Goal: Transaction & Acquisition: Purchase product/service

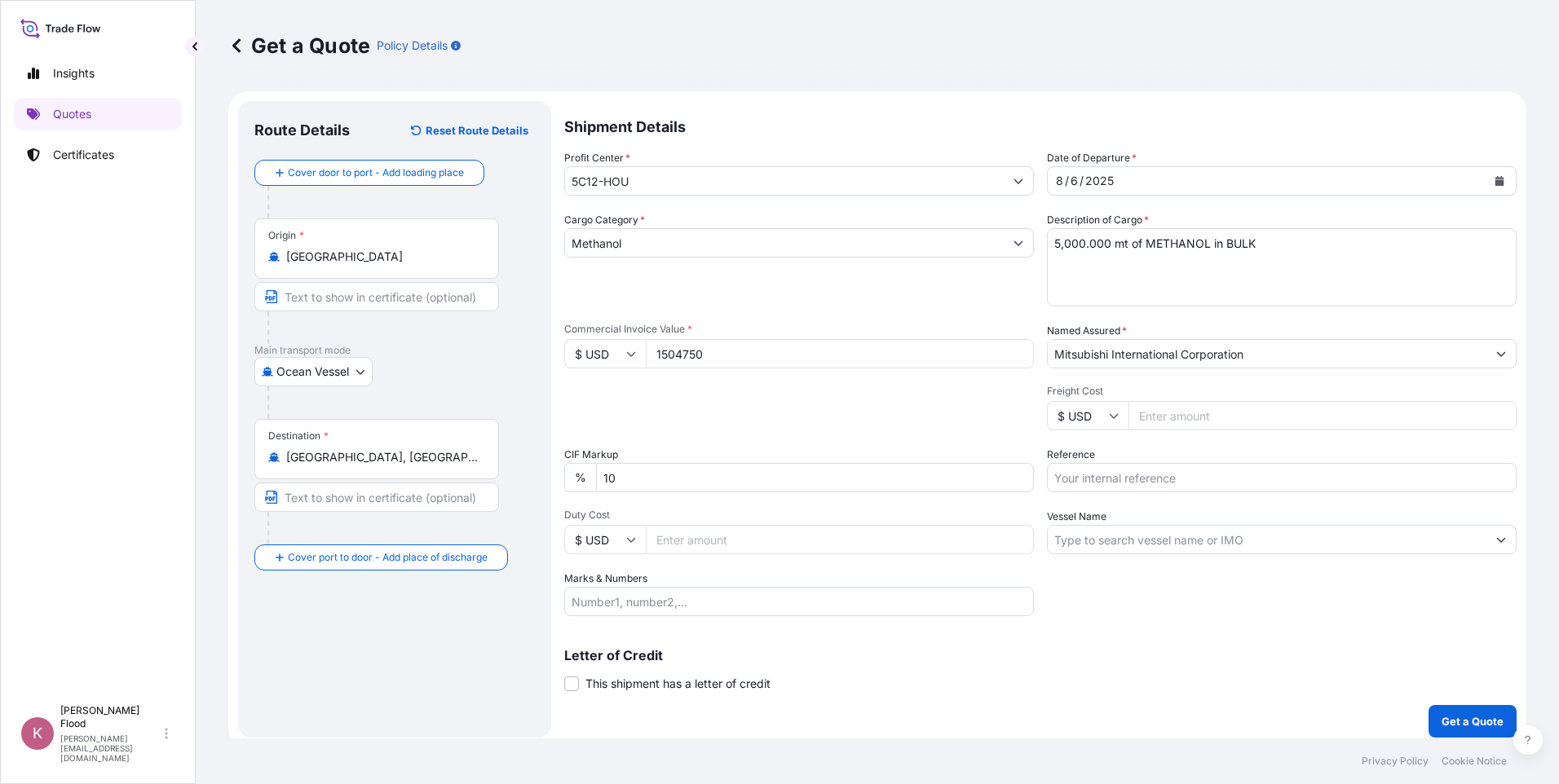
select select "Ocean Vessel"
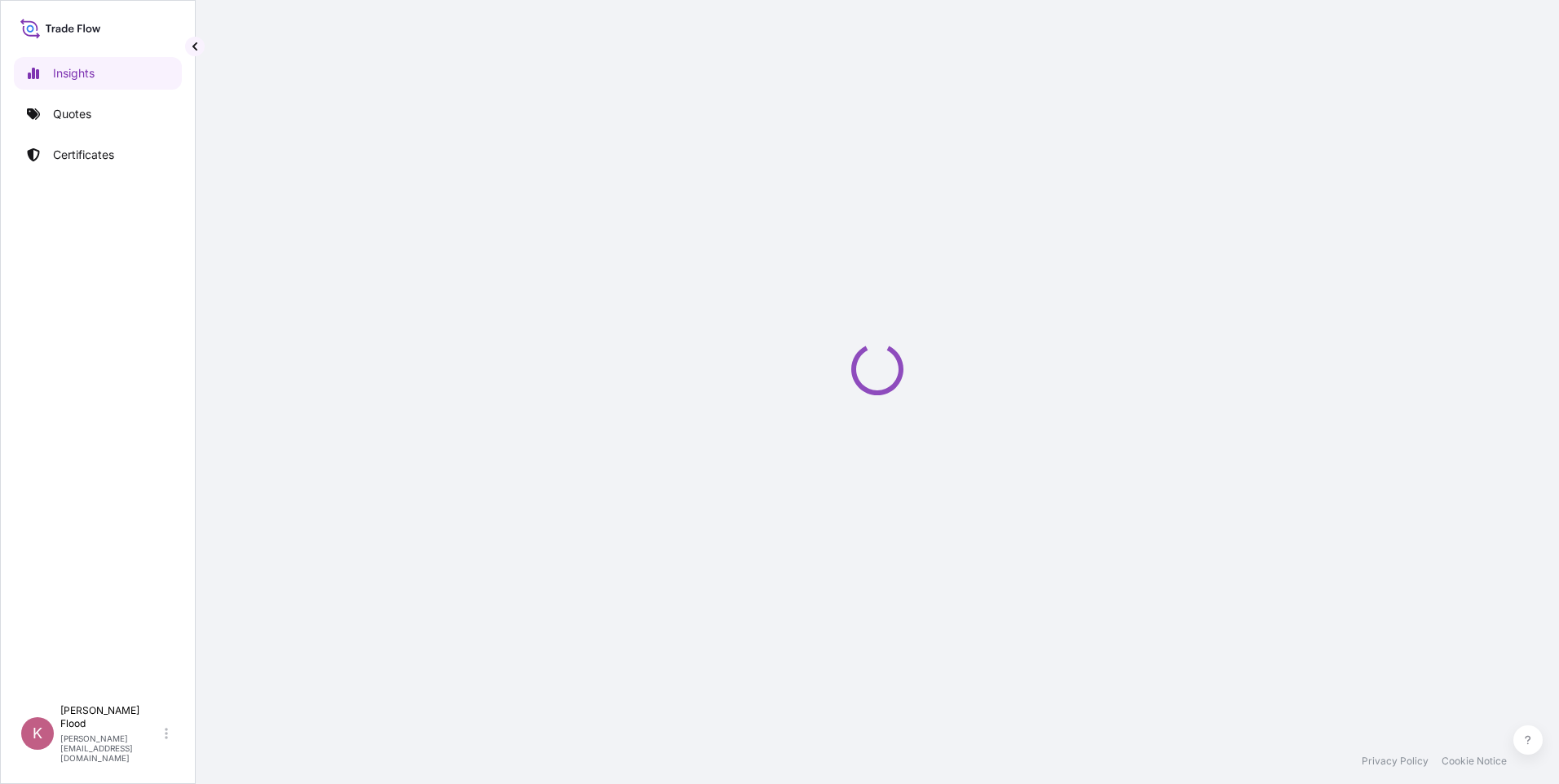
select select "2025"
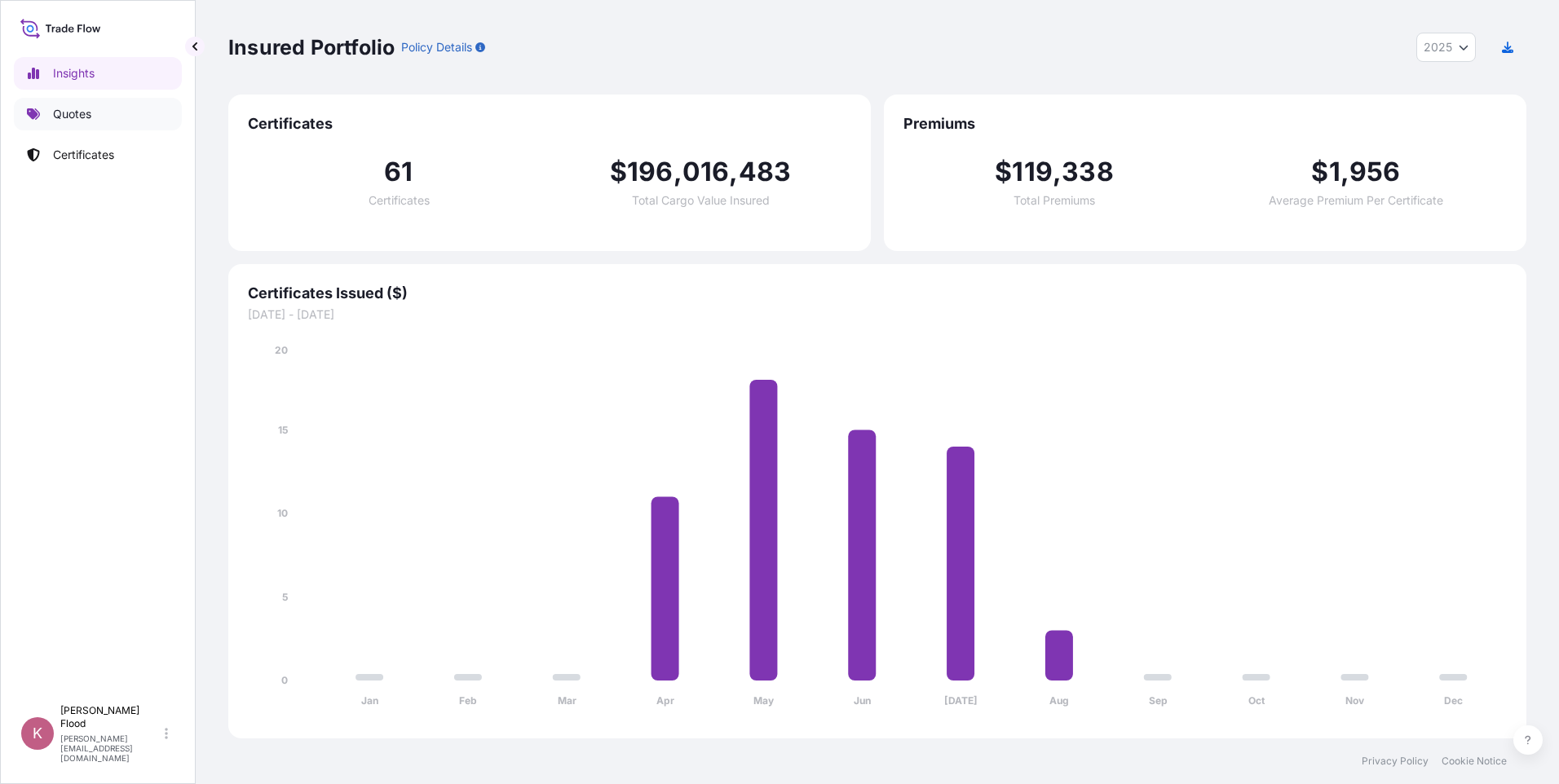
click at [81, 123] on link "Quotes" at bounding box center [98, 114] width 168 height 32
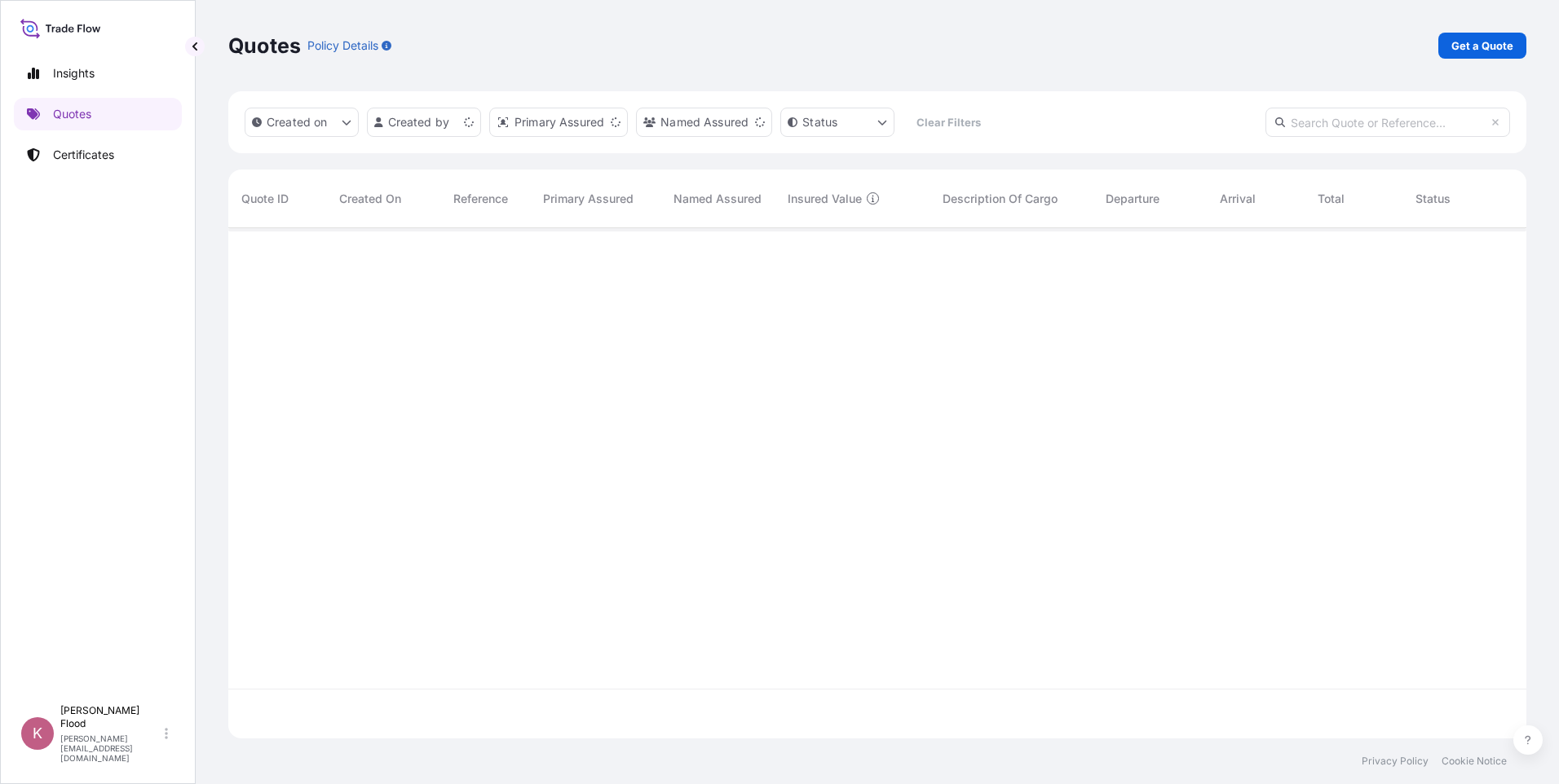
scroll to position [507, 1286]
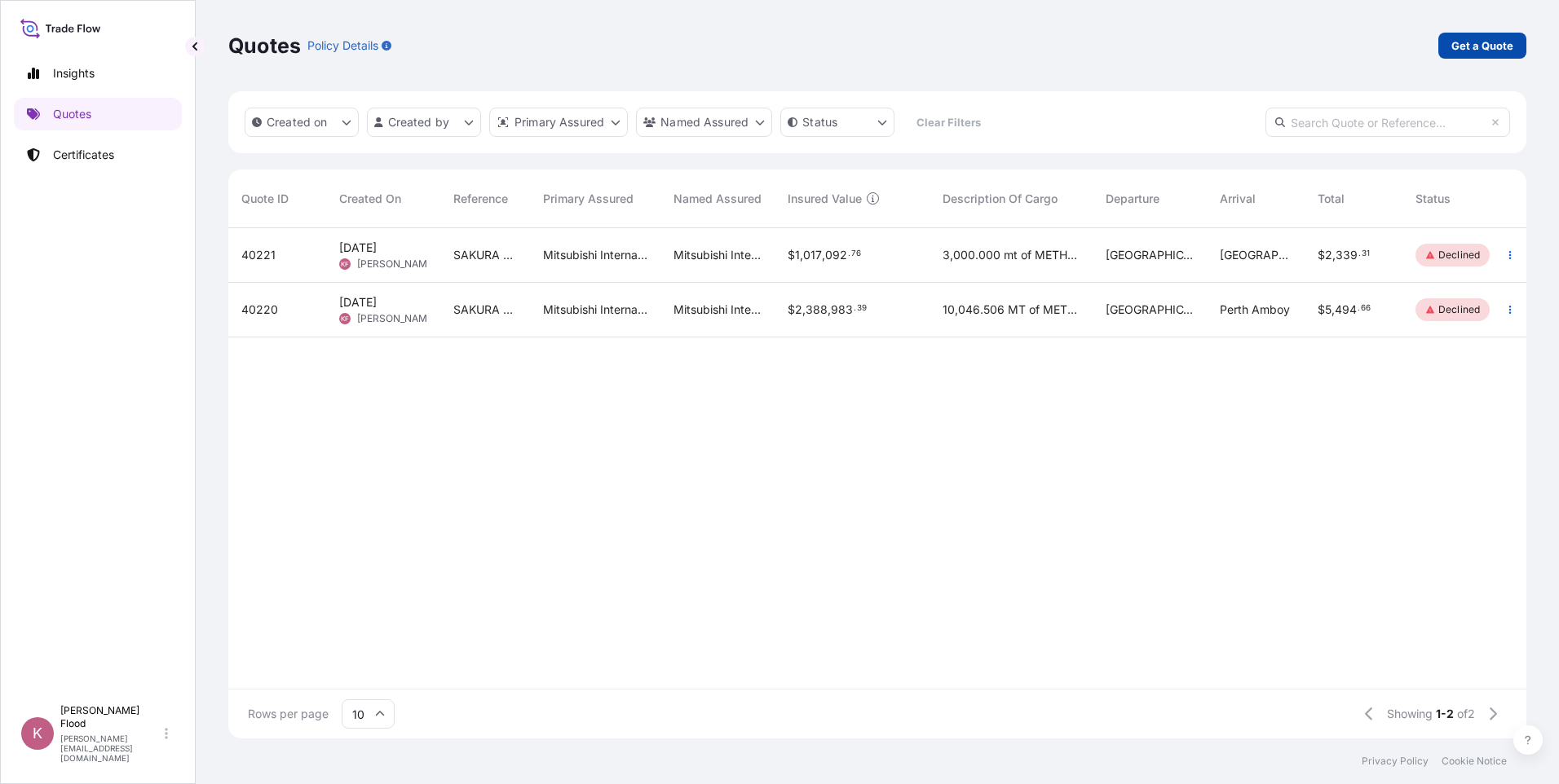
click at [1493, 38] on p "Get a Quote" at bounding box center [1482, 46] width 62 height 17
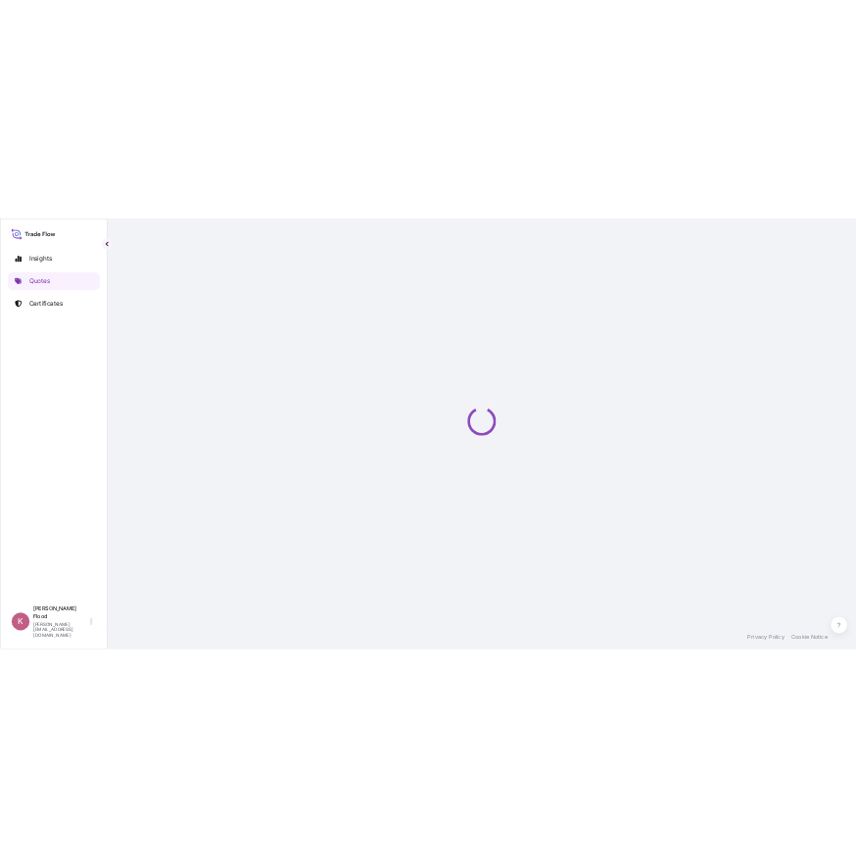
scroll to position [11, 0]
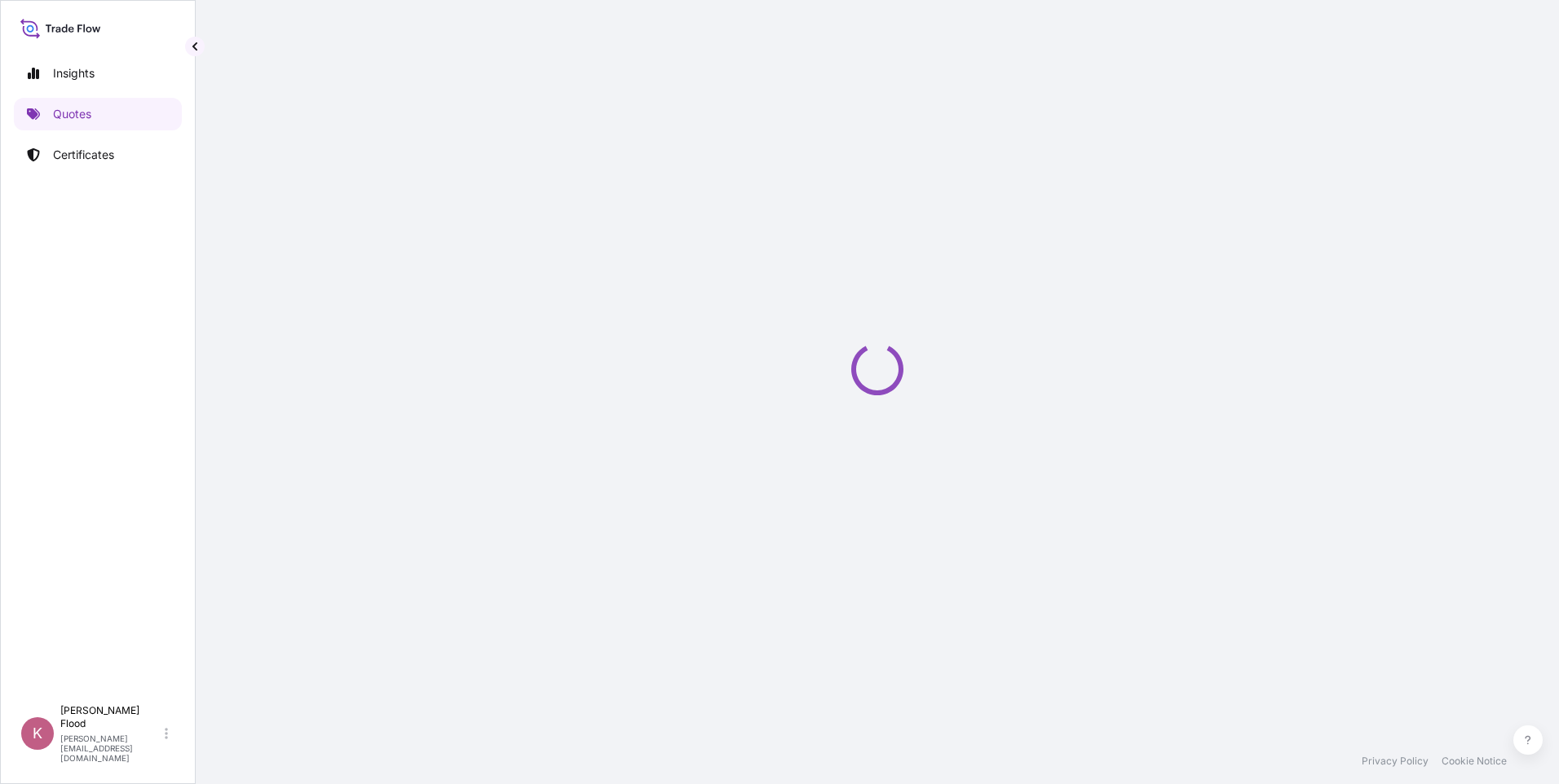
select select "Ocean Vessel"
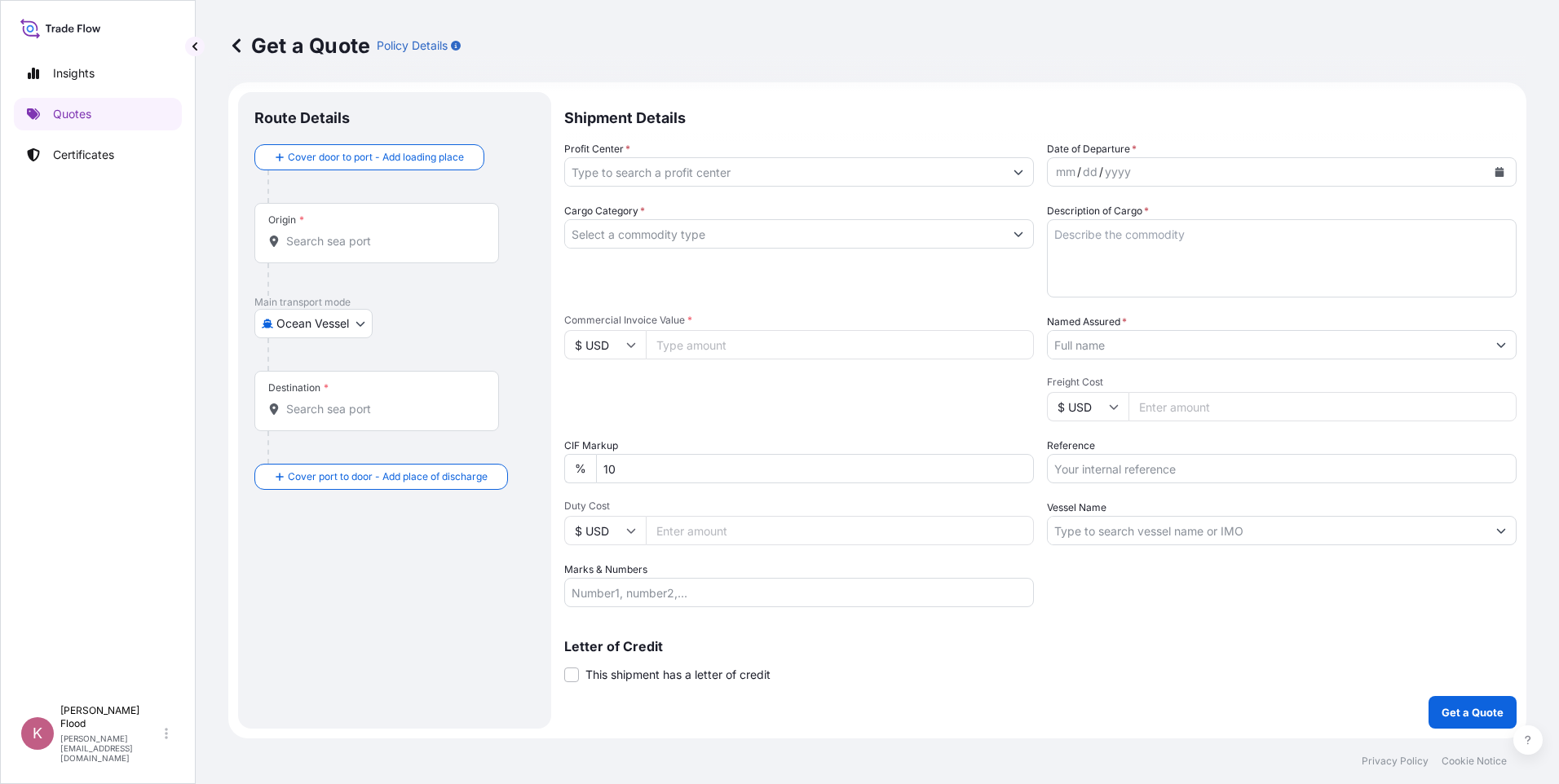
click at [365, 251] on div "Origin *" at bounding box center [377, 233] width 245 height 60
click at [365, 250] on input "Origin *" at bounding box center [382, 241] width 192 height 17
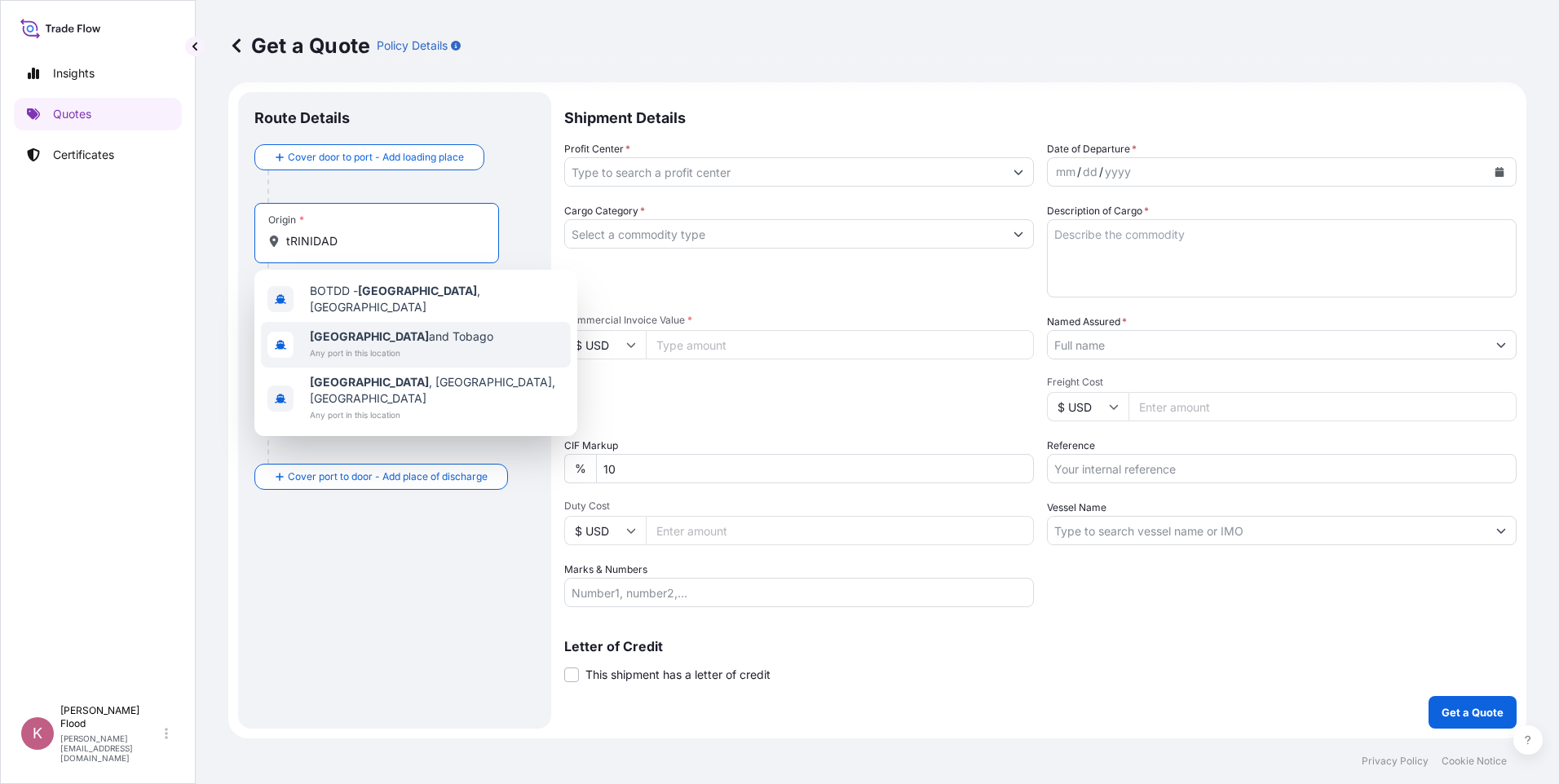
click at [389, 336] on span "[GEOGRAPHIC_DATA]" at bounding box center [401, 337] width 183 height 17
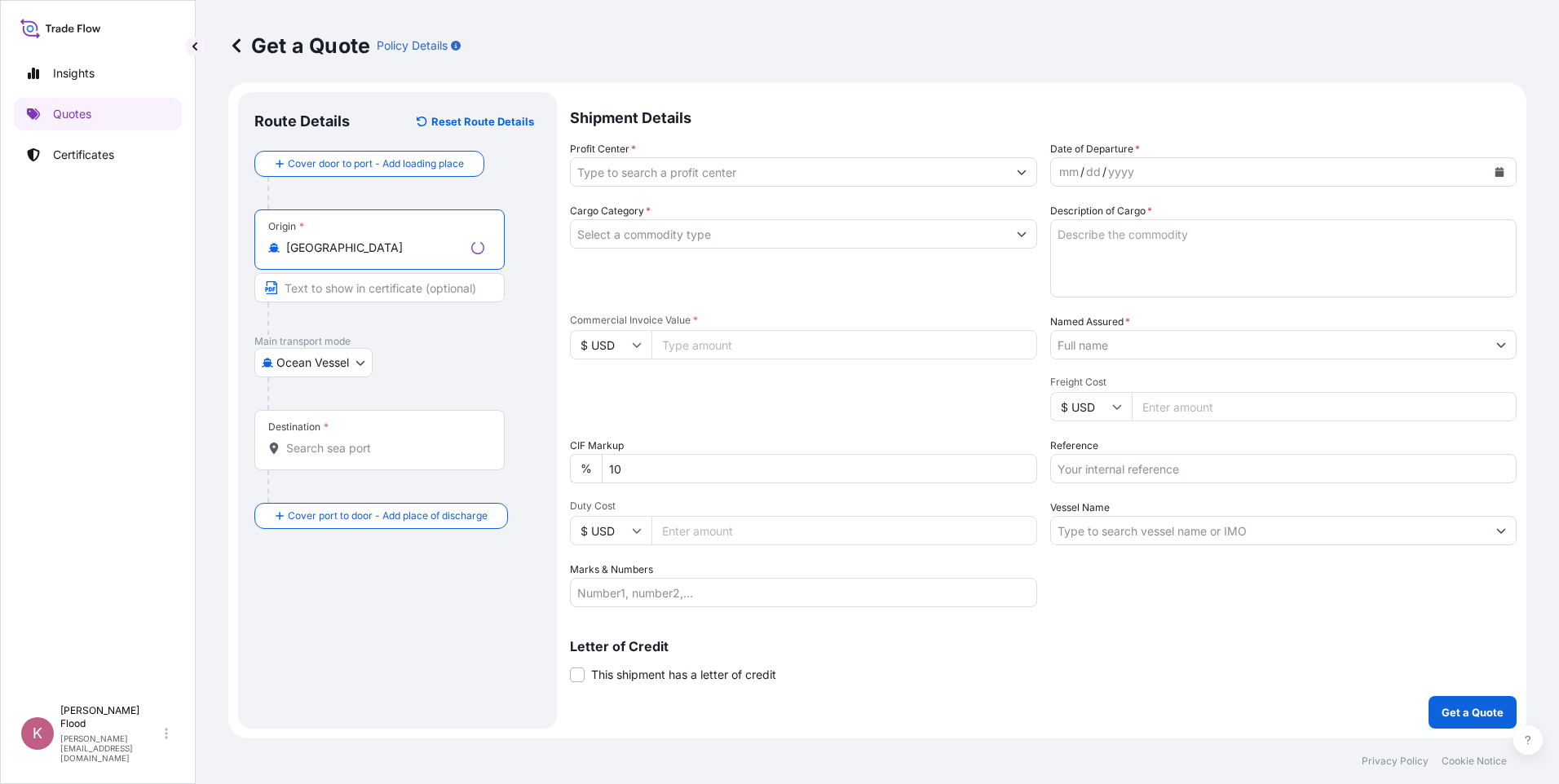
type input "[GEOGRAPHIC_DATA]"
click at [830, 171] on input "Profit Center *" at bounding box center [789, 171] width 436 height 29
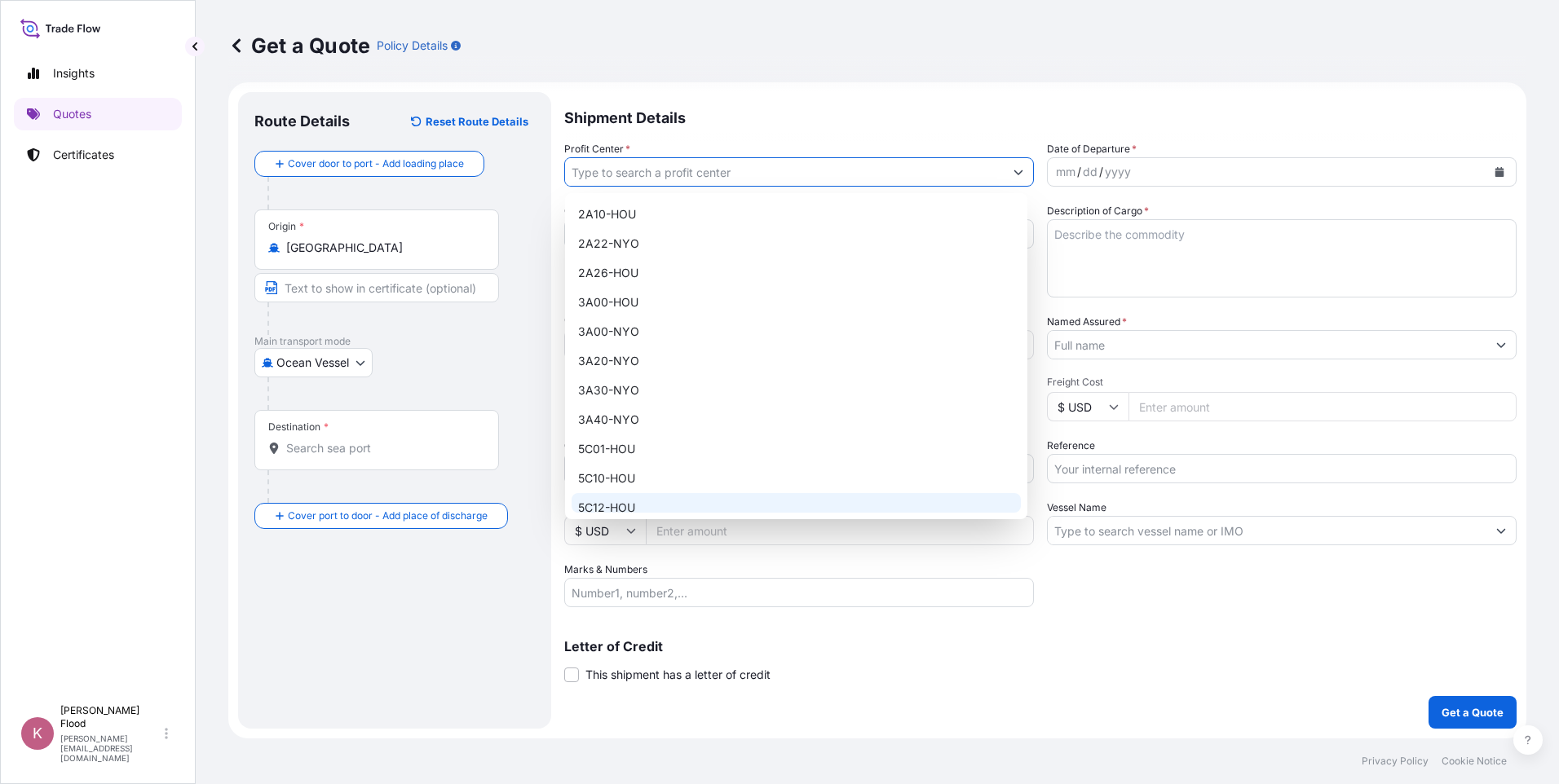
click at [681, 500] on div "5C12-HOU" at bounding box center [797, 508] width 449 height 29
type input "5C12-HOU"
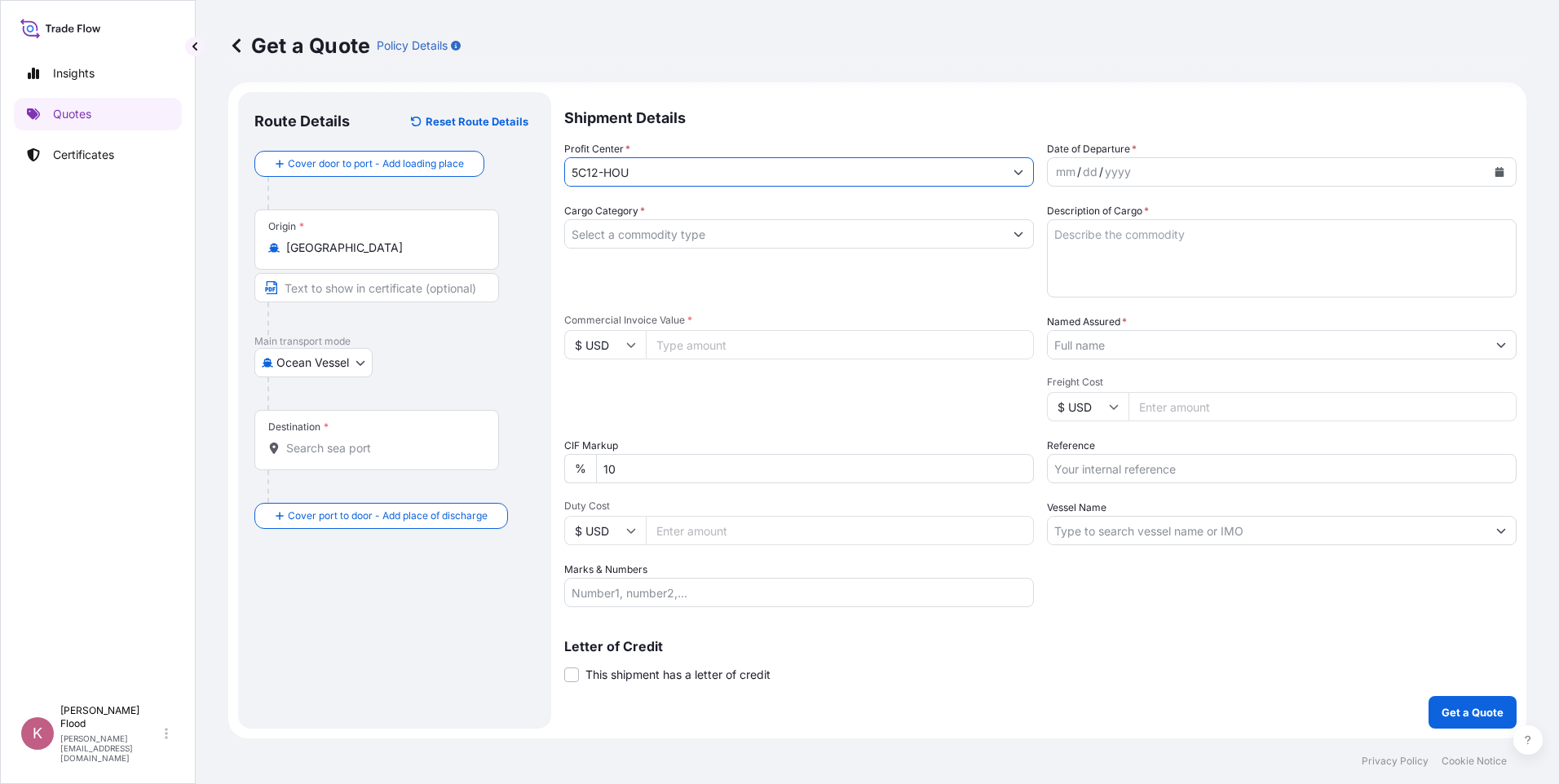
click at [1207, 168] on div "mm / dd / yyyy" at bounding box center [1267, 171] width 439 height 29
click at [600, 236] on input "Cargo Category *" at bounding box center [784, 233] width 439 height 29
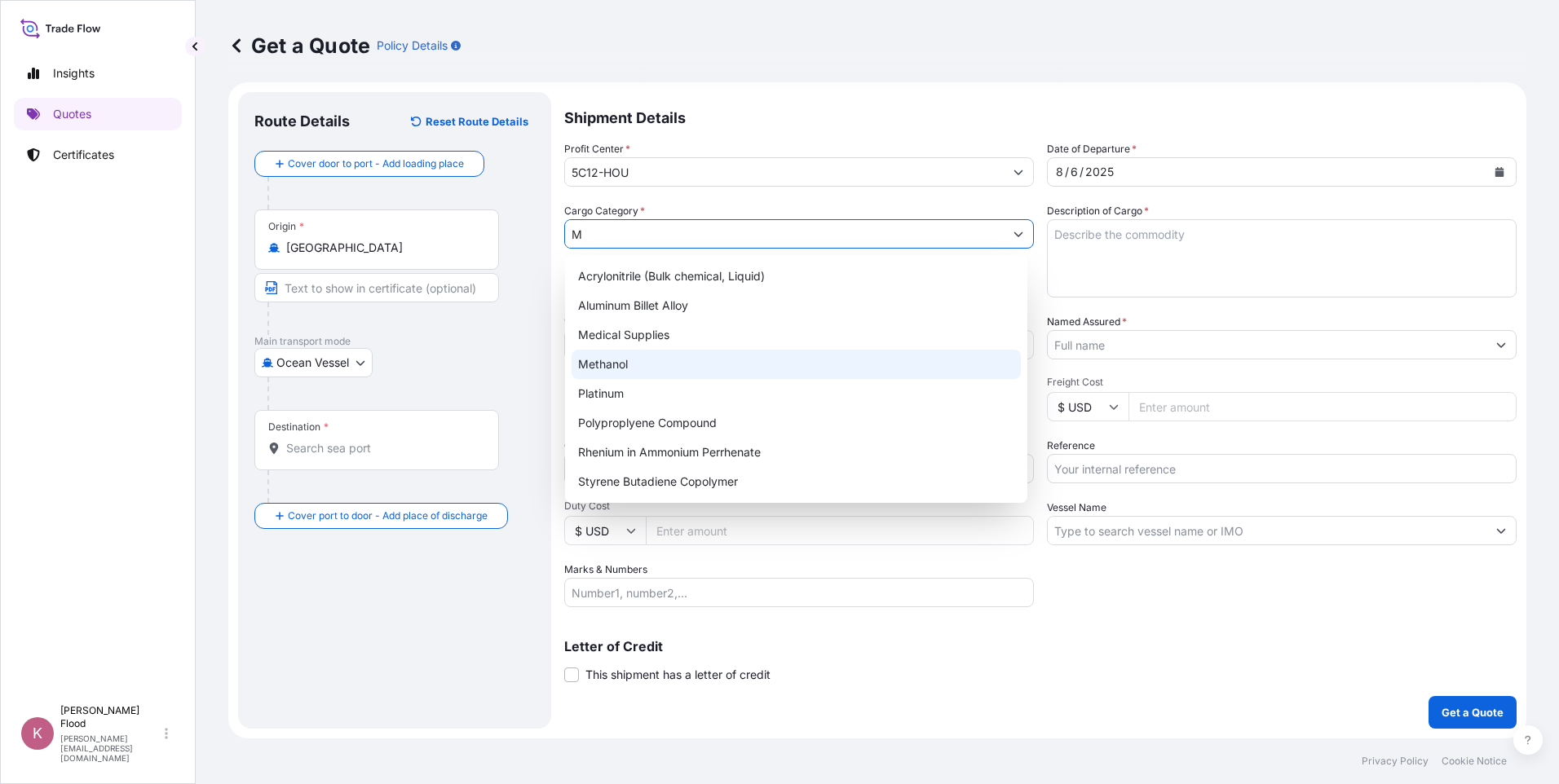
click at [619, 365] on div "Methanol" at bounding box center [797, 364] width 449 height 29
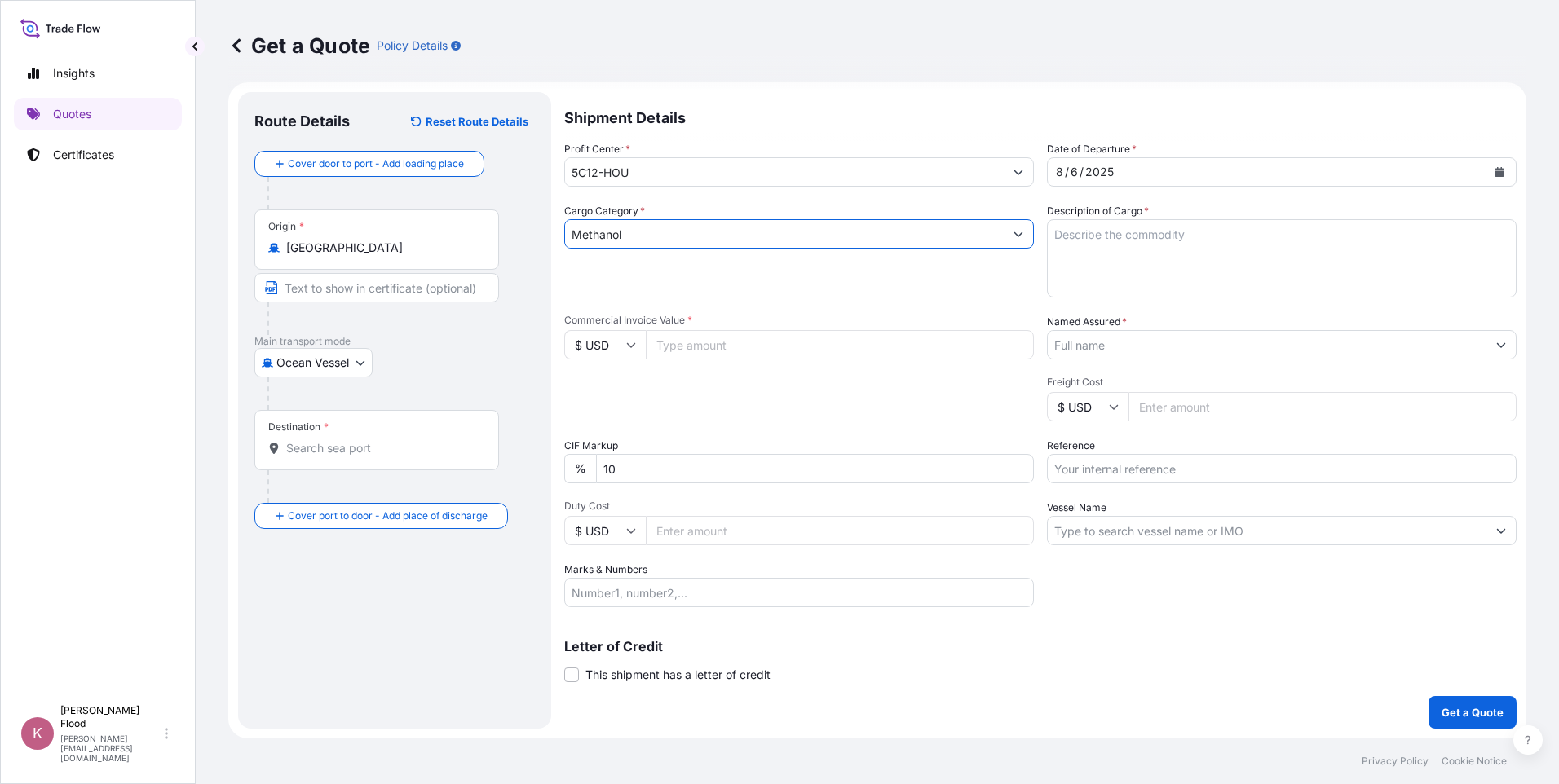
type input "Methanol"
click at [1080, 233] on textarea "Description of Cargo *" at bounding box center [1282, 258] width 469 height 78
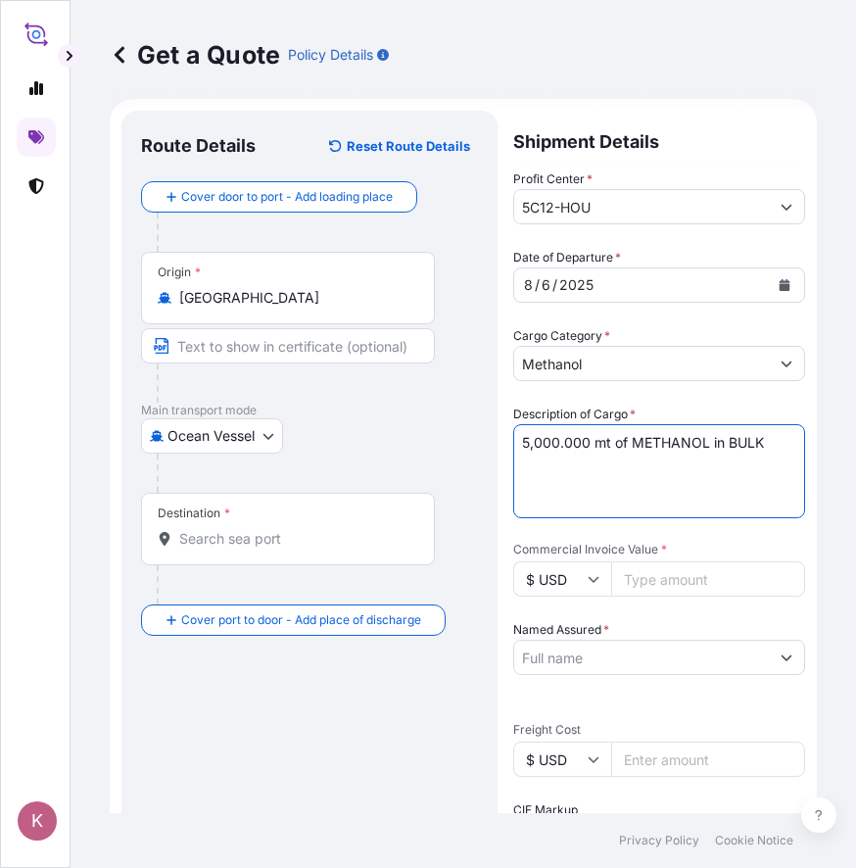
type textarea "5,000.000 mt of METHANOL in BULK"
click at [640, 576] on input "Commercial Invoice Value *" at bounding box center [708, 578] width 194 height 35
type input "1504750.00"
click at [608, 652] on input "Named Assured *" at bounding box center [641, 657] width 255 height 35
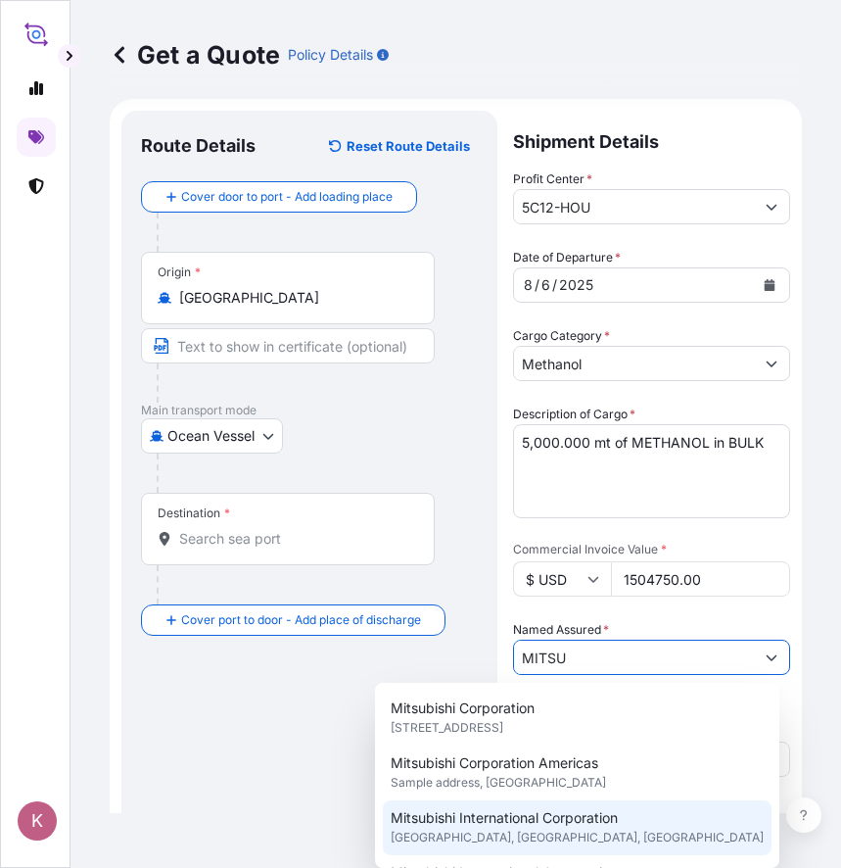
click at [565, 811] on span "Mitsubishi International Corporation" at bounding box center [504, 818] width 227 height 20
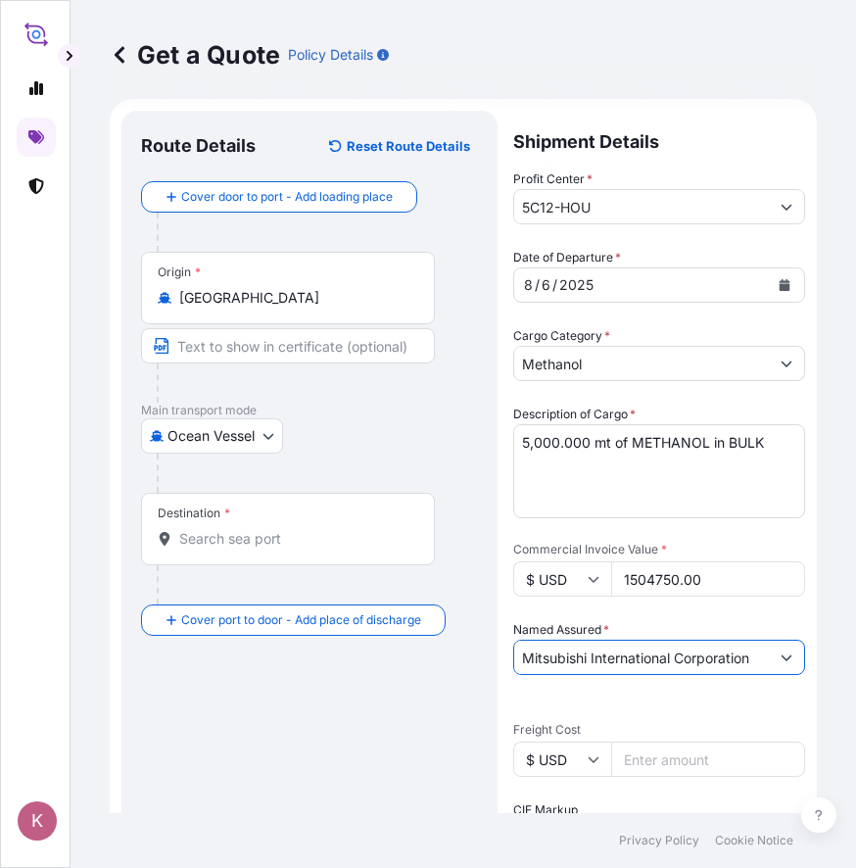
scroll to position [109, 0]
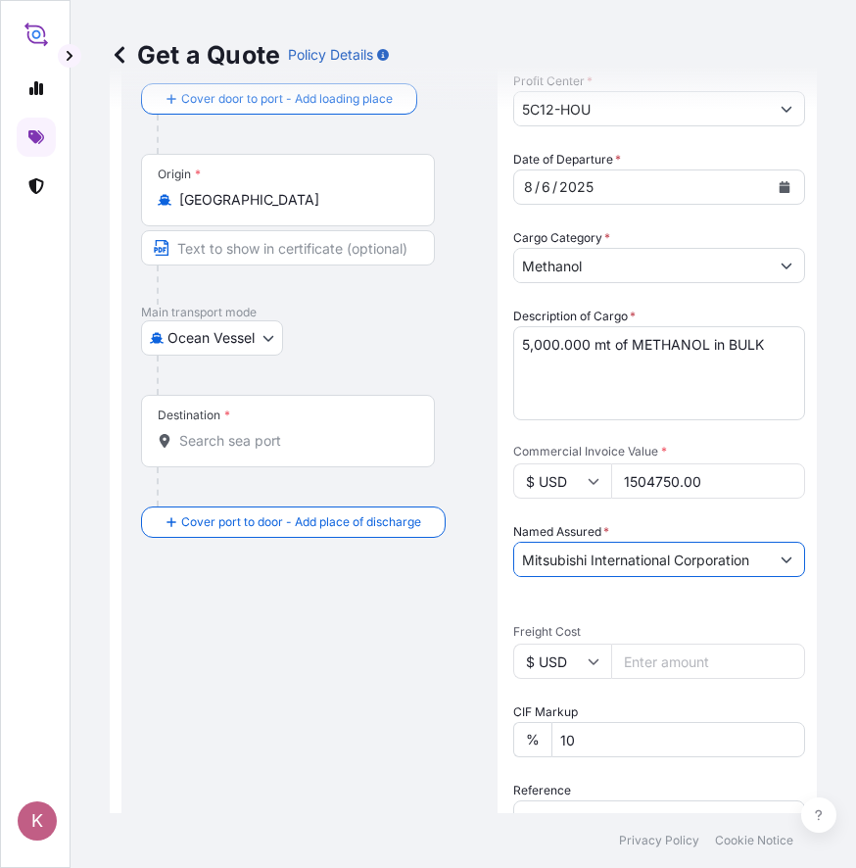
type input "Mitsubishi International Corporation"
click at [638, 654] on input "Freight Cost" at bounding box center [708, 661] width 194 height 35
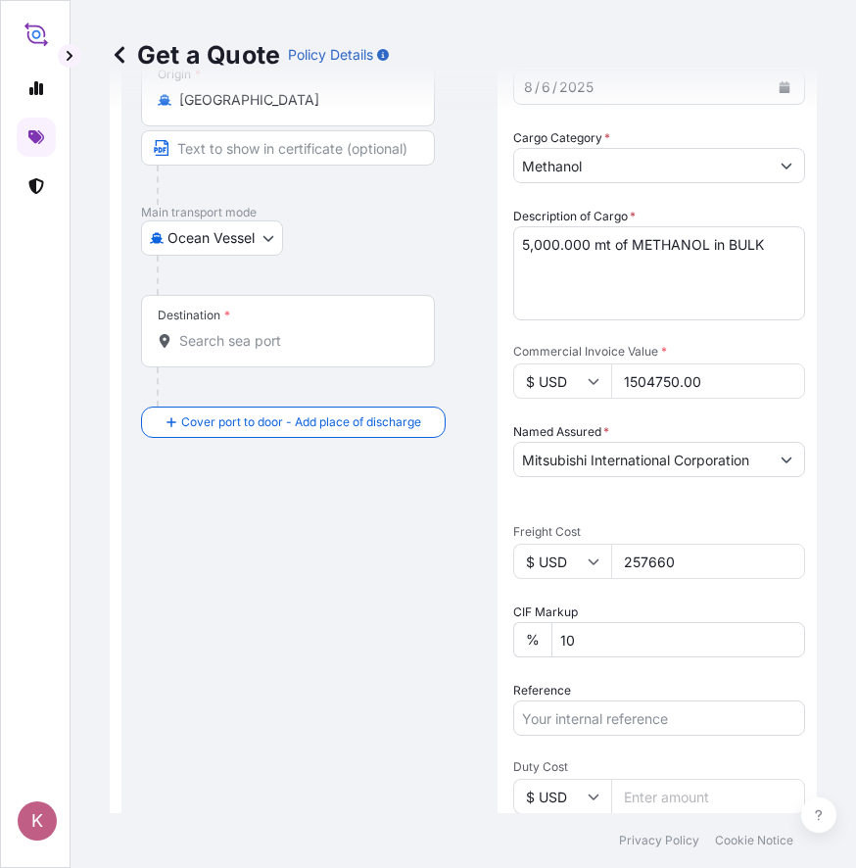
scroll to position [207, 0]
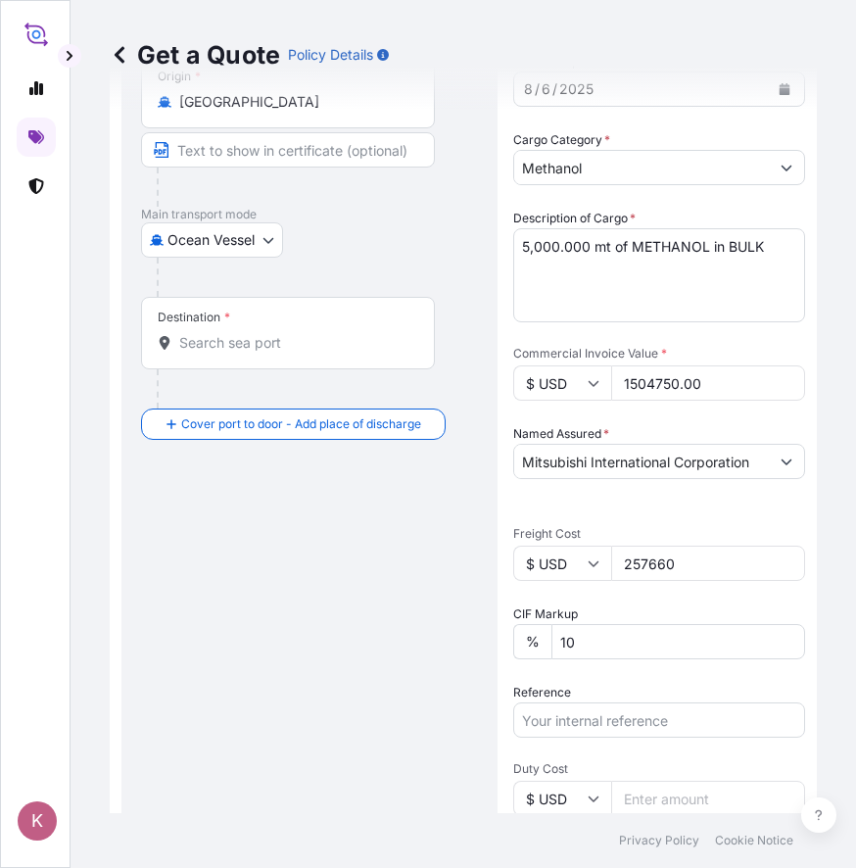
type input "257660"
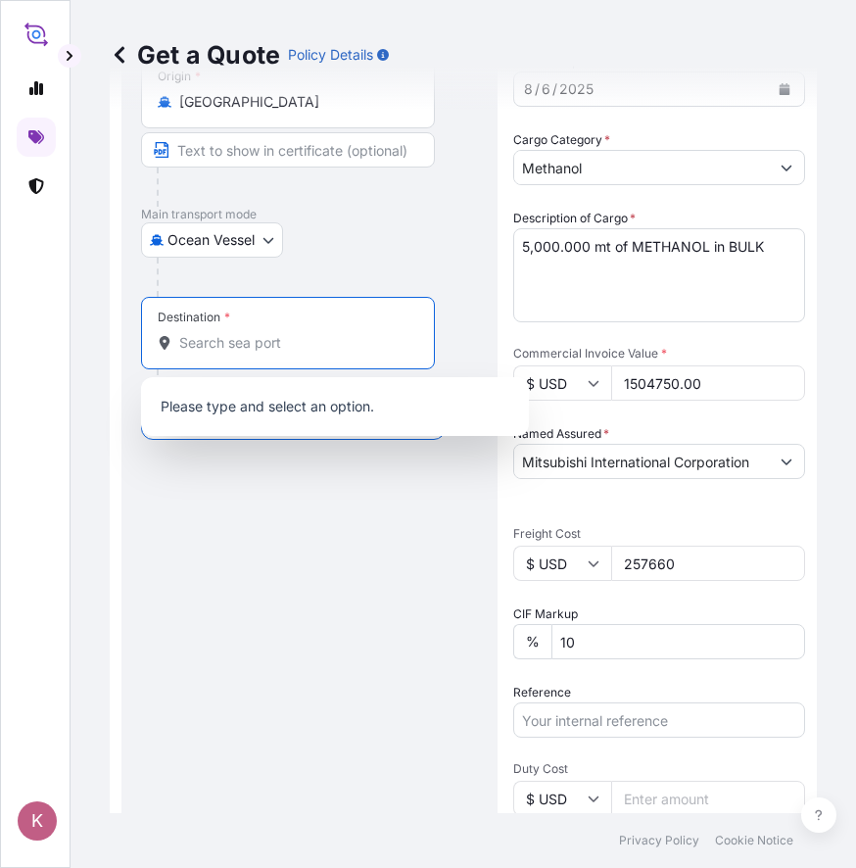
click at [201, 347] on input "Destination *" at bounding box center [294, 343] width 231 height 20
type input "p"
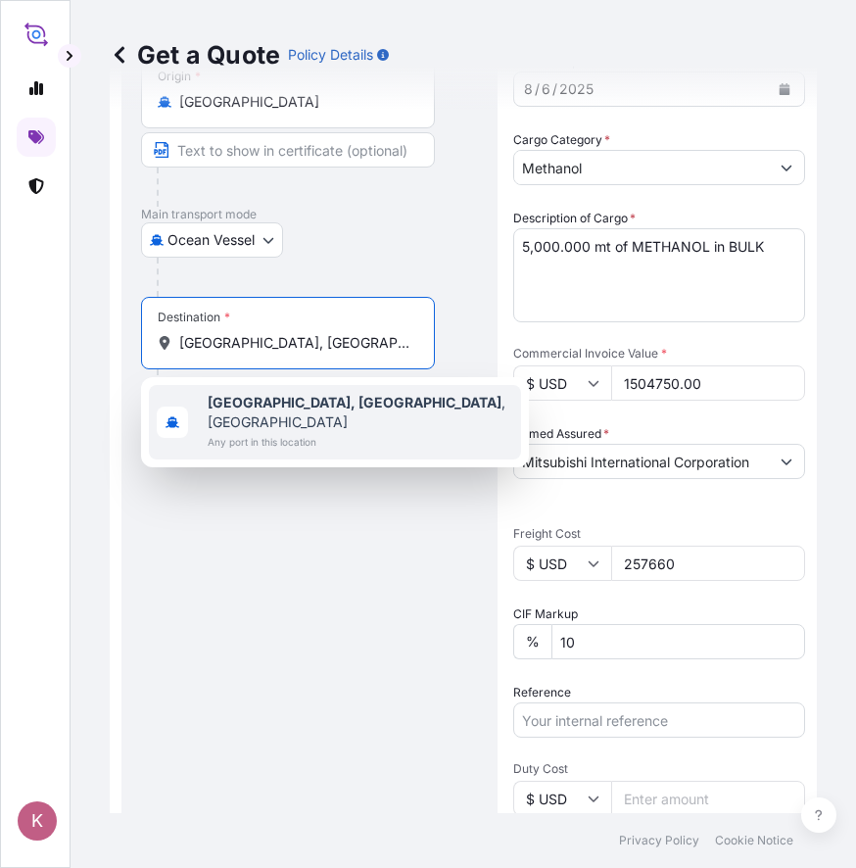
click at [264, 432] on span "Any port in this location" at bounding box center [361, 442] width 306 height 20
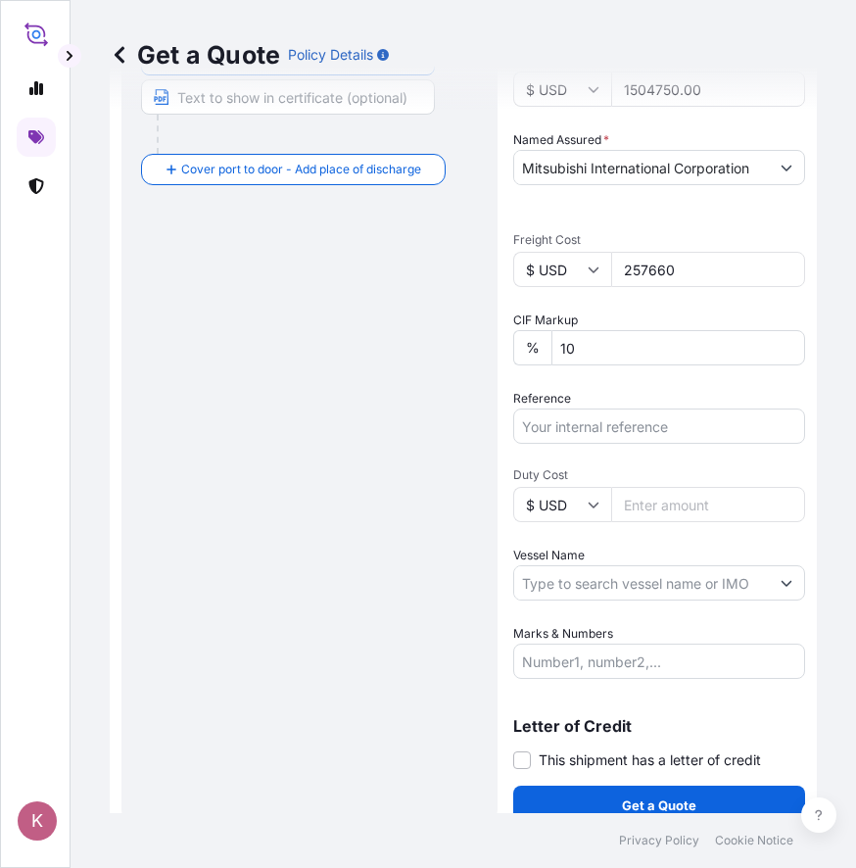
scroll to position [524, 0]
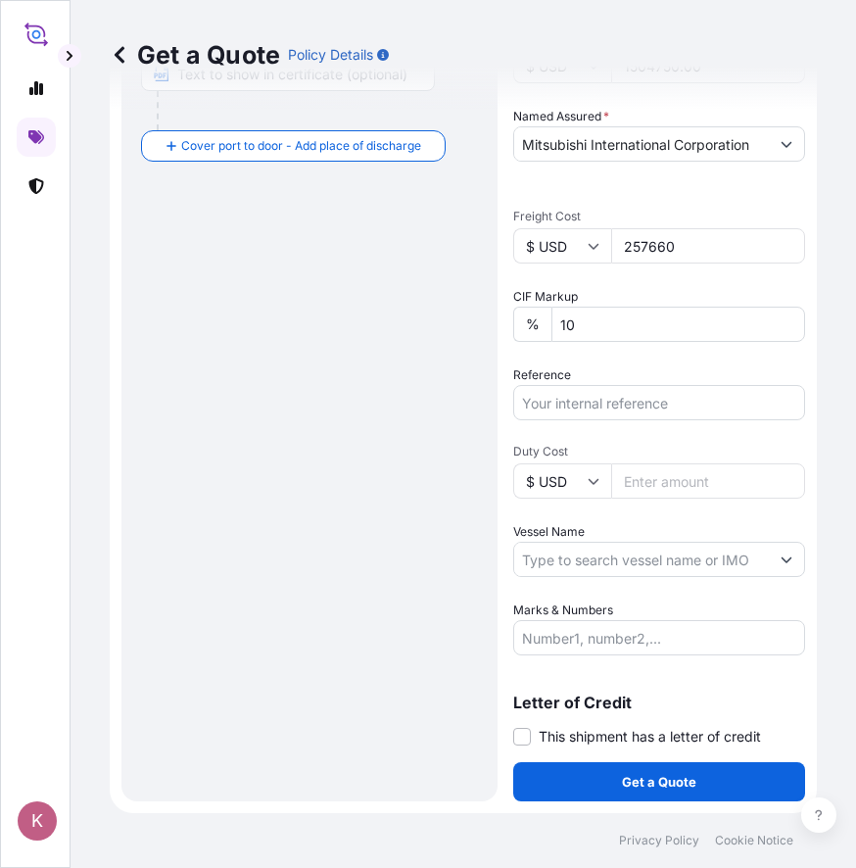
type input "[GEOGRAPHIC_DATA], [GEOGRAPHIC_DATA], [GEOGRAPHIC_DATA]"
click at [614, 565] on input "Vessel Name" at bounding box center [641, 559] width 255 height 35
type input "s"
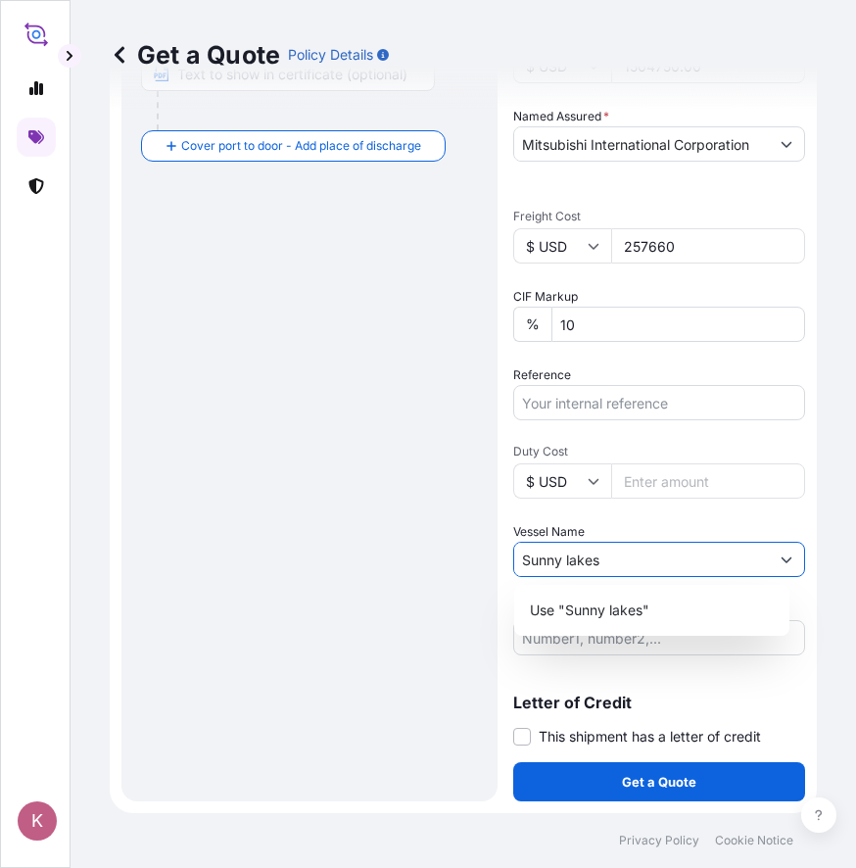
drag, startPoint x: 615, startPoint y: 560, endPoint x: 585, endPoint y: 560, distance: 30.4
click at [585, 560] on input "Sunny lakes" at bounding box center [641, 559] width 255 height 35
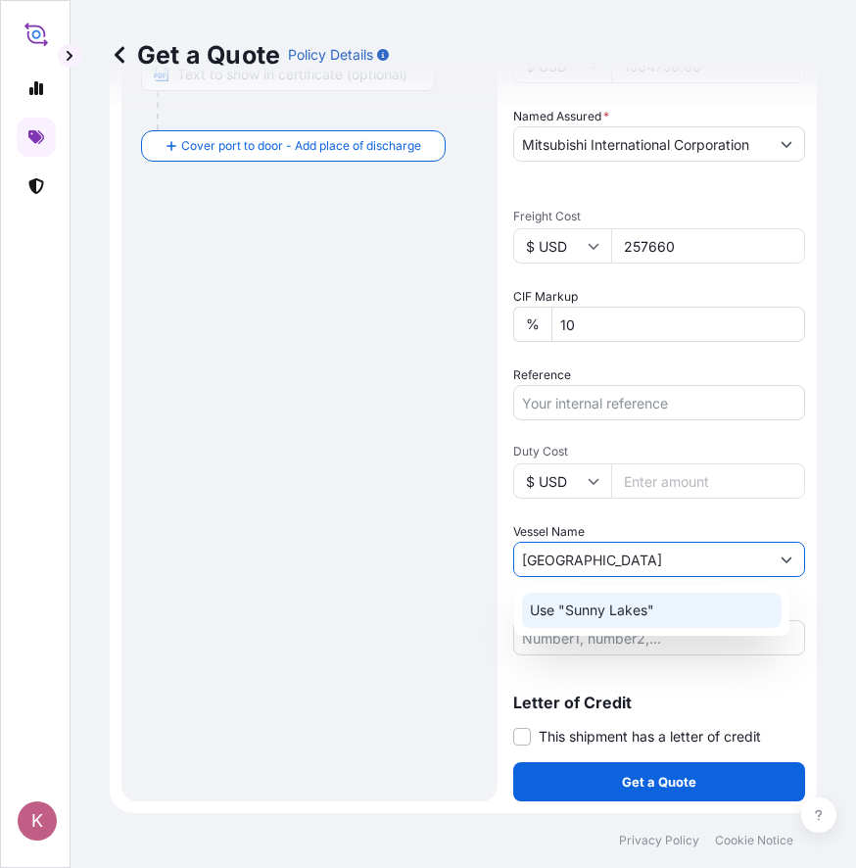
type input "[GEOGRAPHIC_DATA]"
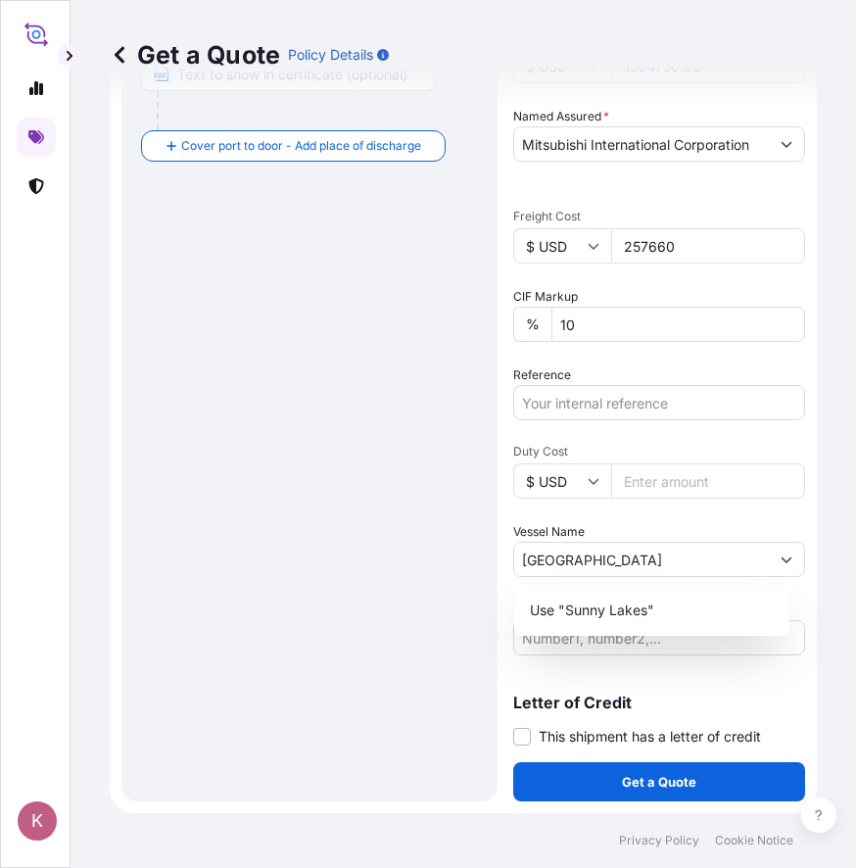
click at [708, 693] on div "Letter of Credit This shipment has a letter of credit Letter of credit * Letter…" at bounding box center [659, 708] width 292 height 75
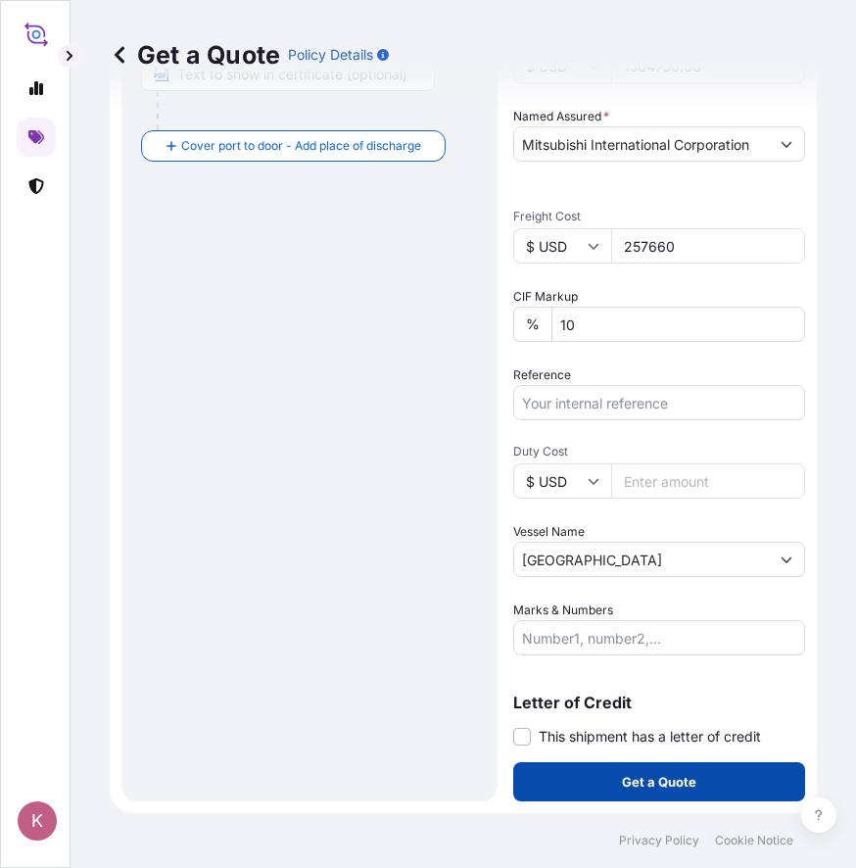
click at [664, 784] on p "Get a Quote" at bounding box center [659, 782] width 74 height 20
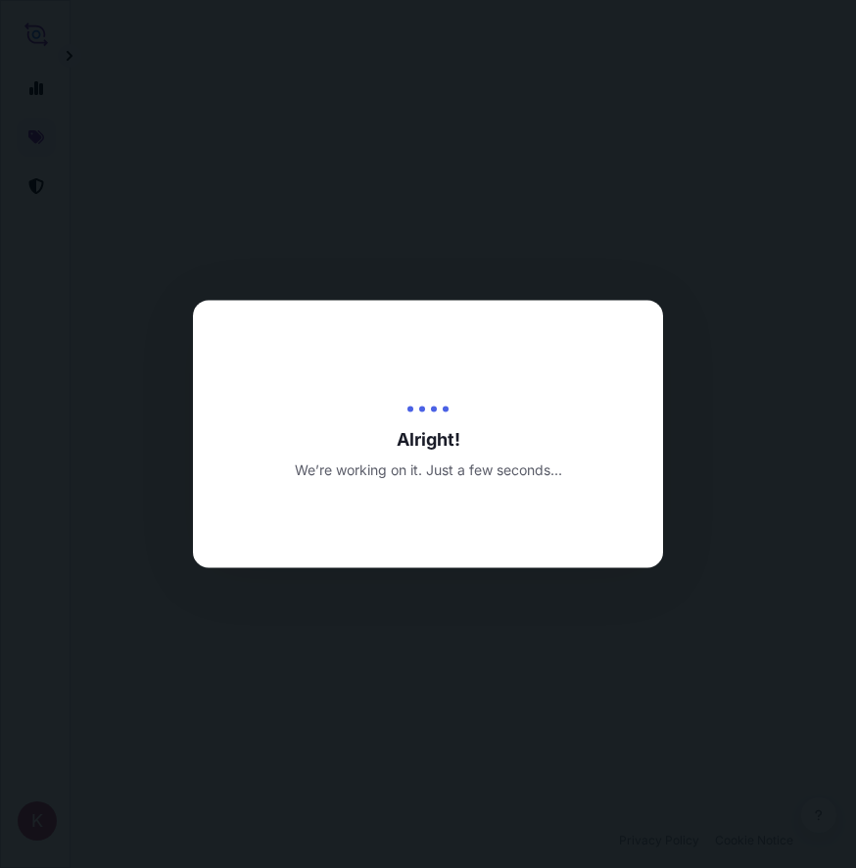
select select "Ocean Vessel"
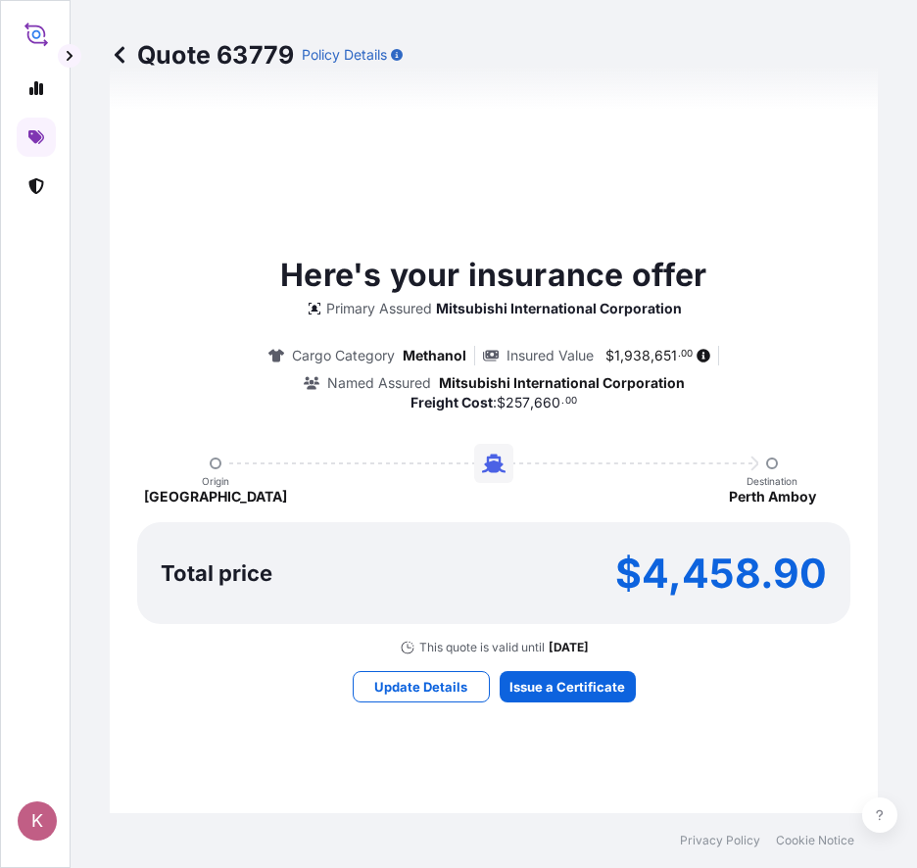
scroll to position [1748, 0]
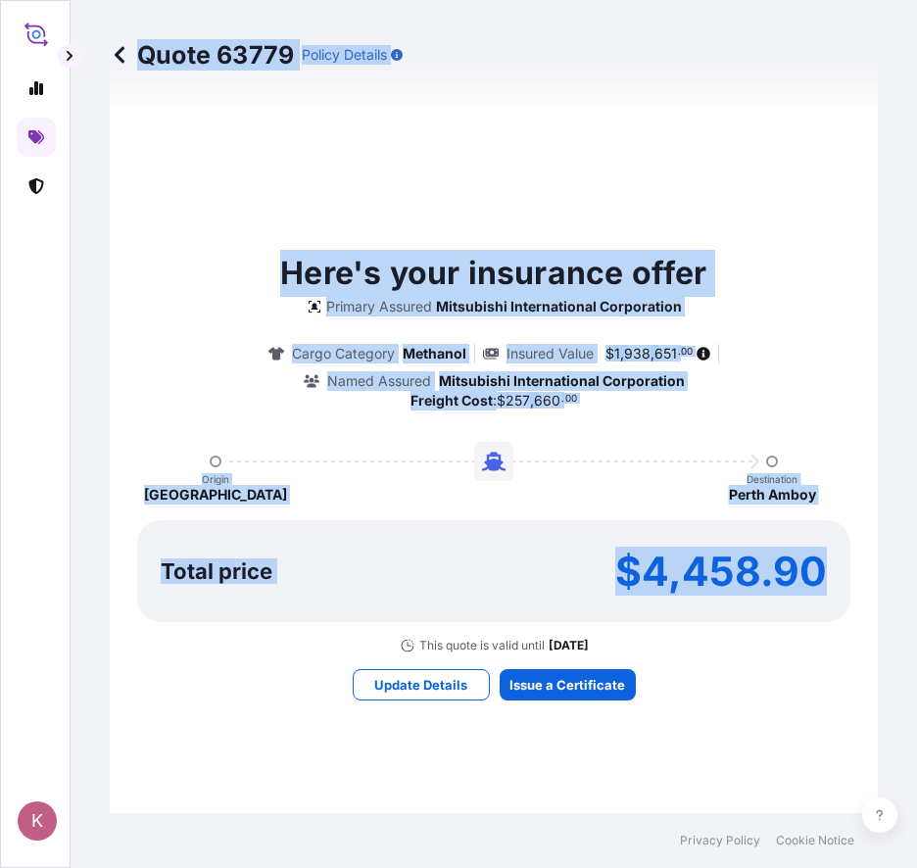
drag, startPoint x: 133, startPoint y: 34, endPoint x: 860, endPoint y: 739, distance: 1012.0
click at [860, 739] on div "Quote 63779 Policy Details Route Details Cover door to port - Add loading place…" at bounding box center [494, 406] width 846 height 813
drag, startPoint x: 860, startPoint y: 739, endPoint x: 811, endPoint y: 734, distance: 49.2
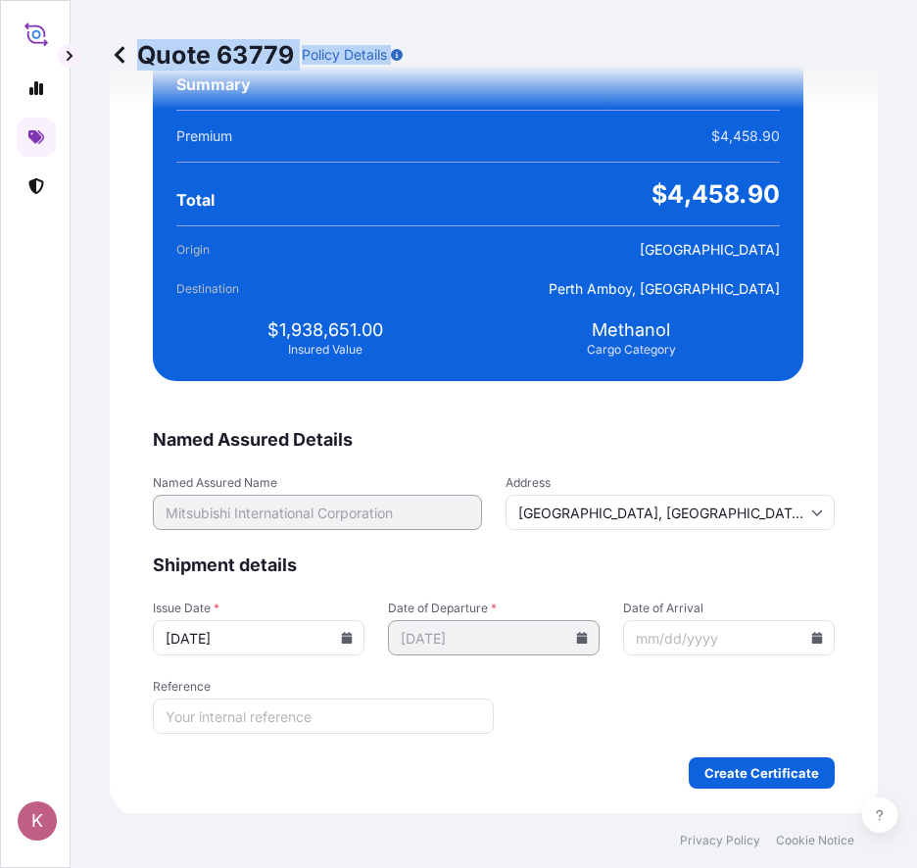
scroll to position [4120, 0]
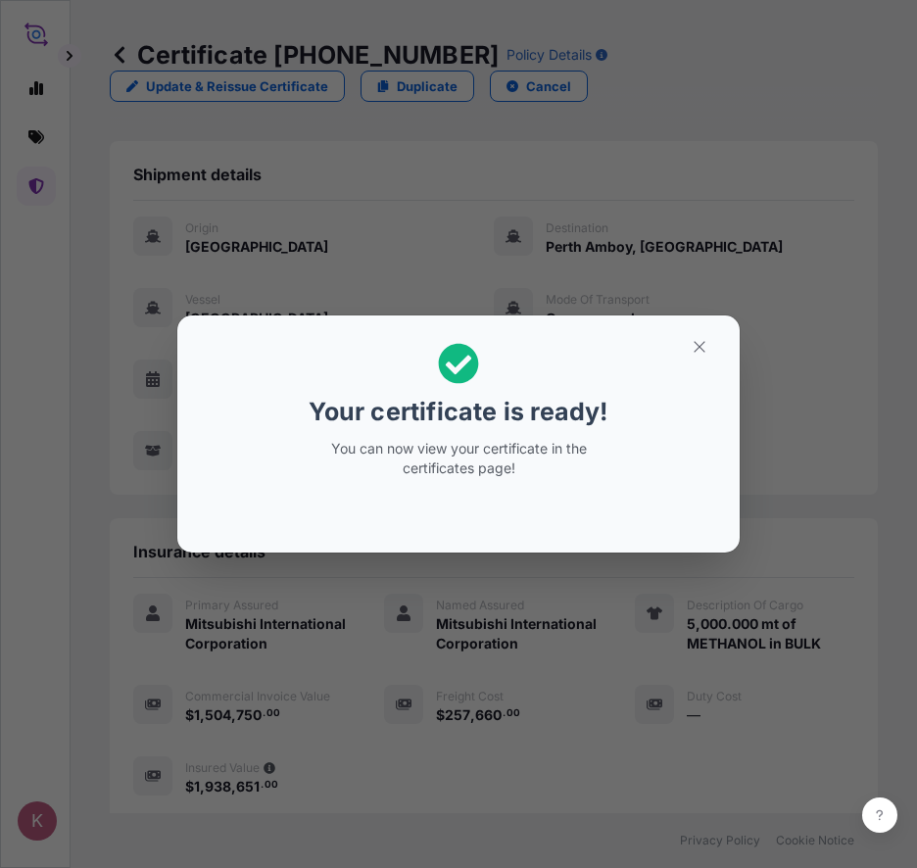
click at [476, 470] on p "You can now view your certificate in the certificates page!" at bounding box center [459, 458] width 302 height 39
click at [706, 341] on icon "button" at bounding box center [700, 347] width 18 height 18
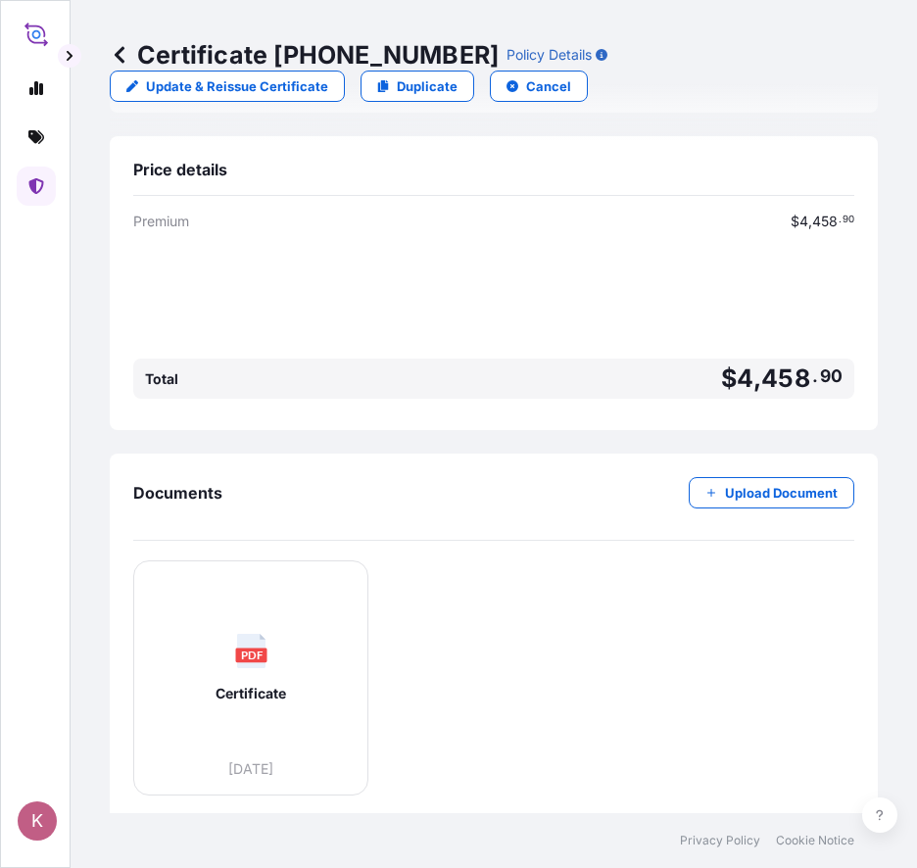
scroll to position [713, 0]
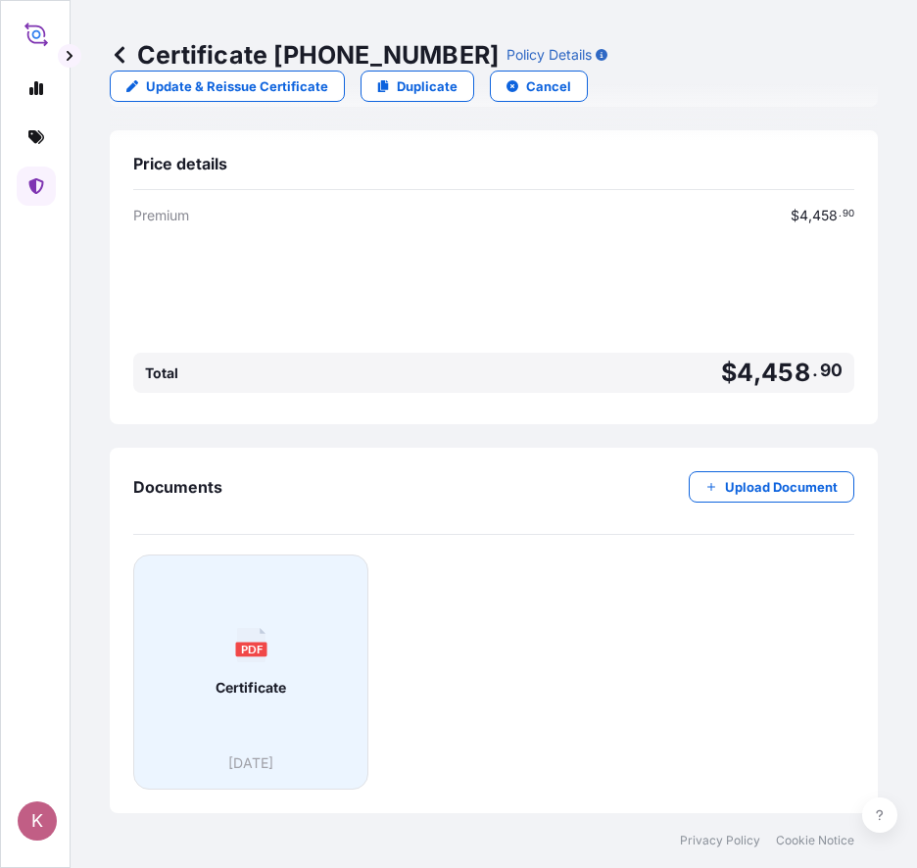
click at [234, 659] on icon "PDF" at bounding box center [251, 645] width 34 height 34
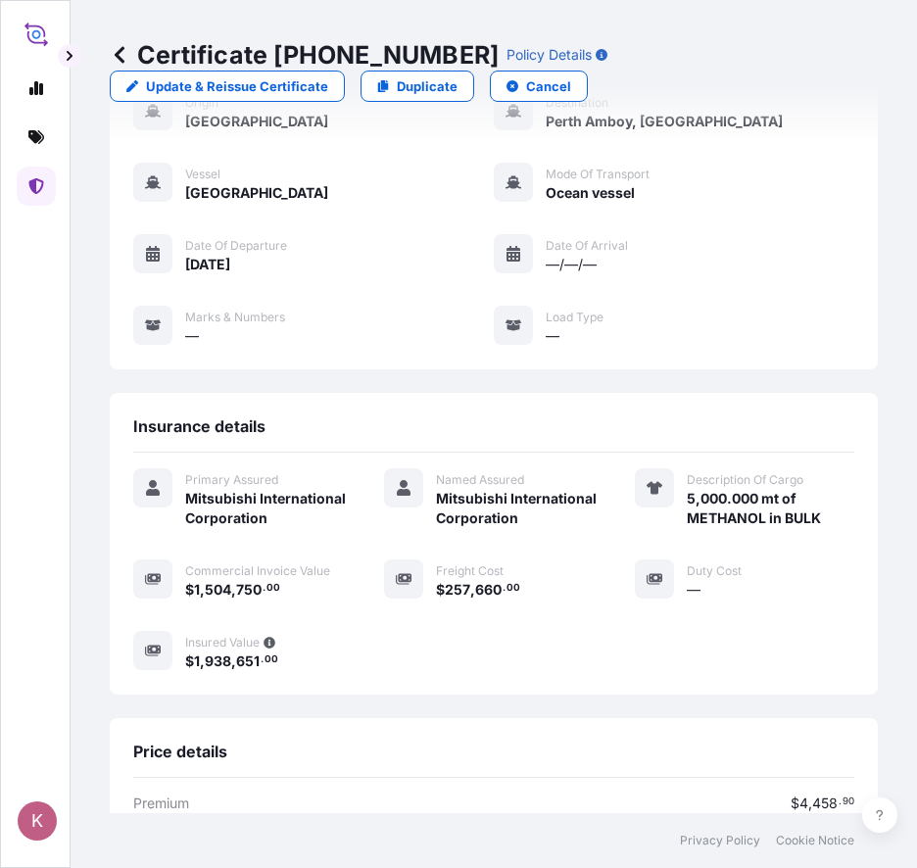
scroll to position [0, 0]
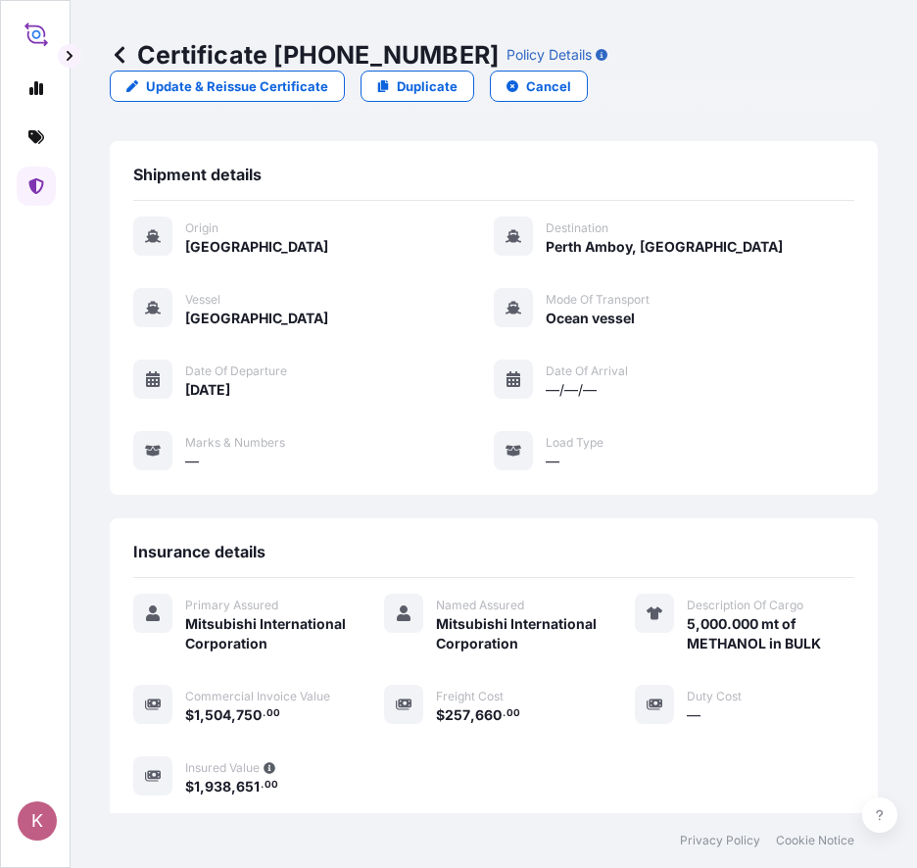
click at [123, 54] on icon at bounding box center [120, 55] width 20 height 20
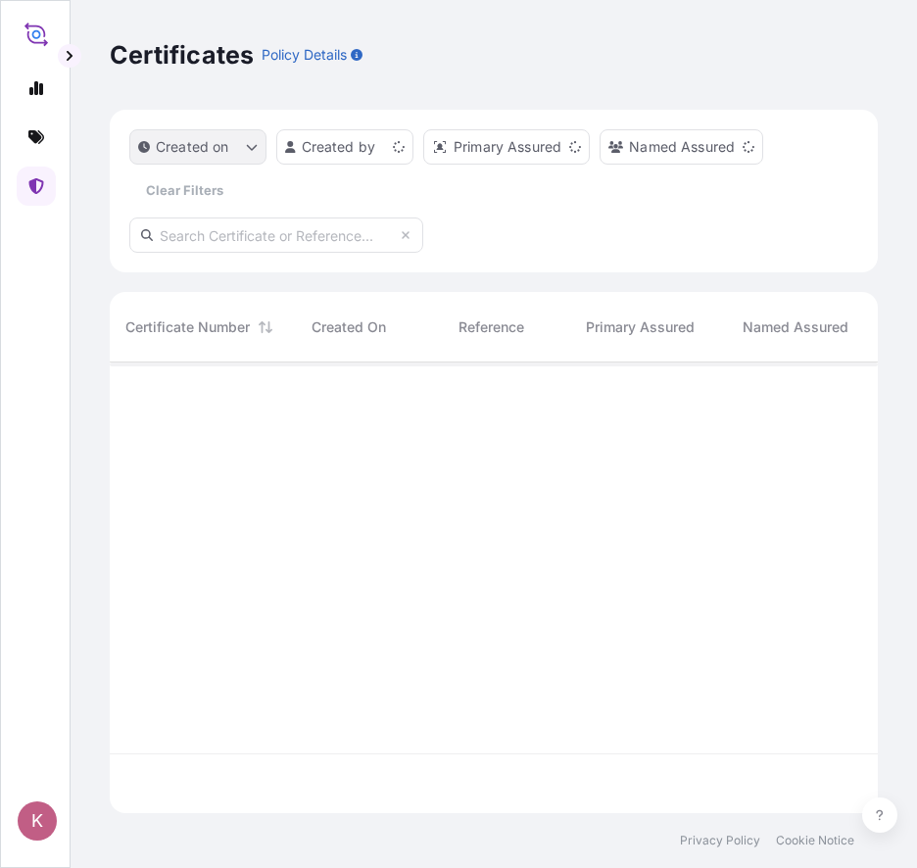
scroll to position [447, 753]
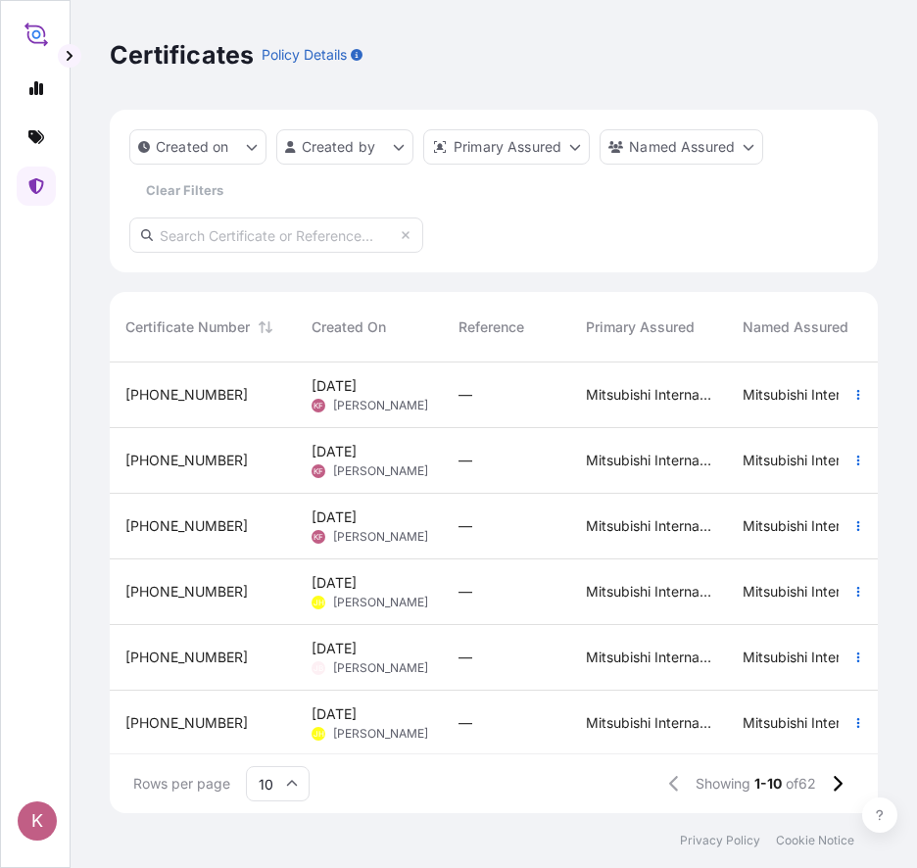
click at [154, 390] on span "[PHONE_NUMBER]" at bounding box center [186, 395] width 122 height 20
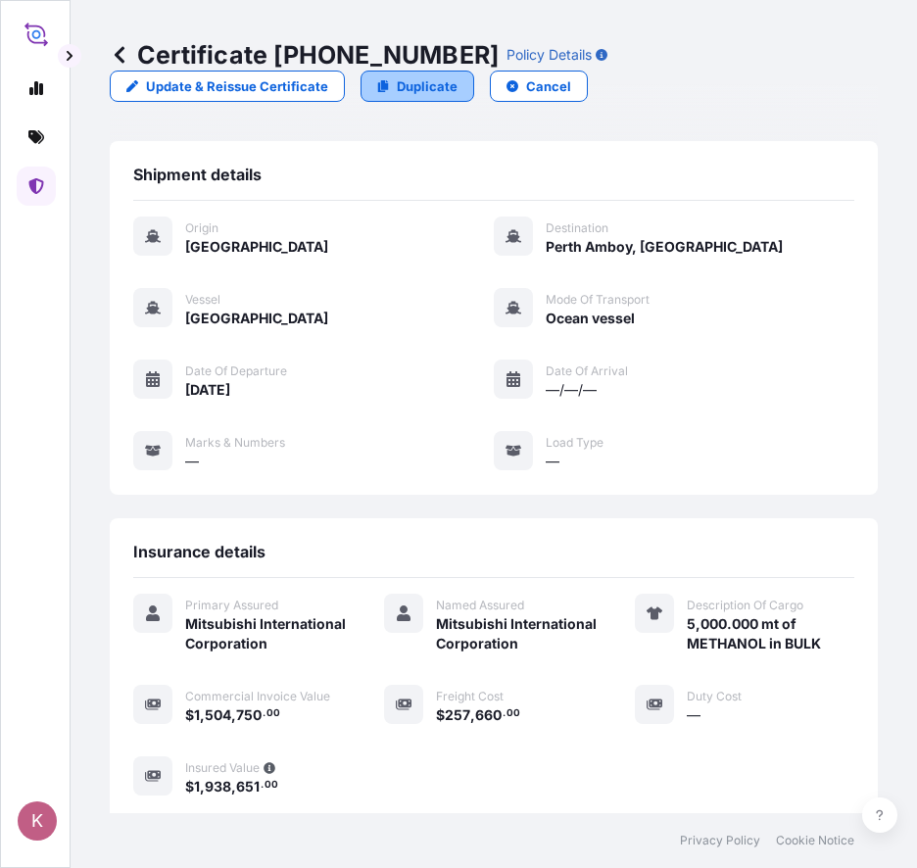
click at [413, 90] on p "Duplicate" at bounding box center [427, 86] width 61 height 20
select select "Ocean Vessel"
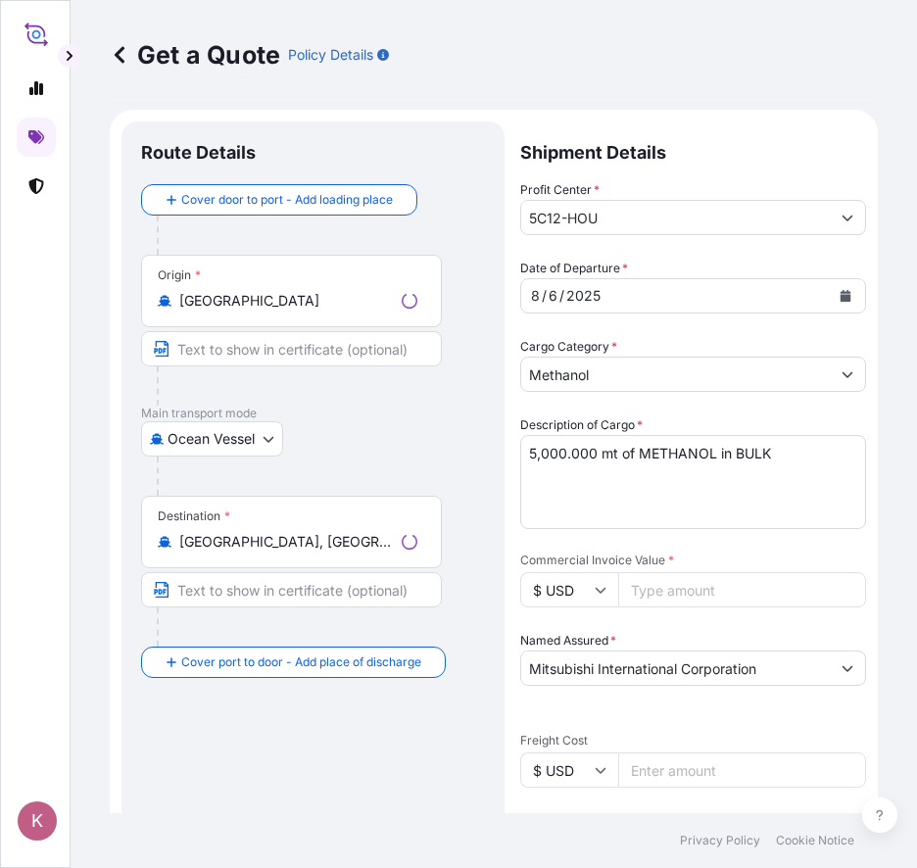
scroll to position [31, 0]
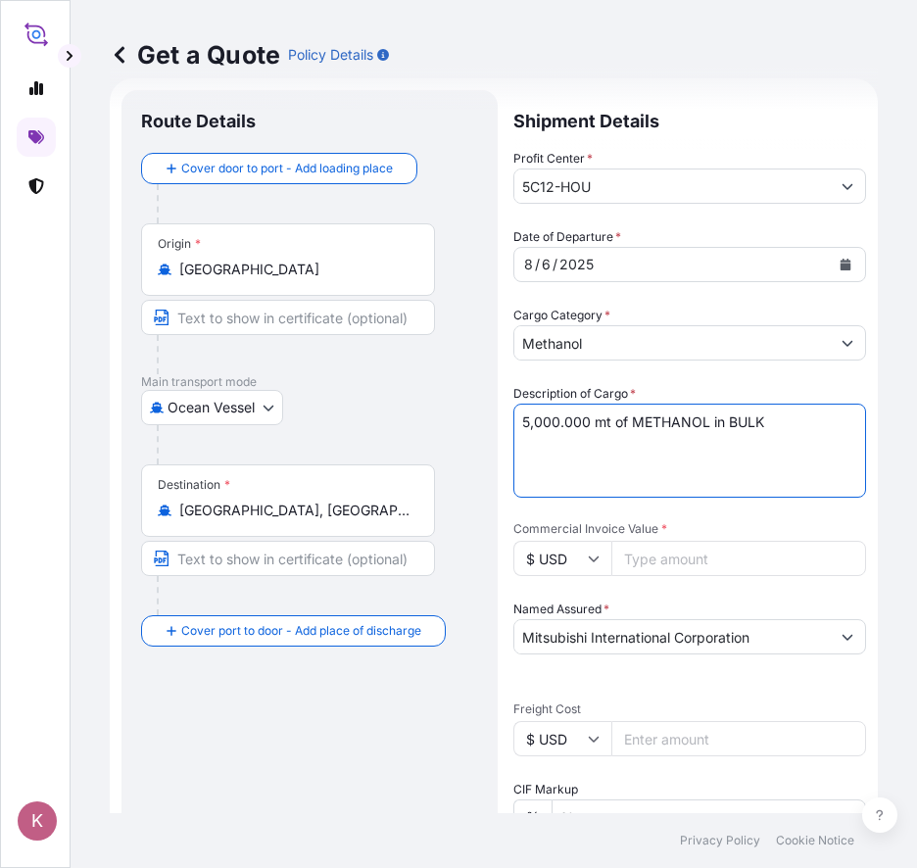
click at [521, 426] on textarea "5,000.000 mt of METHANOL in BULK" at bounding box center [689, 451] width 353 height 94
type textarea "2,218.301 mt of METHANOL in BULK"
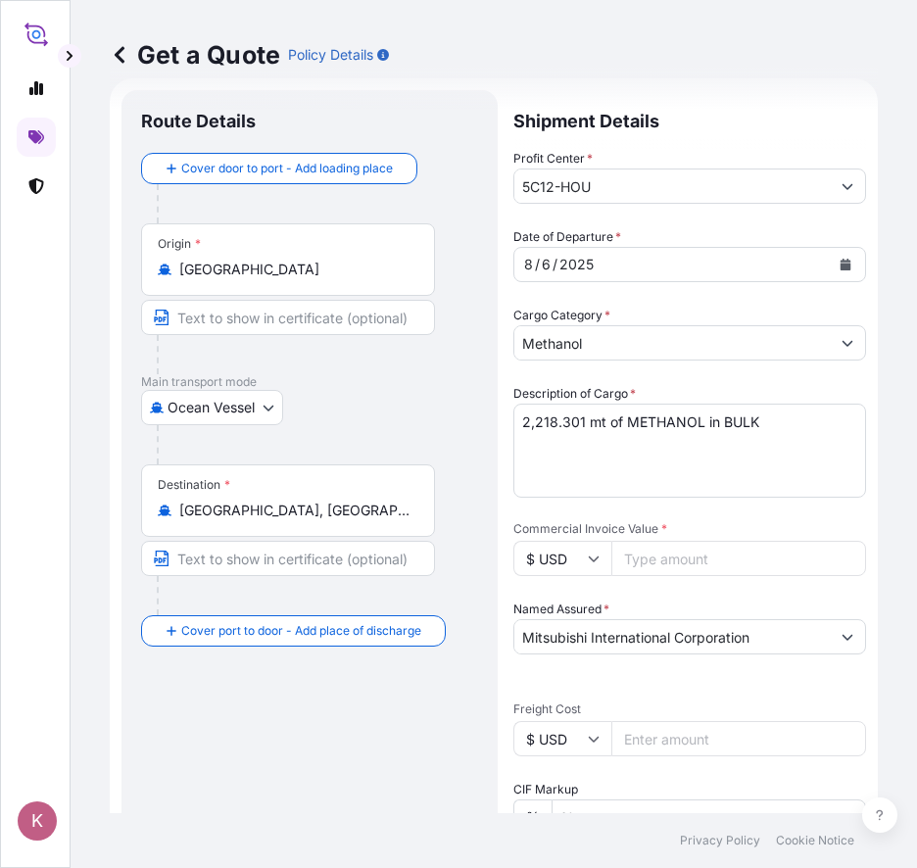
drag, startPoint x: 171, startPoint y: 508, endPoint x: 436, endPoint y: 512, distance: 264.5
click at [436, 512] on div "Destination * [GEOGRAPHIC_DATA], [GEOGRAPHIC_DATA], [GEOGRAPHIC_DATA]" at bounding box center [309, 539] width 337 height 151
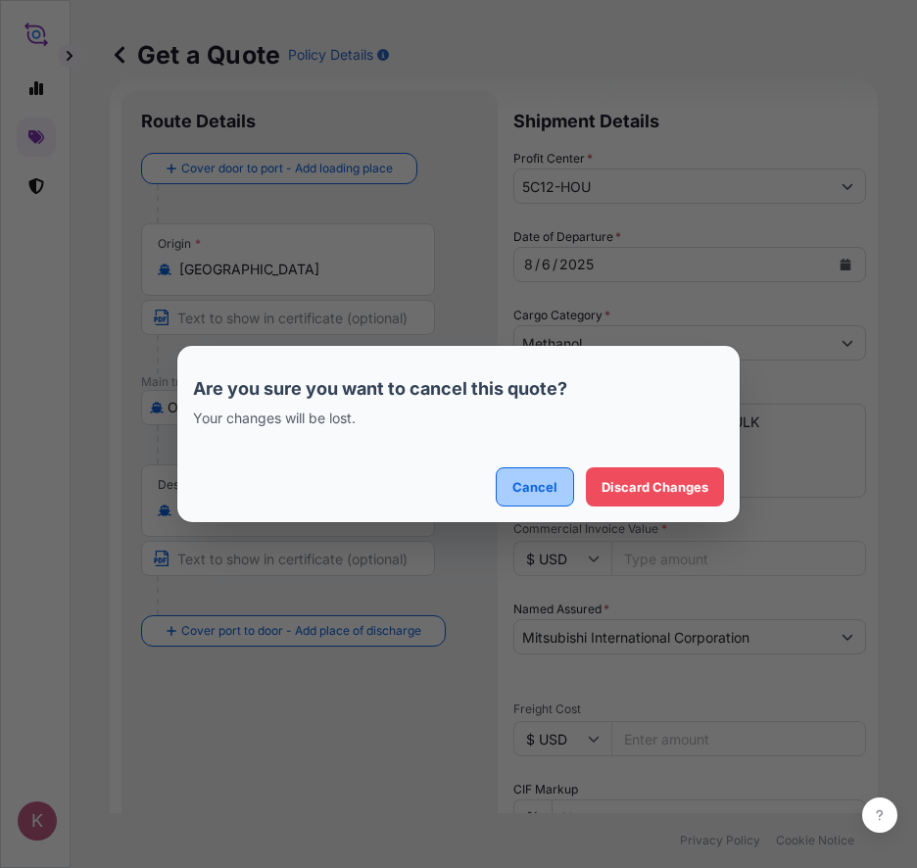
click at [544, 478] on p "Cancel" at bounding box center [534, 487] width 45 height 20
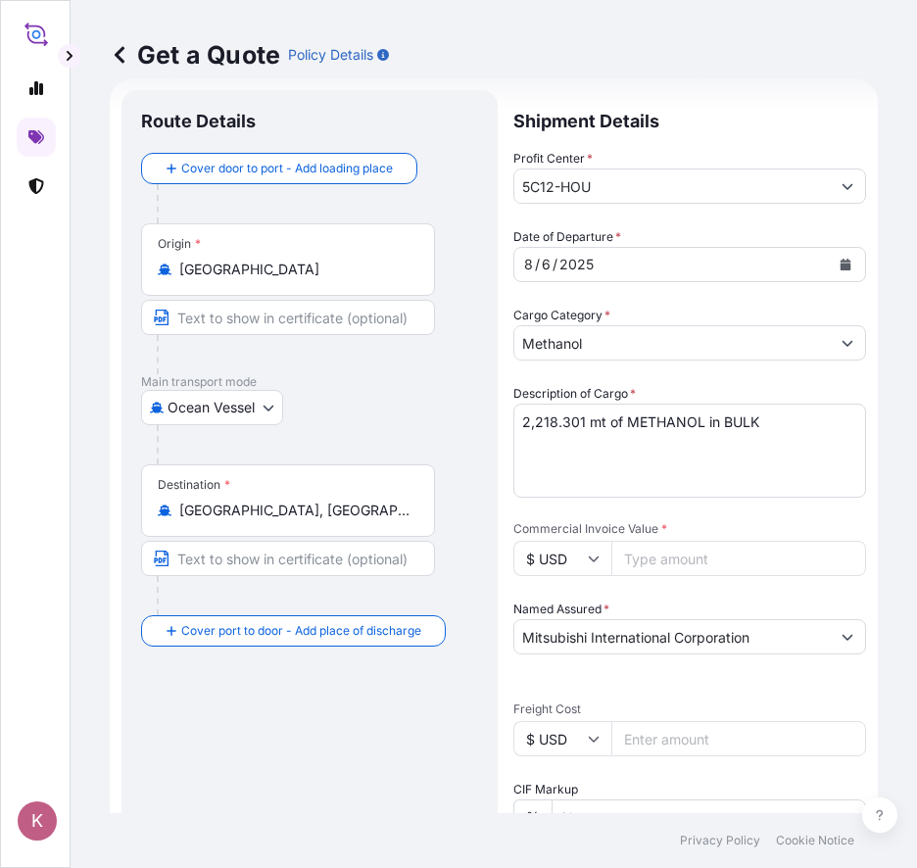
click at [121, 54] on icon at bounding box center [120, 55] width 20 height 20
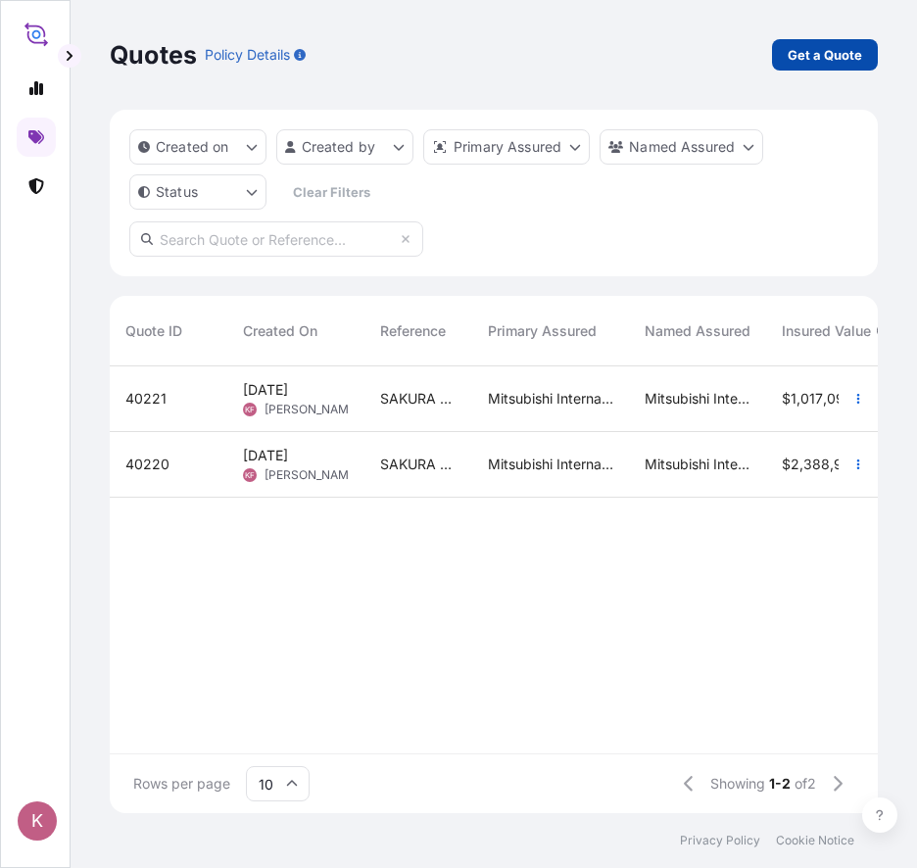
click at [825, 53] on p "Get a Quote" at bounding box center [825, 55] width 74 height 20
select select "Ocean Vessel"
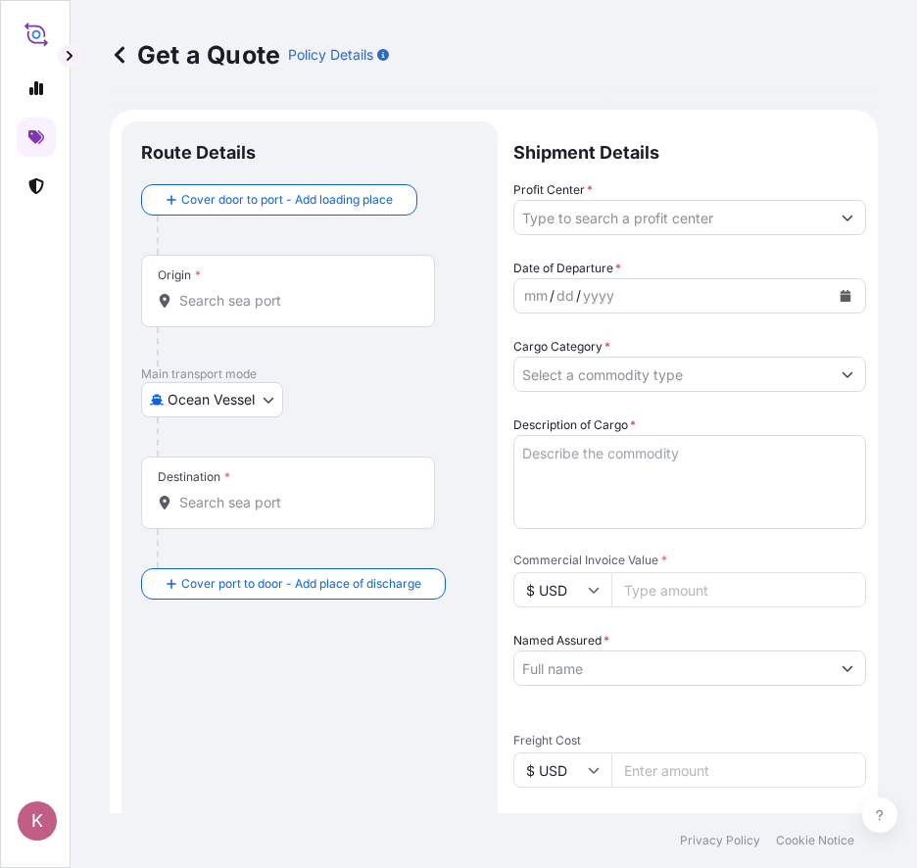
scroll to position [31, 0]
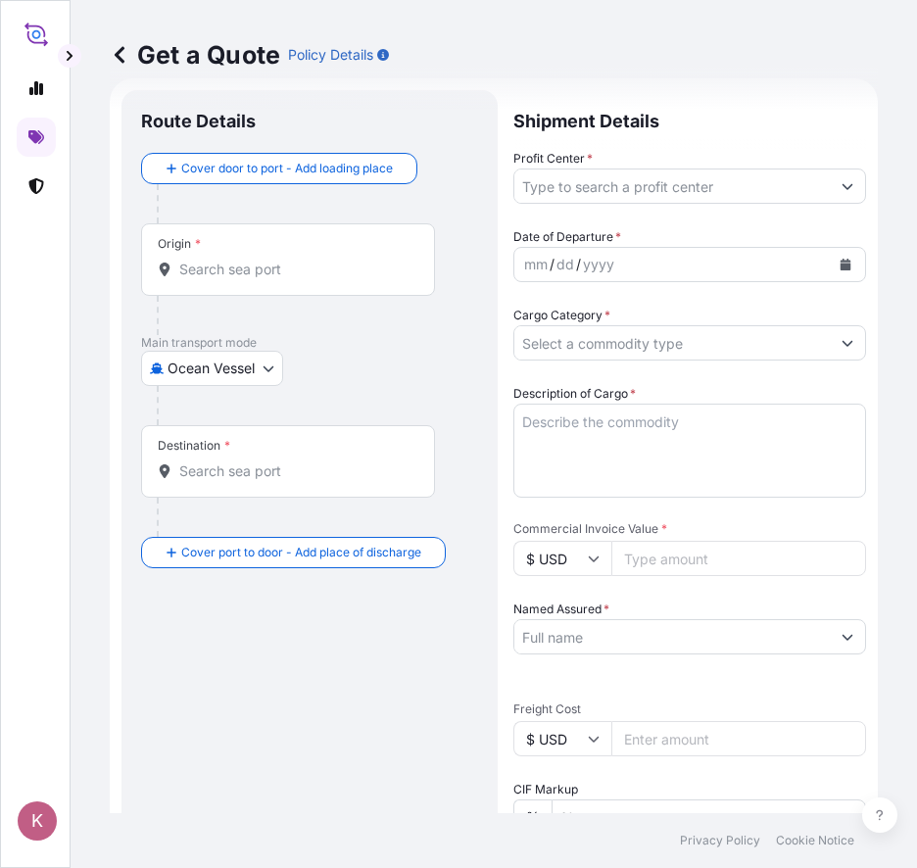
click at [235, 269] on input "Origin *" at bounding box center [294, 270] width 231 height 20
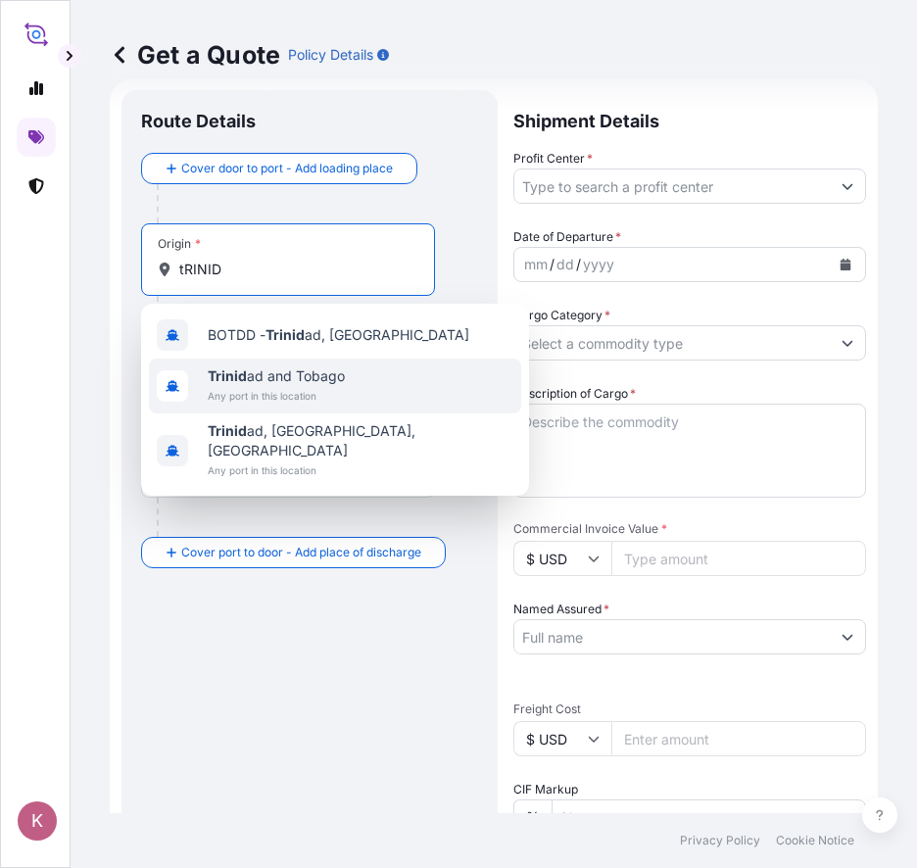
click at [277, 385] on span "Trinid ad and Tobago" at bounding box center [276, 376] width 137 height 20
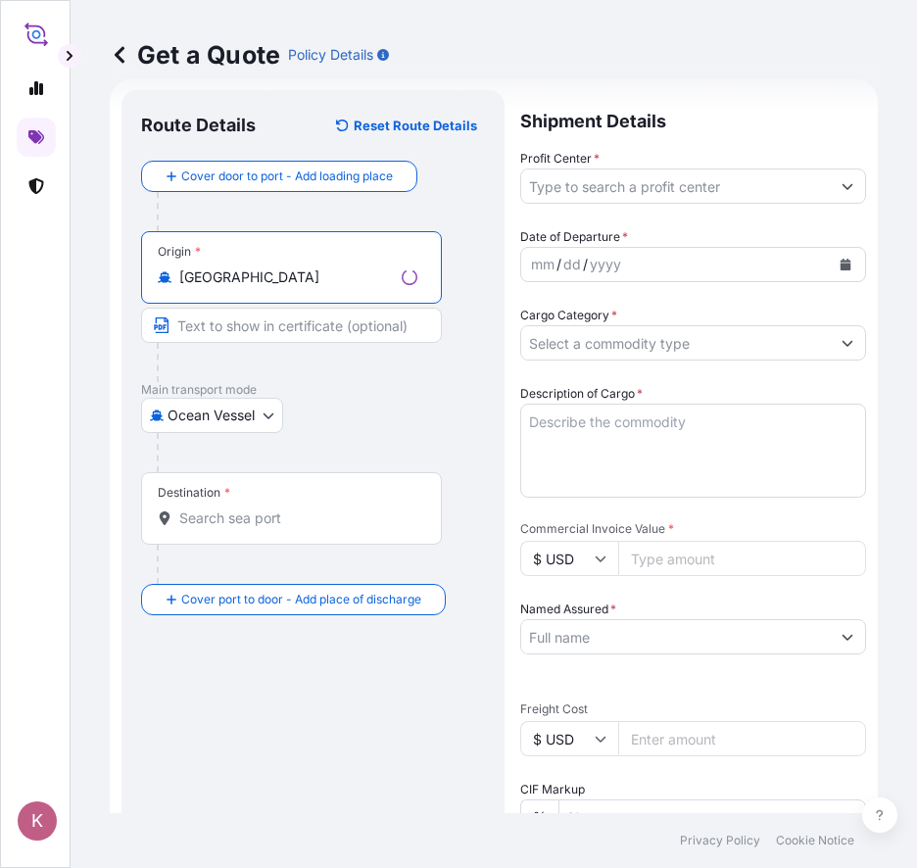
type input "[GEOGRAPHIC_DATA]"
click at [238, 527] on input "Destination *" at bounding box center [298, 518] width 238 height 20
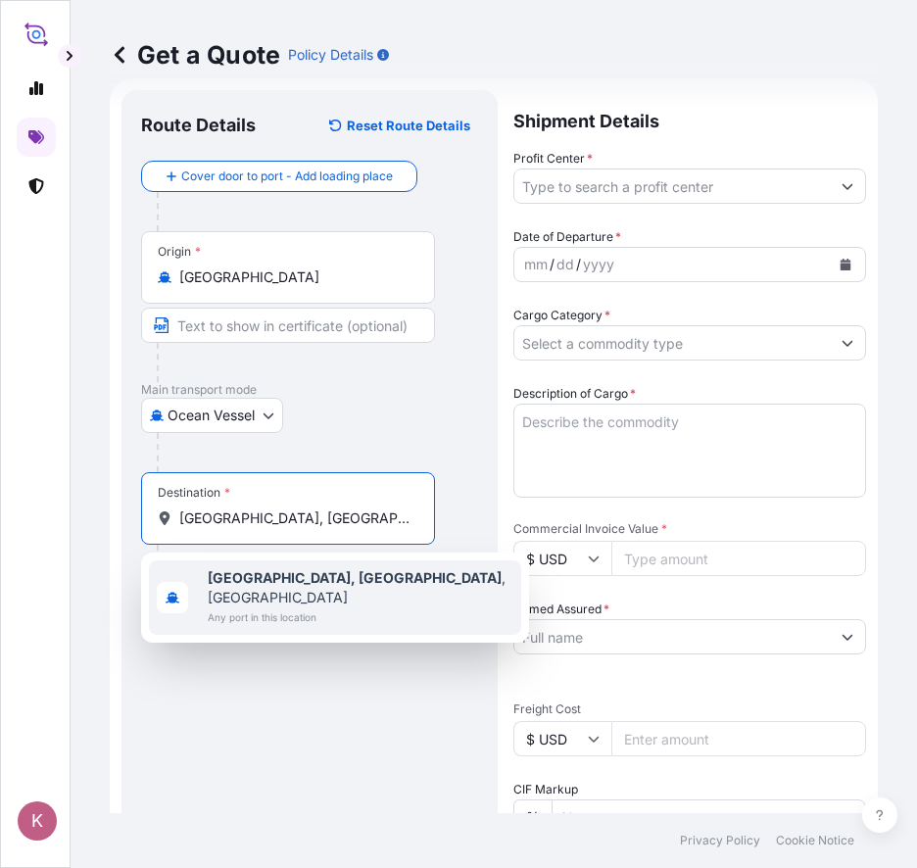
click at [234, 580] on b "[GEOGRAPHIC_DATA], [GEOGRAPHIC_DATA]" at bounding box center [355, 577] width 294 height 17
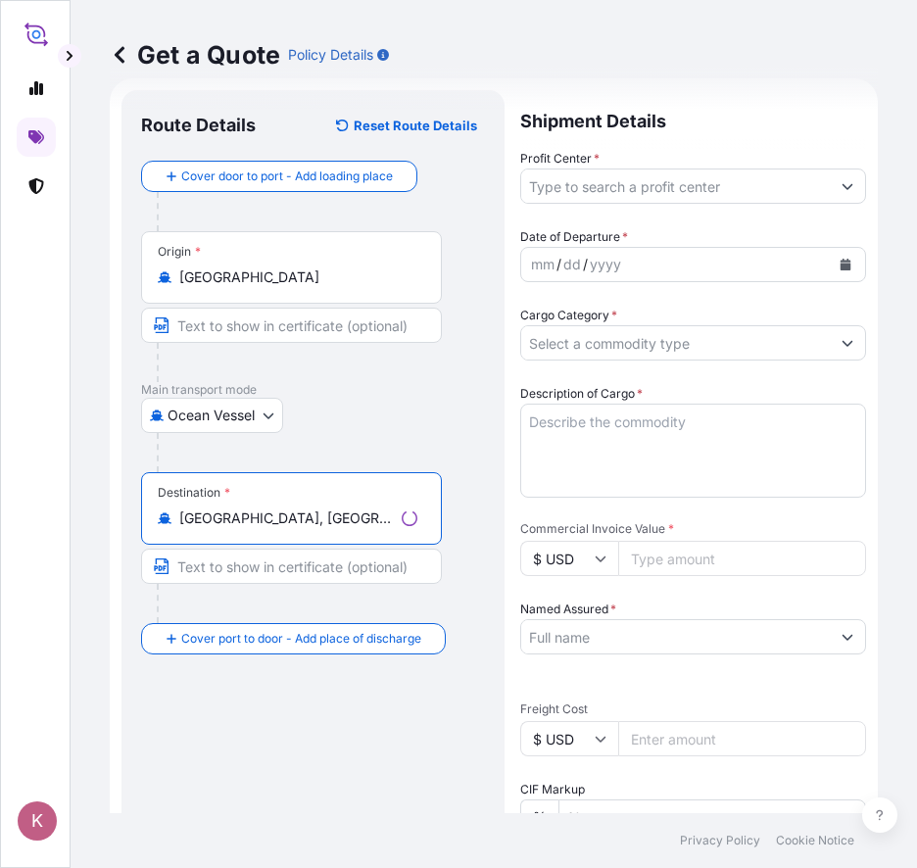
type input "[GEOGRAPHIC_DATA], [GEOGRAPHIC_DATA], [GEOGRAPHIC_DATA]"
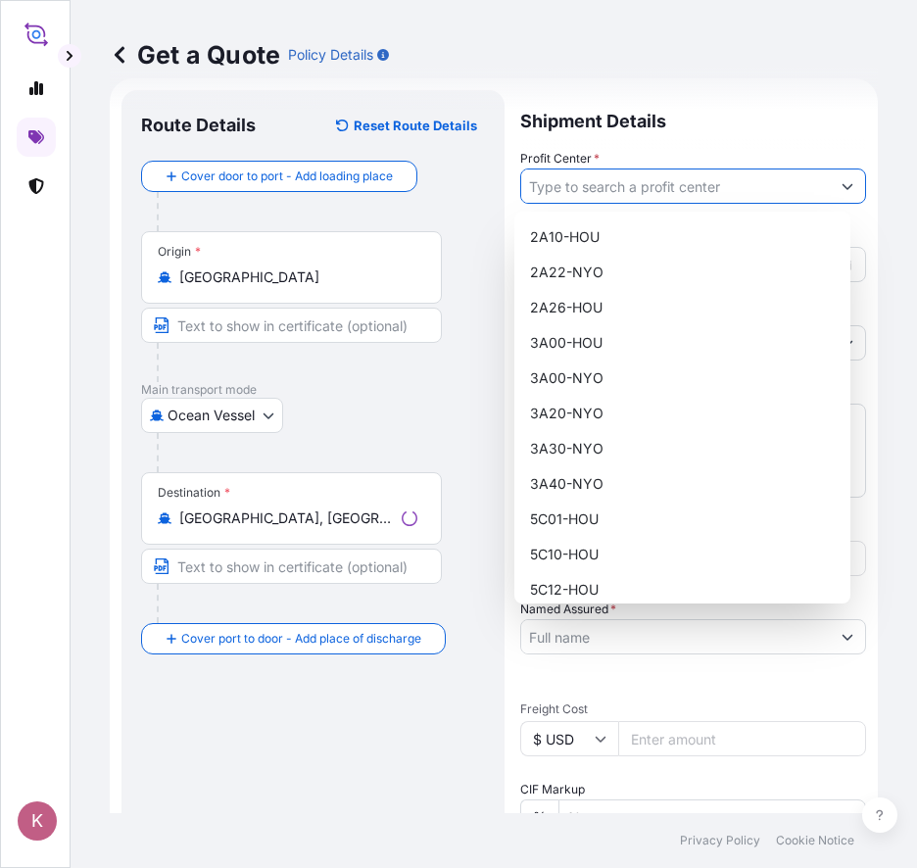
click at [594, 188] on input "Profit Center *" at bounding box center [675, 185] width 309 height 35
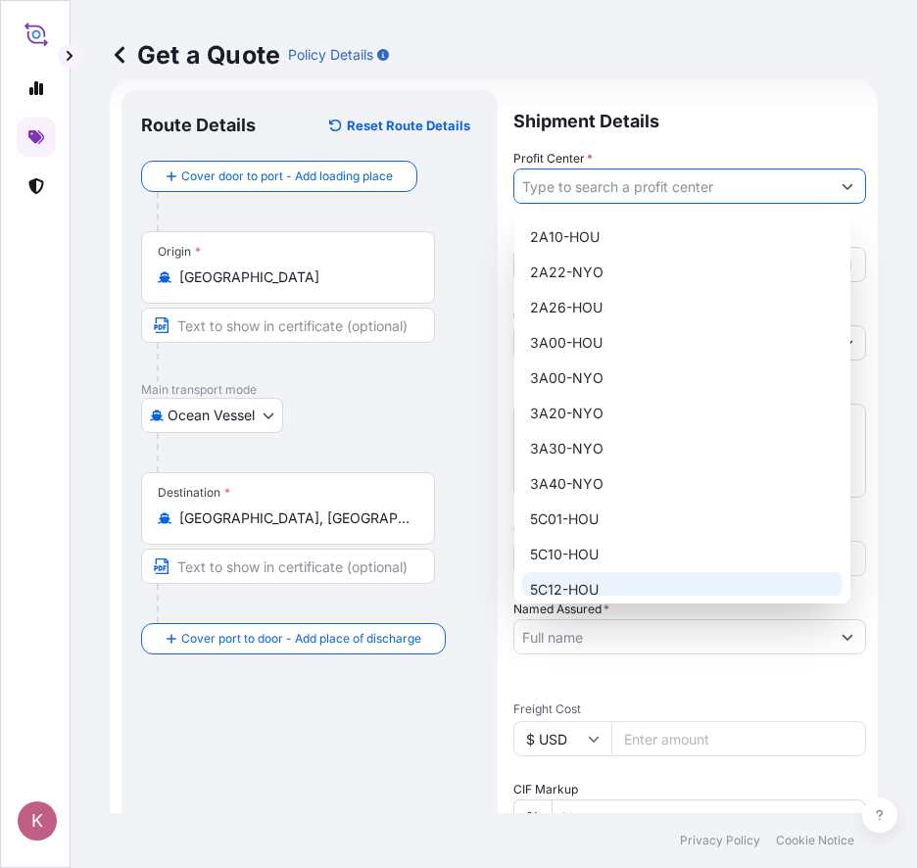
click at [572, 593] on div "5C12-HOU" at bounding box center [682, 589] width 320 height 35
type input "5C12-HOU"
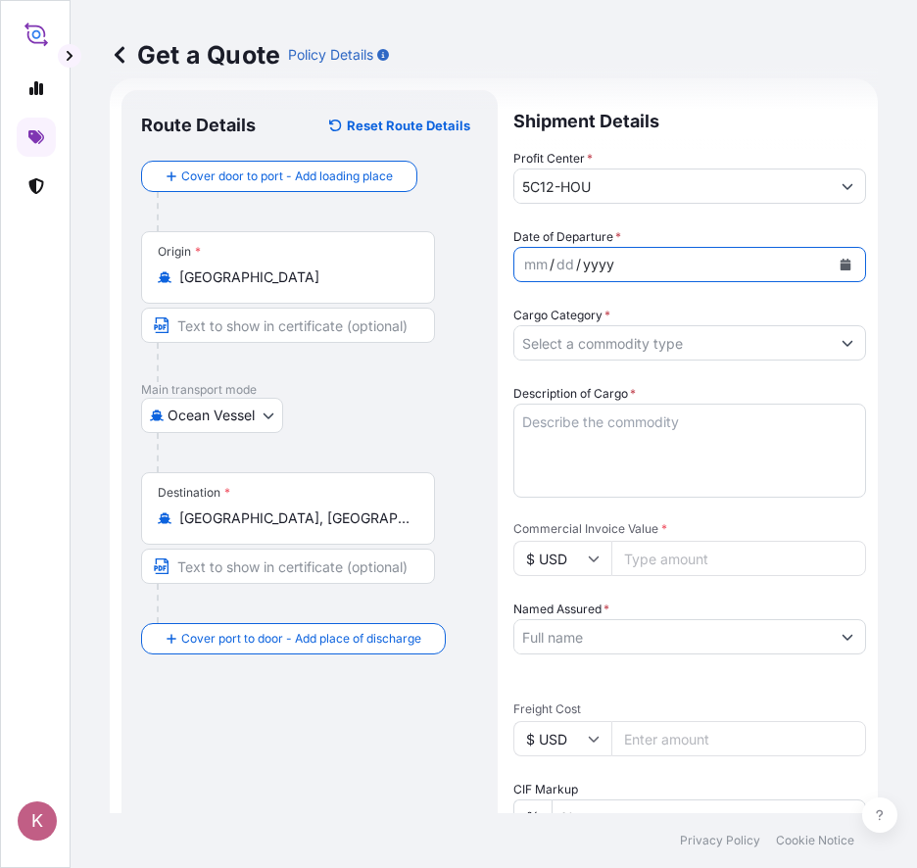
click at [588, 264] on div "yyyy" at bounding box center [598, 265] width 35 height 24
click at [636, 342] on input "Cargo Category *" at bounding box center [671, 342] width 315 height 35
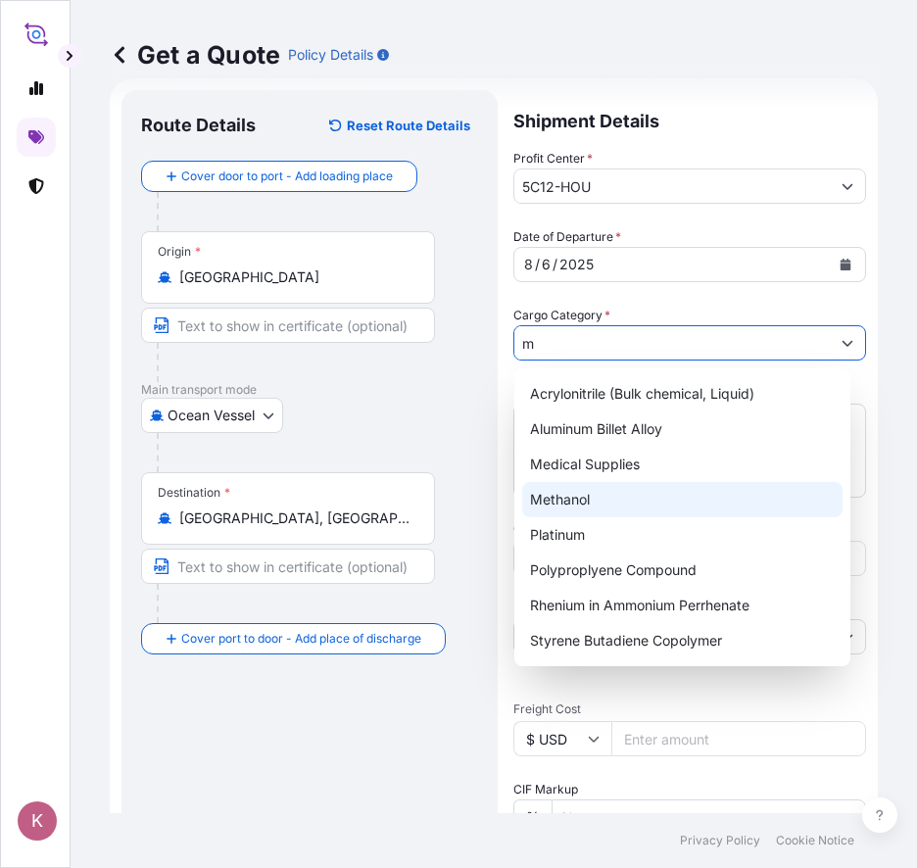
click at [581, 501] on div "Methanol" at bounding box center [682, 499] width 320 height 35
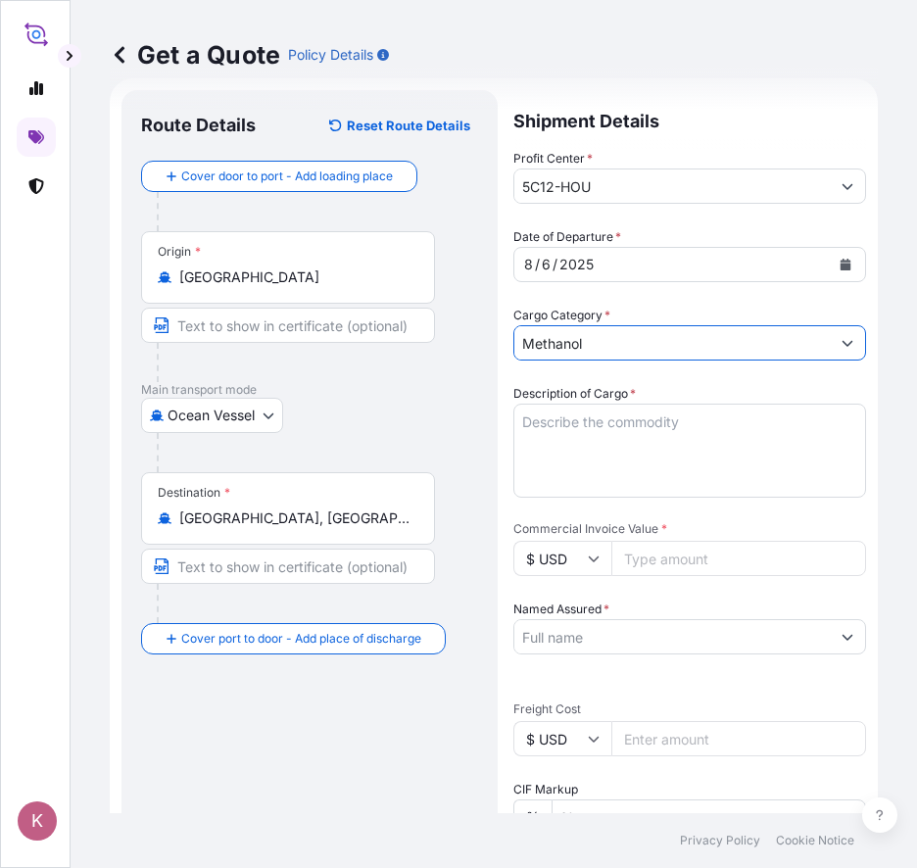
type input "Methanol"
click at [561, 421] on textarea "Description of Cargo *" at bounding box center [689, 451] width 353 height 94
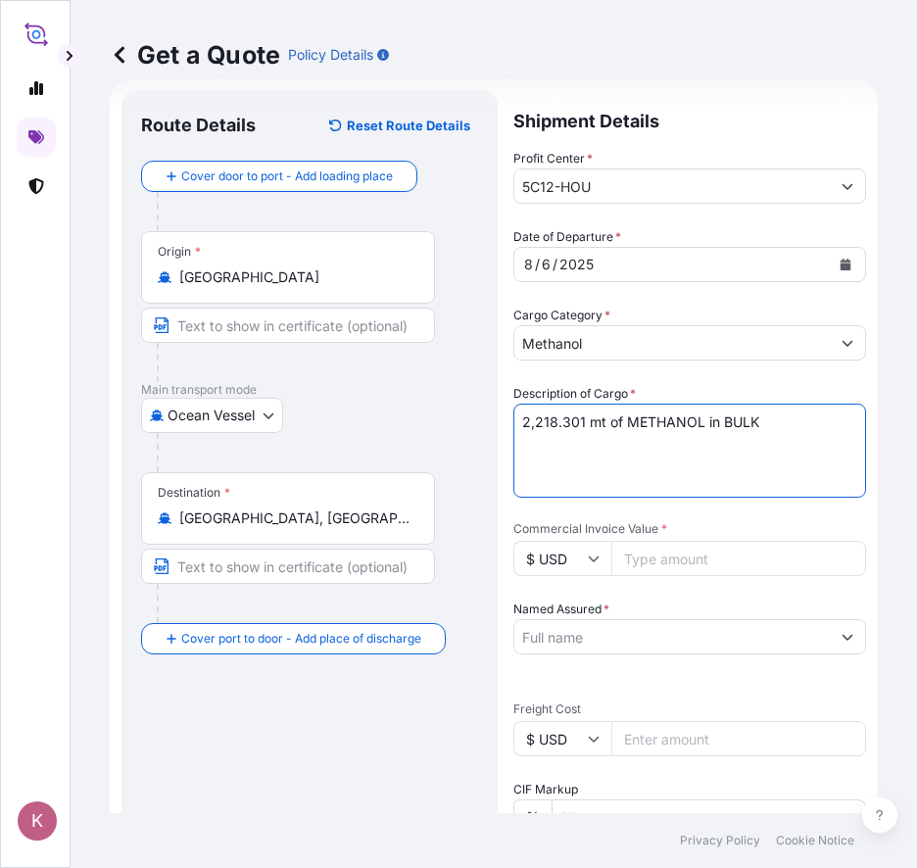
type textarea "2,218.301 mt of METHANOL in BULK"
click at [713, 562] on input "Commercial Invoice Value *" at bounding box center [738, 558] width 255 height 35
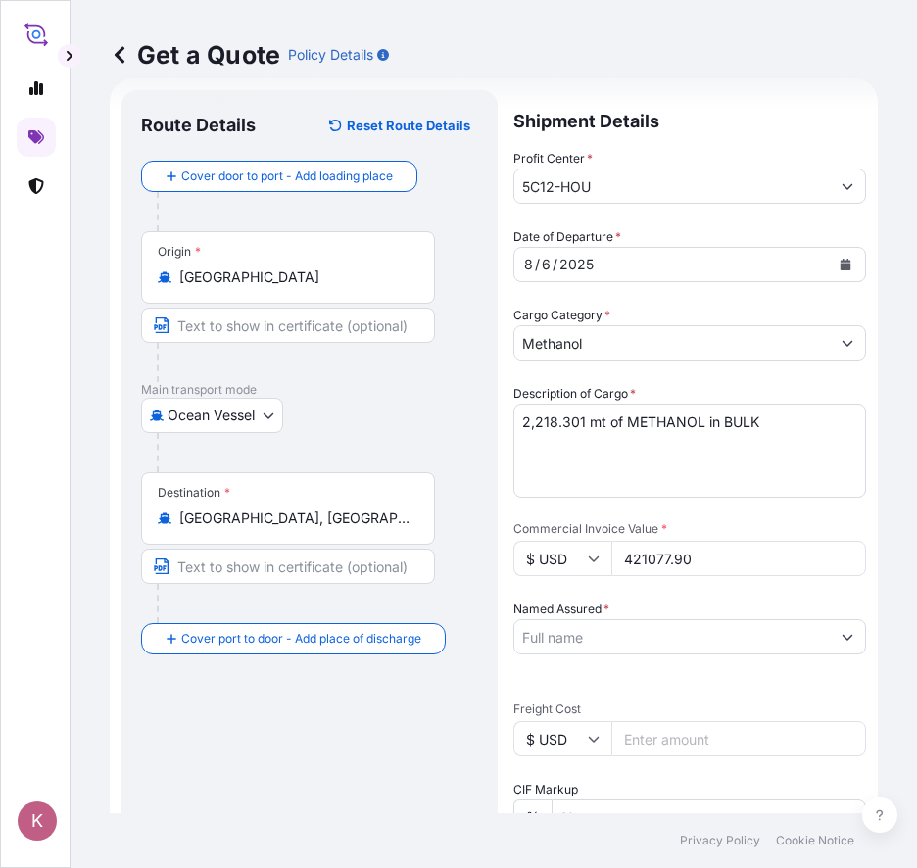
type input "421077.90"
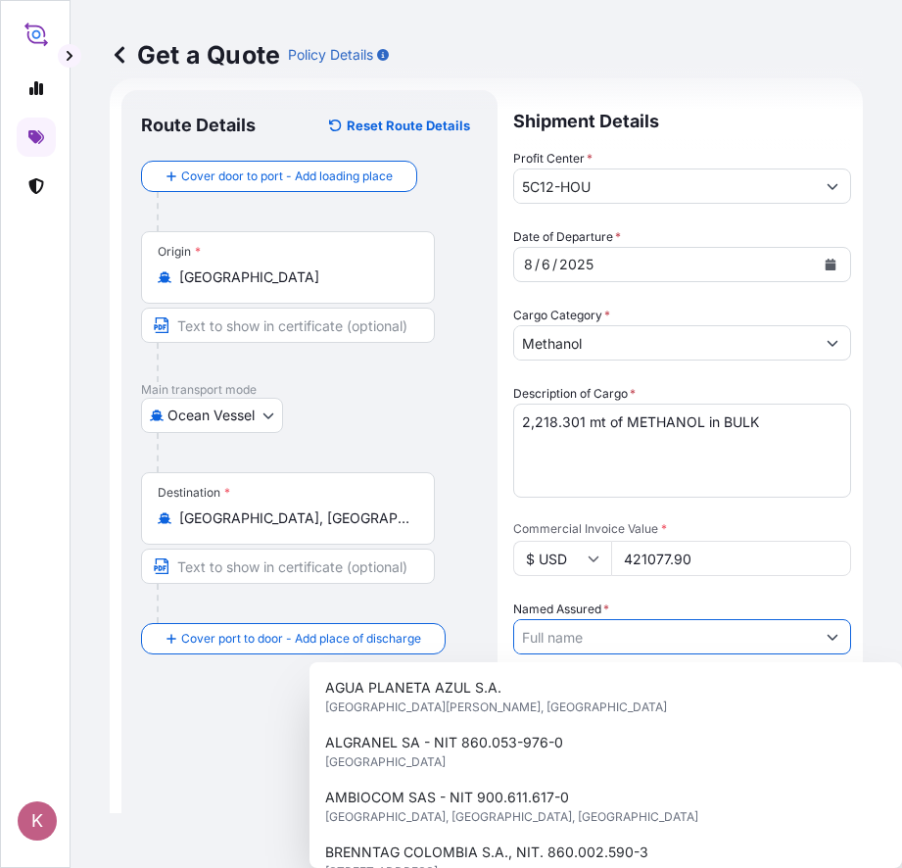
click at [589, 629] on input "Named Assured *" at bounding box center [664, 636] width 301 height 35
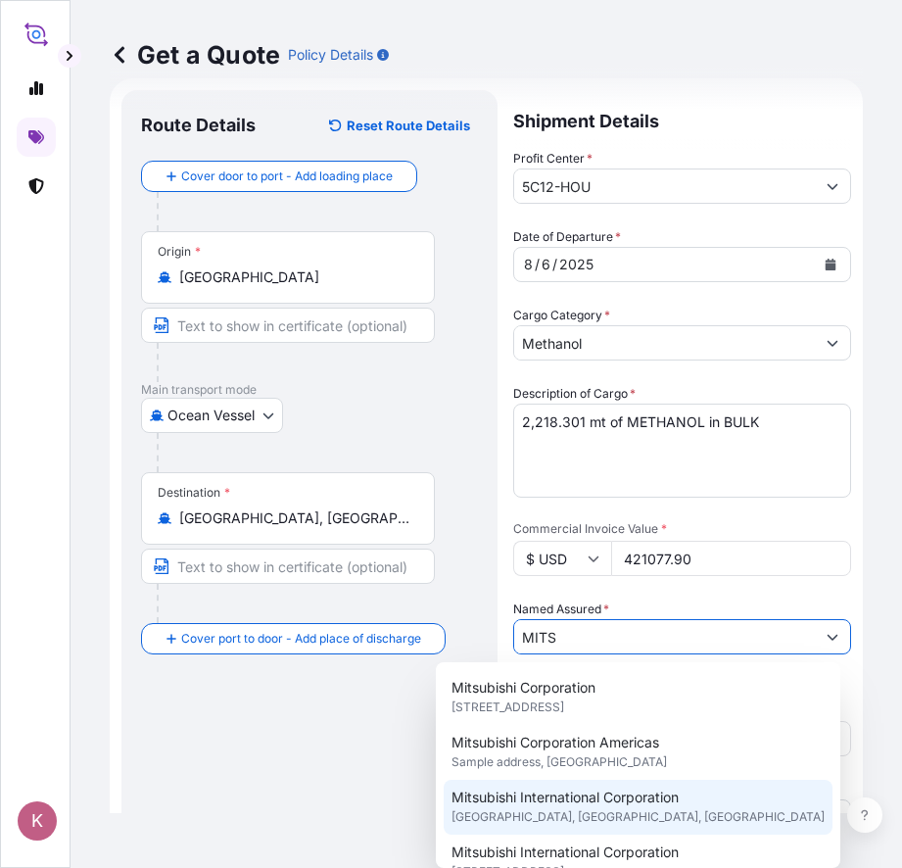
click at [618, 796] on span "Mitsubishi International Corporation" at bounding box center [565, 798] width 227 height 20
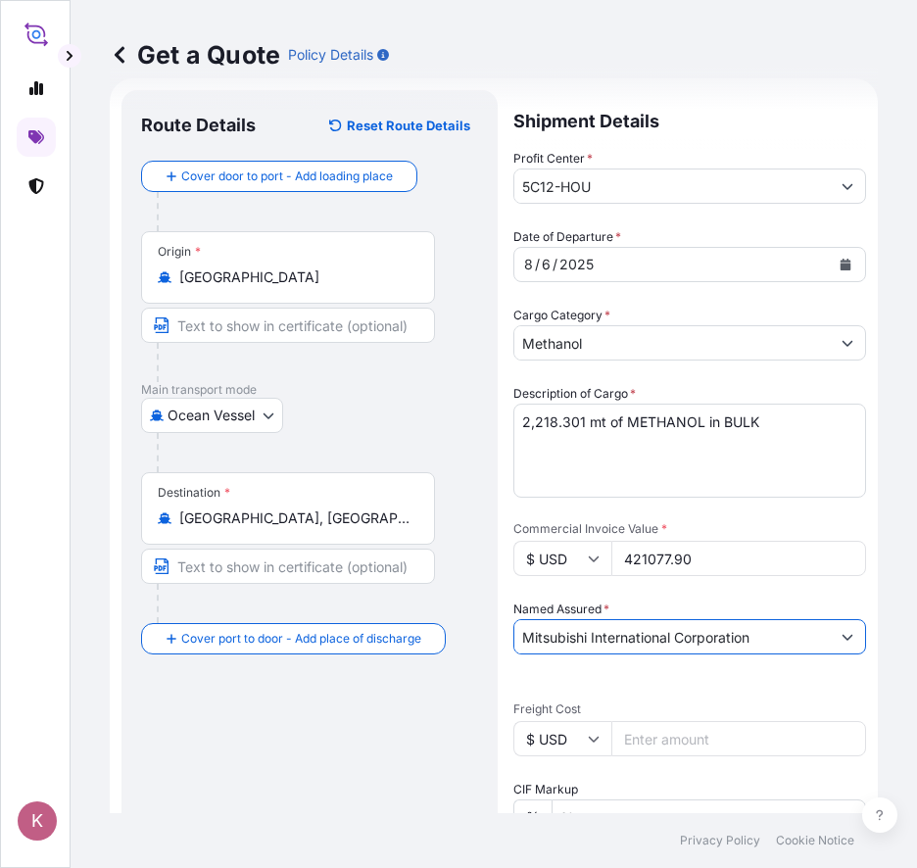
type input "Mitsubishi International Corporation"
click at [734, 731] on input "Freight Cost" at bounding box center [738, 738] width 255 height 35
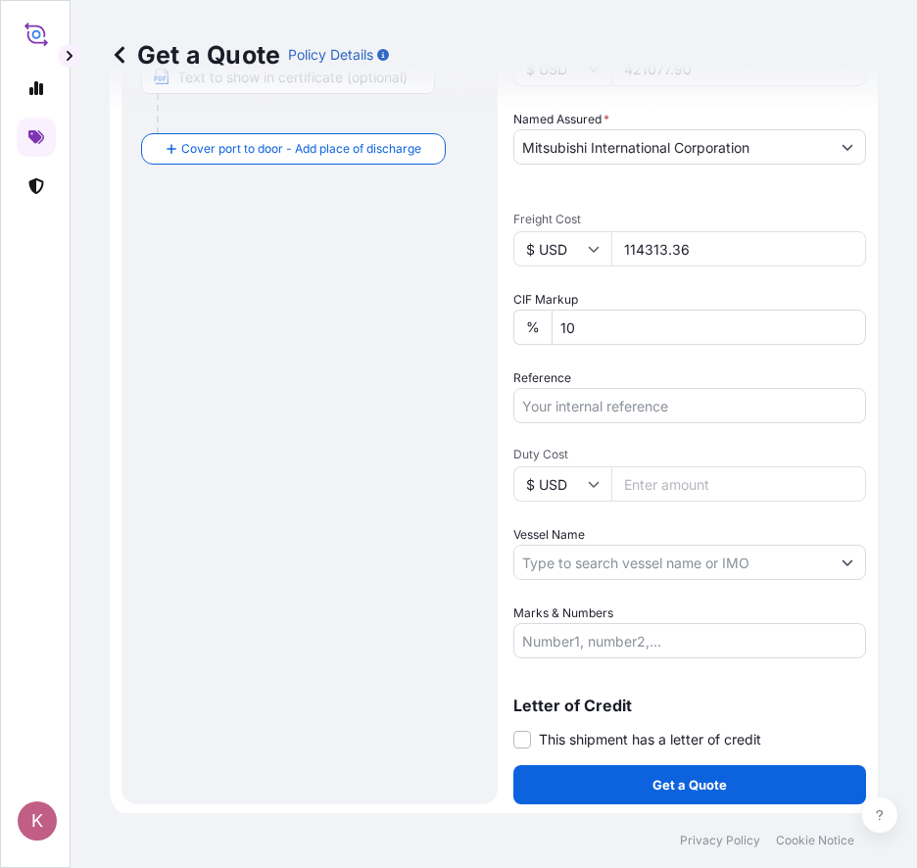
scroll to position [524, 0]
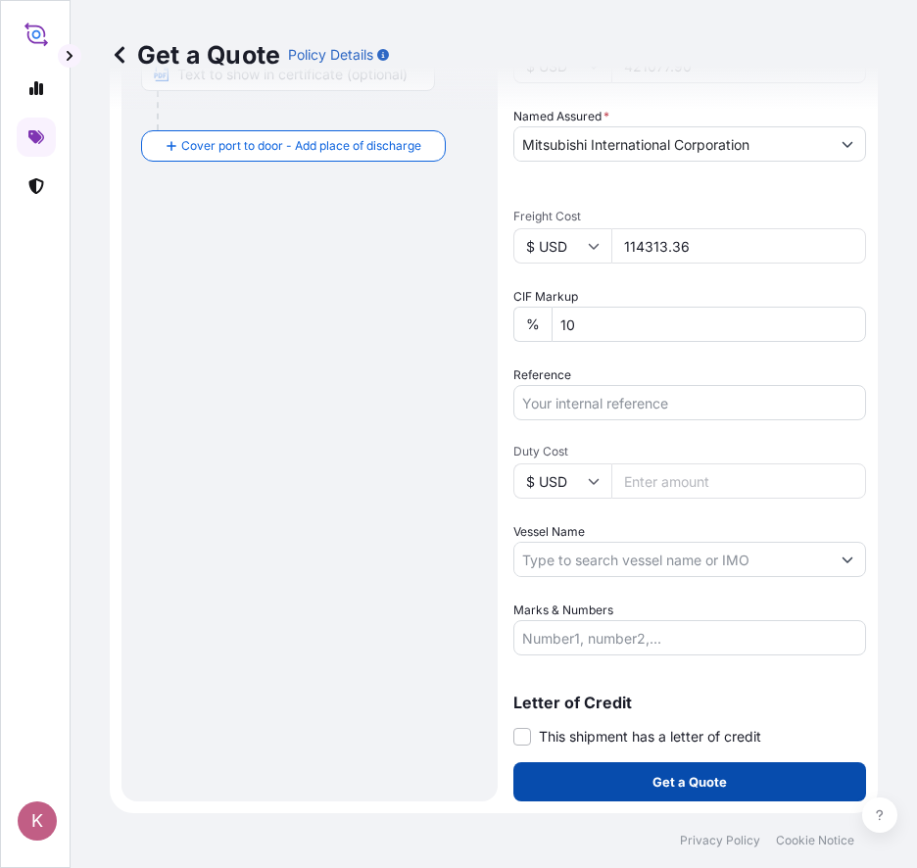
type input "114313.36"
click at [660, 782] on p "Get a Quote" at bounding box center [689, 782] width 74 height 20
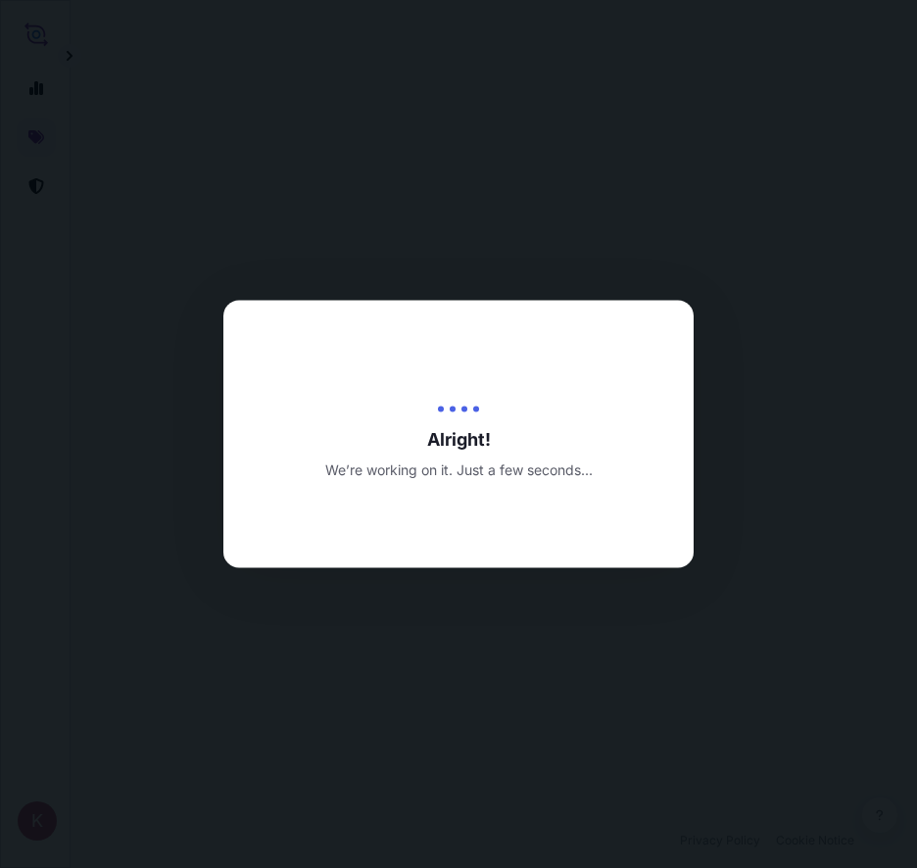
select select "Ocean Vessel"
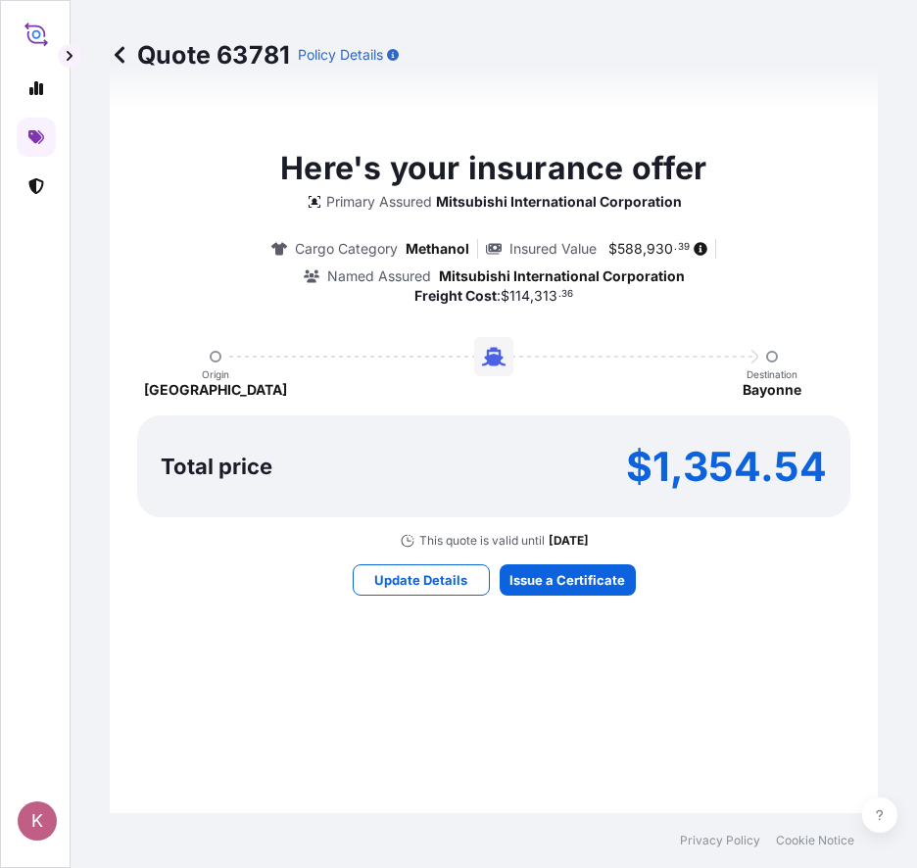
scroll to position [1748, 0]
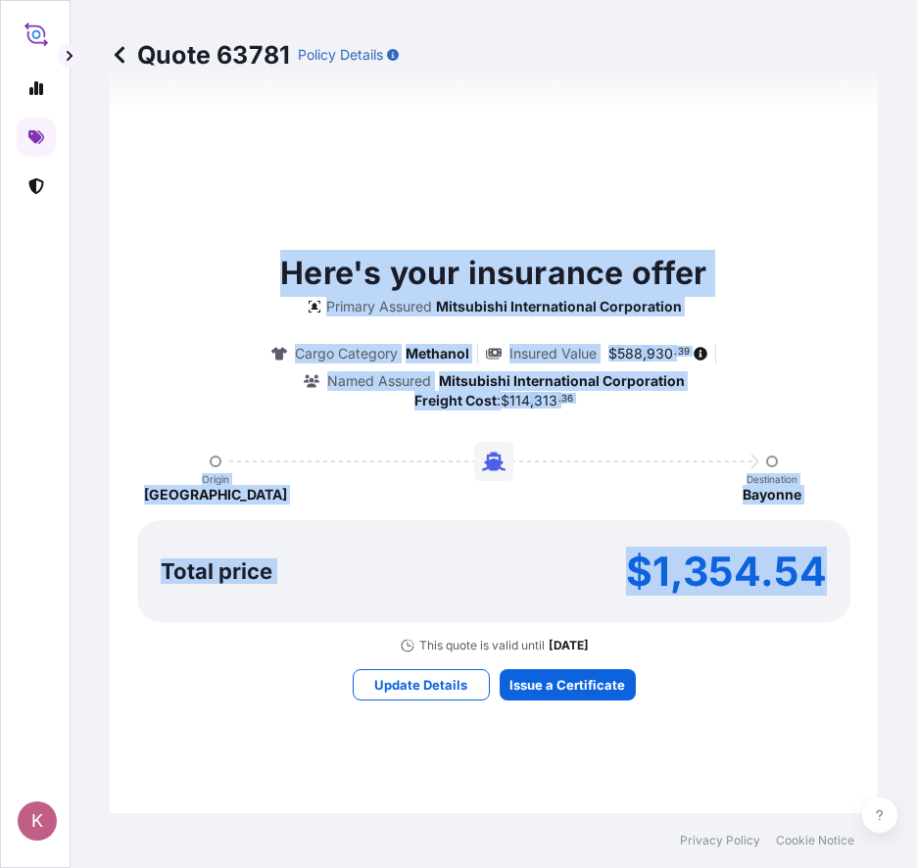
drag, startPoint x: 195, startPoint y: 181, endPoint x: 829, endPoint y: 669, distance: 799.7
click at [829, 669] on div "Here's your insurance offer Primary Assured Mitsubishi International Corporatio…" at bounding box center [493, 475] width 713 height 1678
drag, startPoint x: 829, startPoint y: 669, endPoint x: 810, endPoint y: 640, distance: 34.8
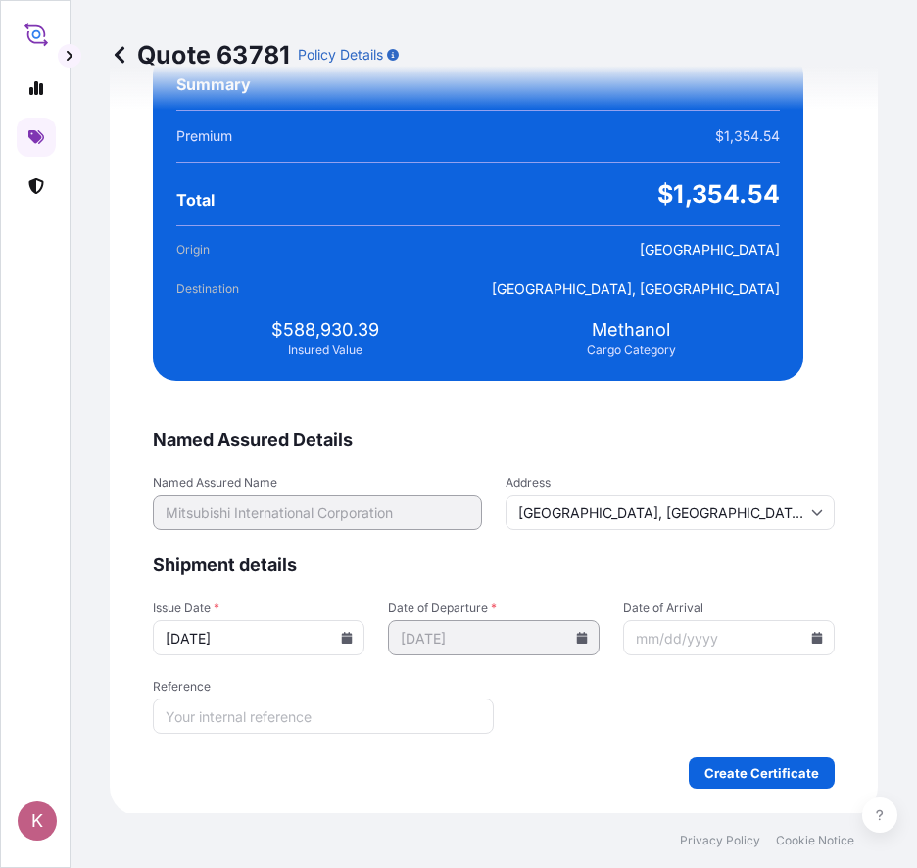
scroll to position [4120, 0]
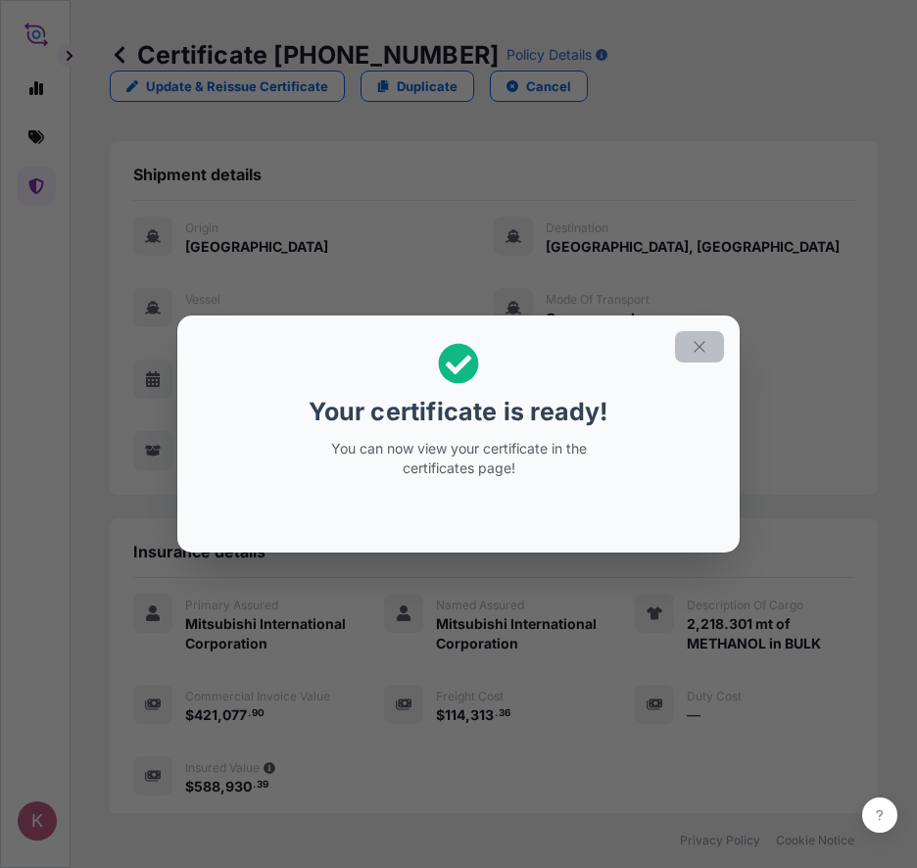
click at [708, 338] on button "button" at bounding box center [699, 346] width 49 height 31
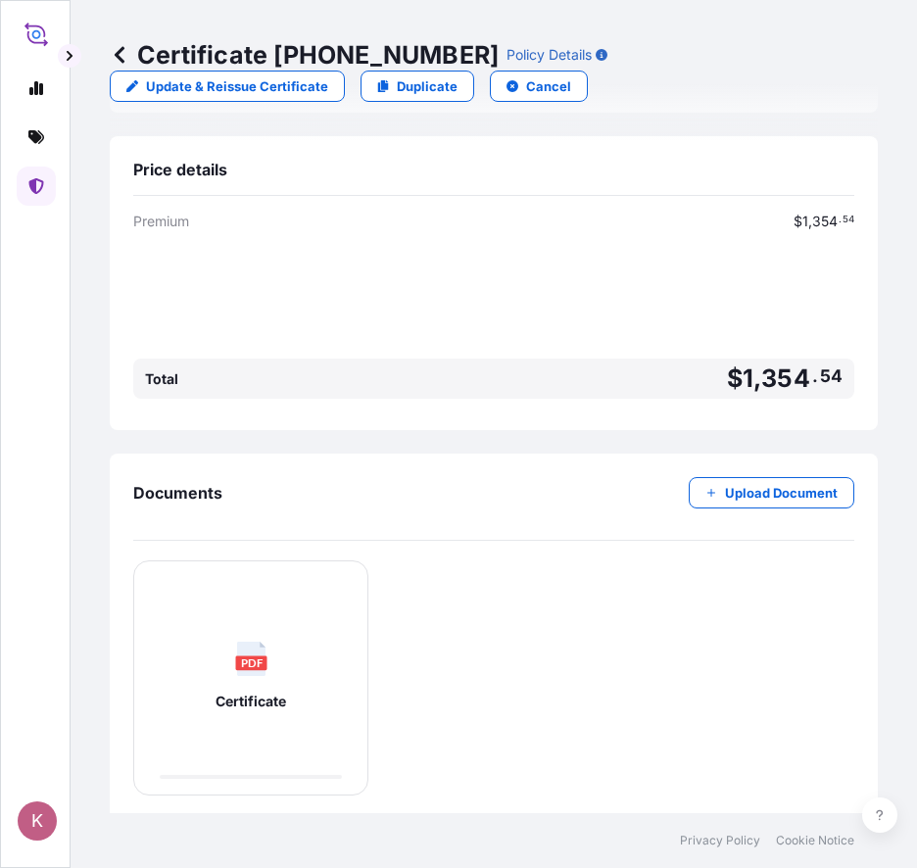
scroll to position [713, 0]
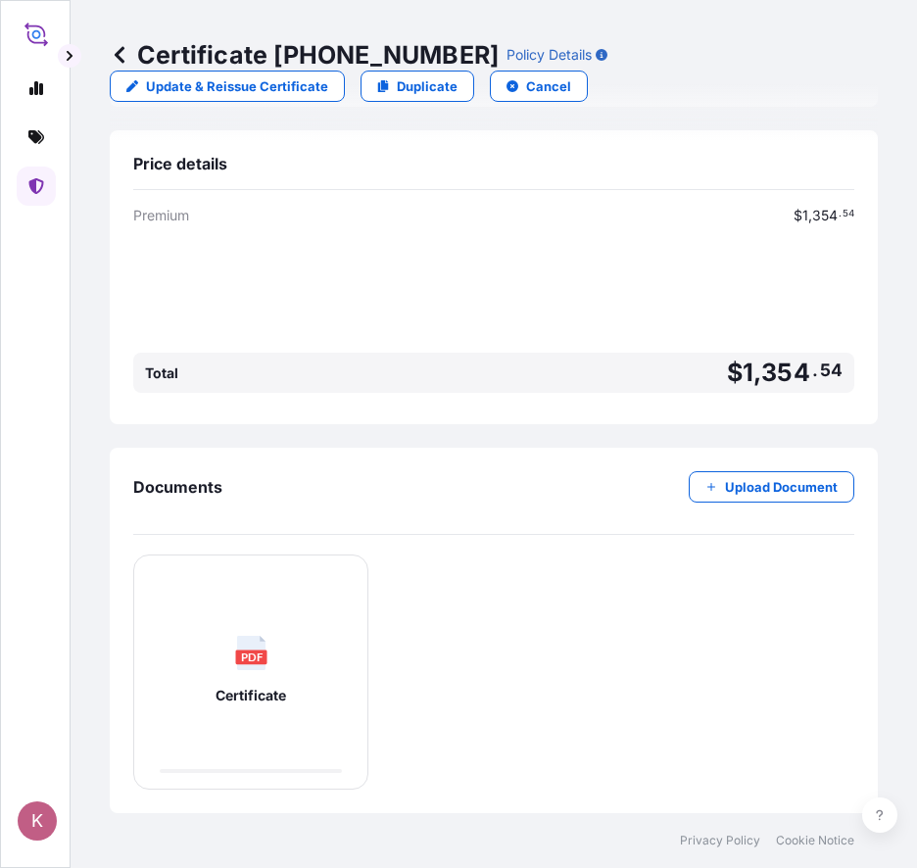
click at [251, 649] on text "PDF" at bounding box center [251, 655] width 23 height 13
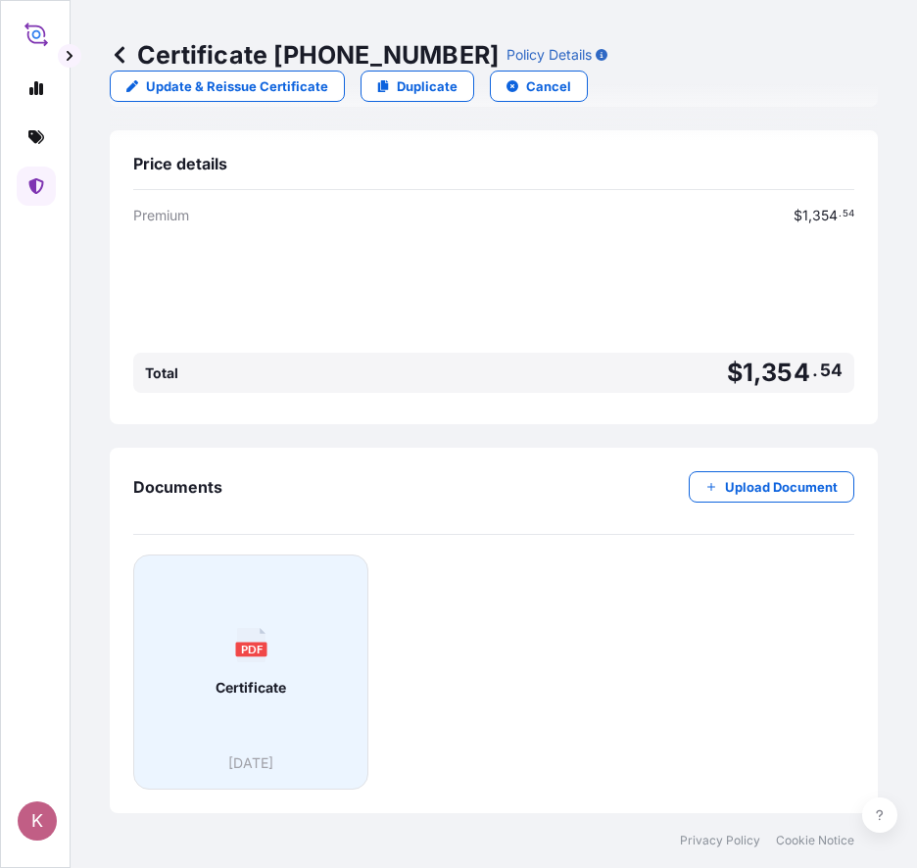
click at [252, 653] on text "PDF" at bounding box center [251, 648] width 23 height 13
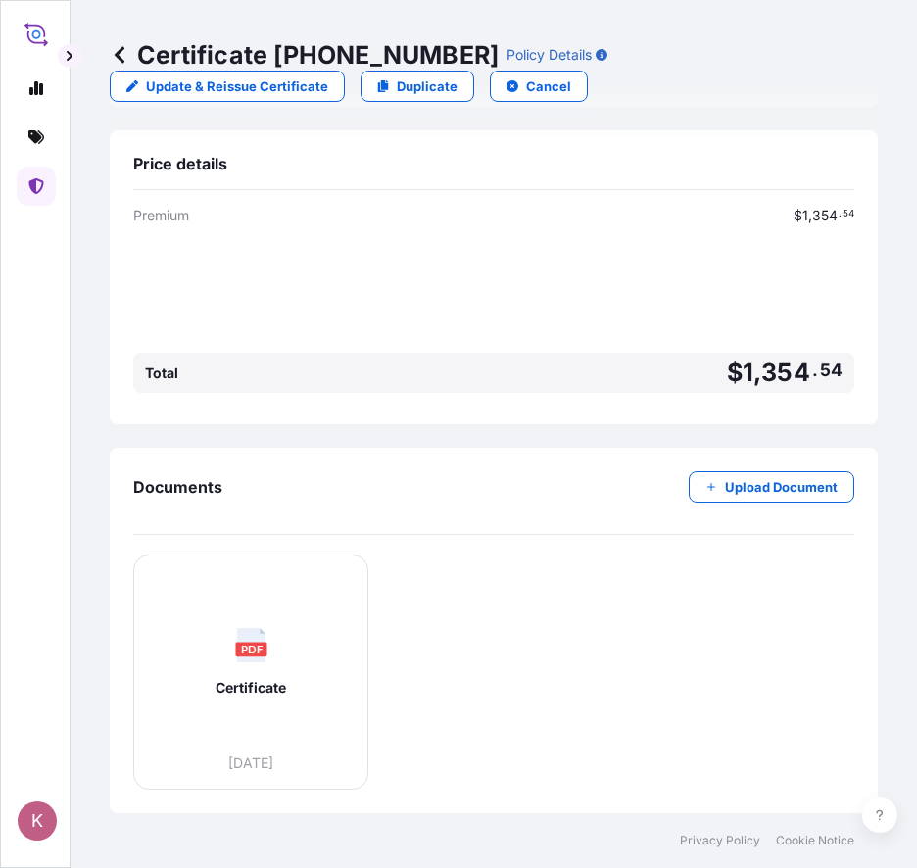
click at [120, 49] on icon at bounding box center [120, 54] width 10 height 17
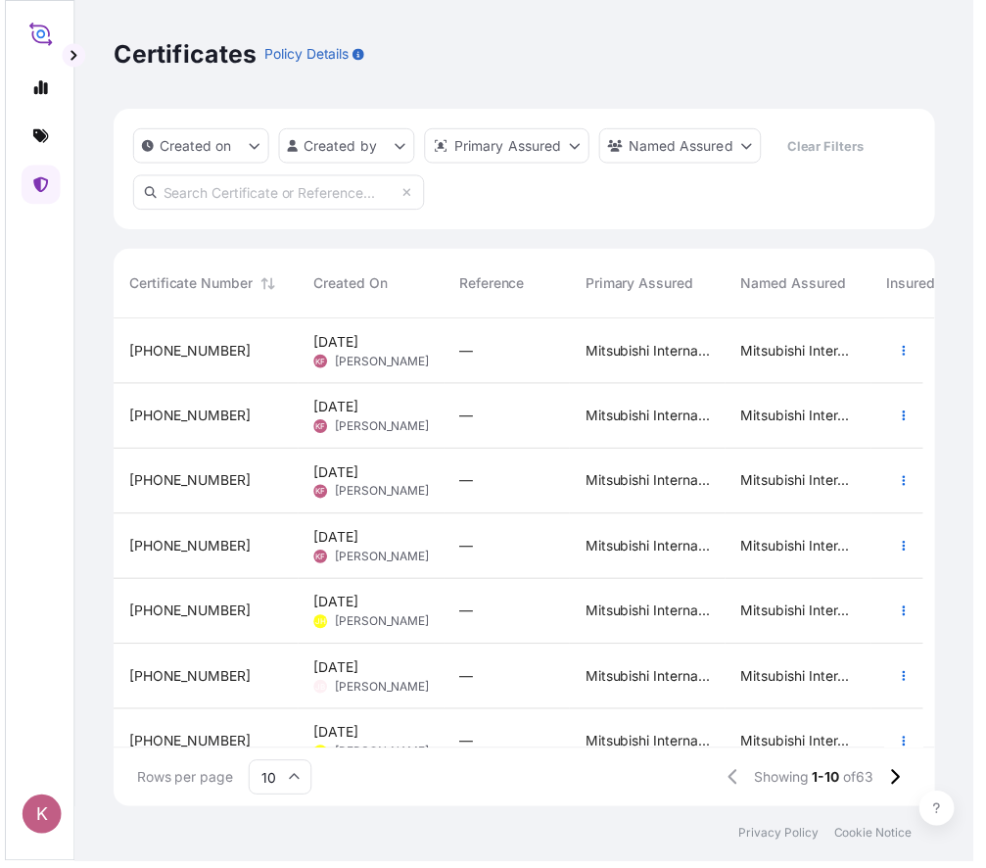
scroll to position [488, 823]
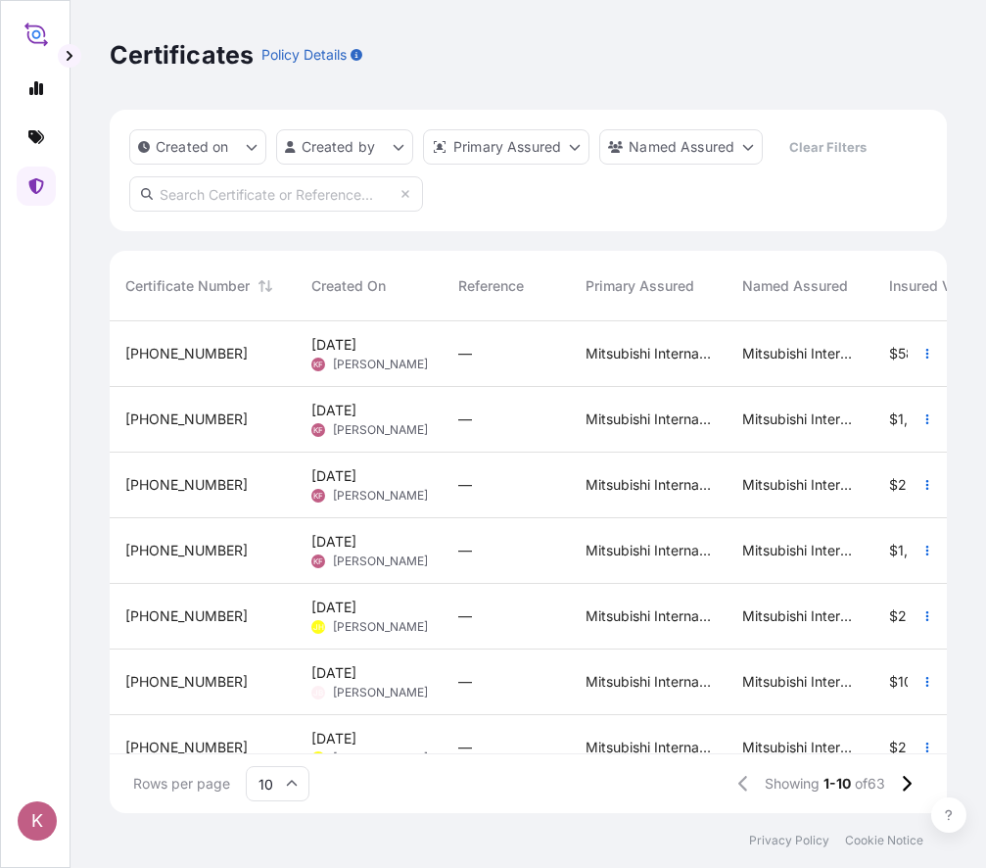
click at [28, 27] on icon at bounding box center [36, 34] width 24 height 28
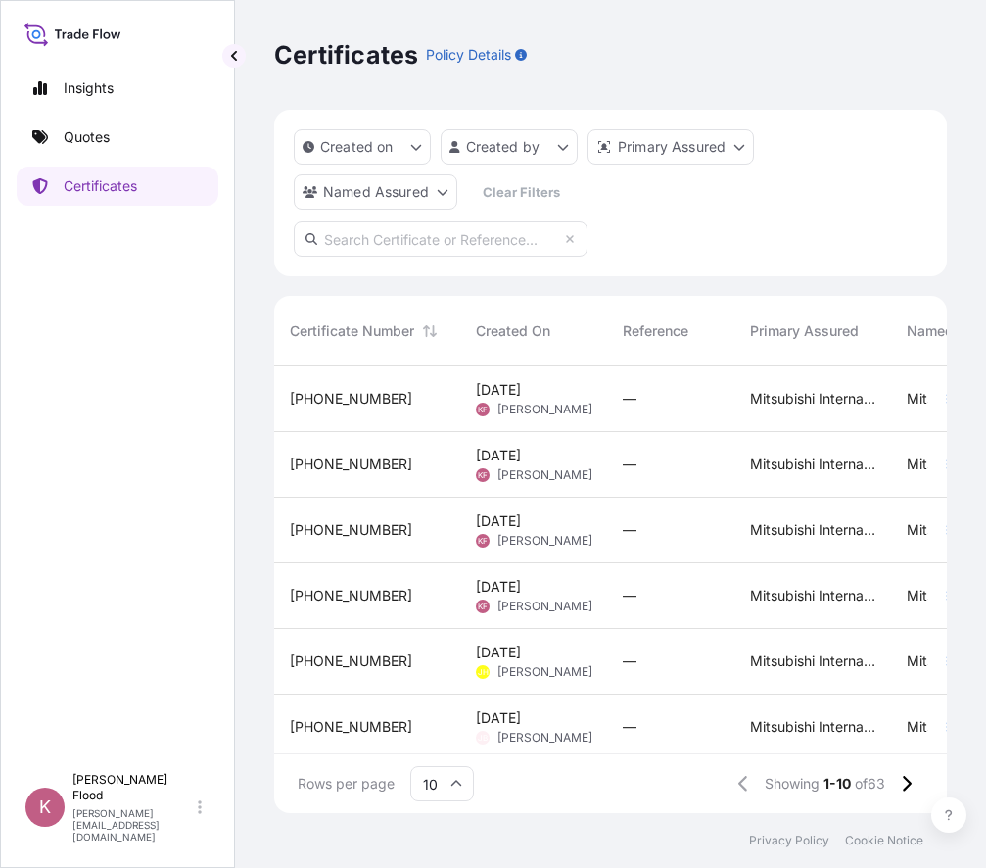
scroll to position [443, 658]
click at [99, 135] on p "Quotes" at bounding box center [87, 137] width 46 height 20
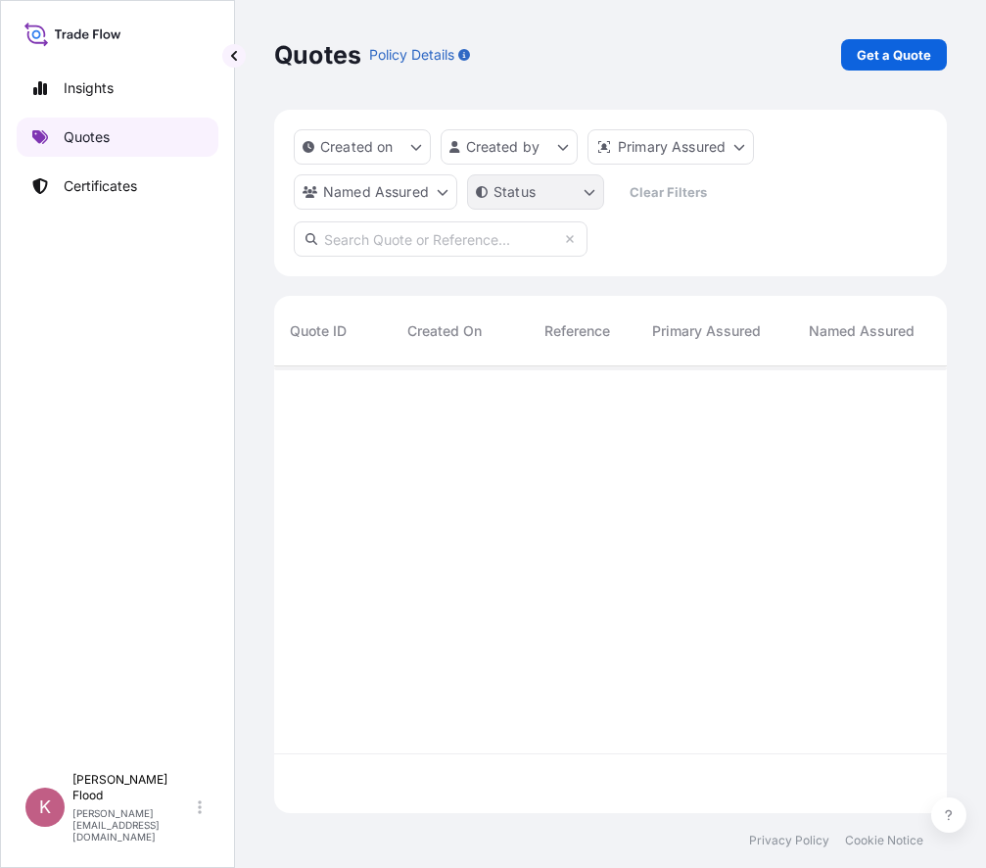
scroll to position [443, 658]
click at [878, 52] on p "Get a Quote" at bounding box center [894, 55] width 74 height 20
select select "Ocean Vessel"
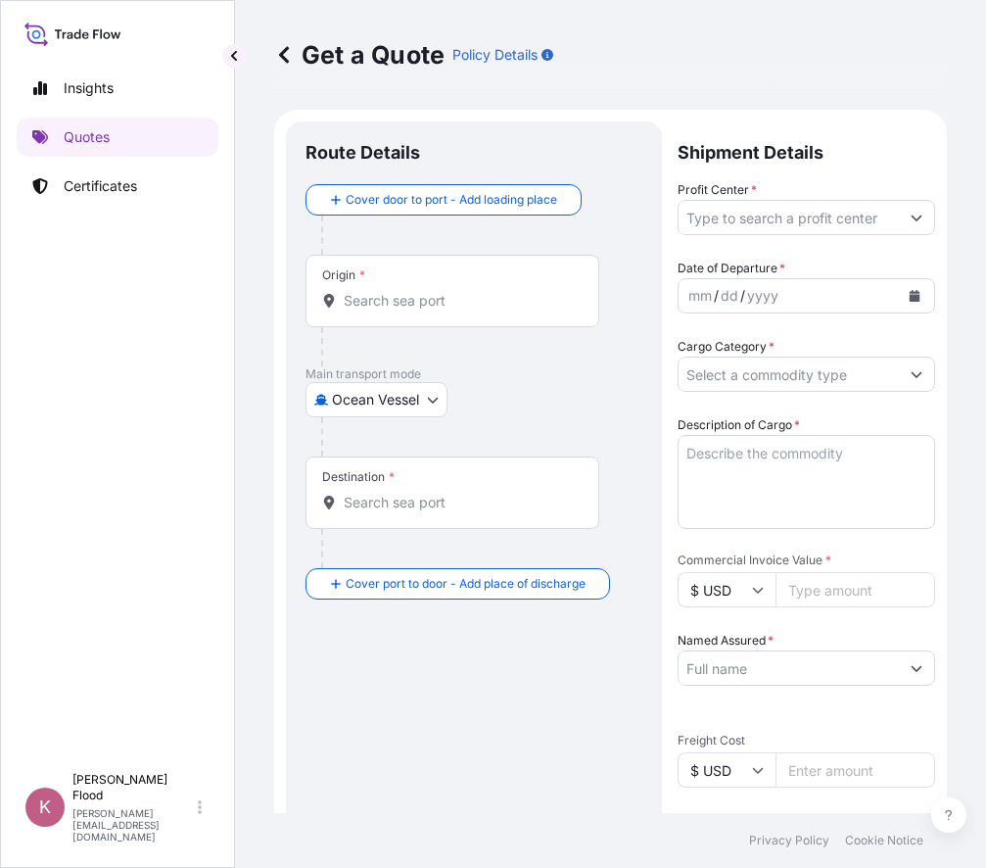
scroll to position [31, 0]
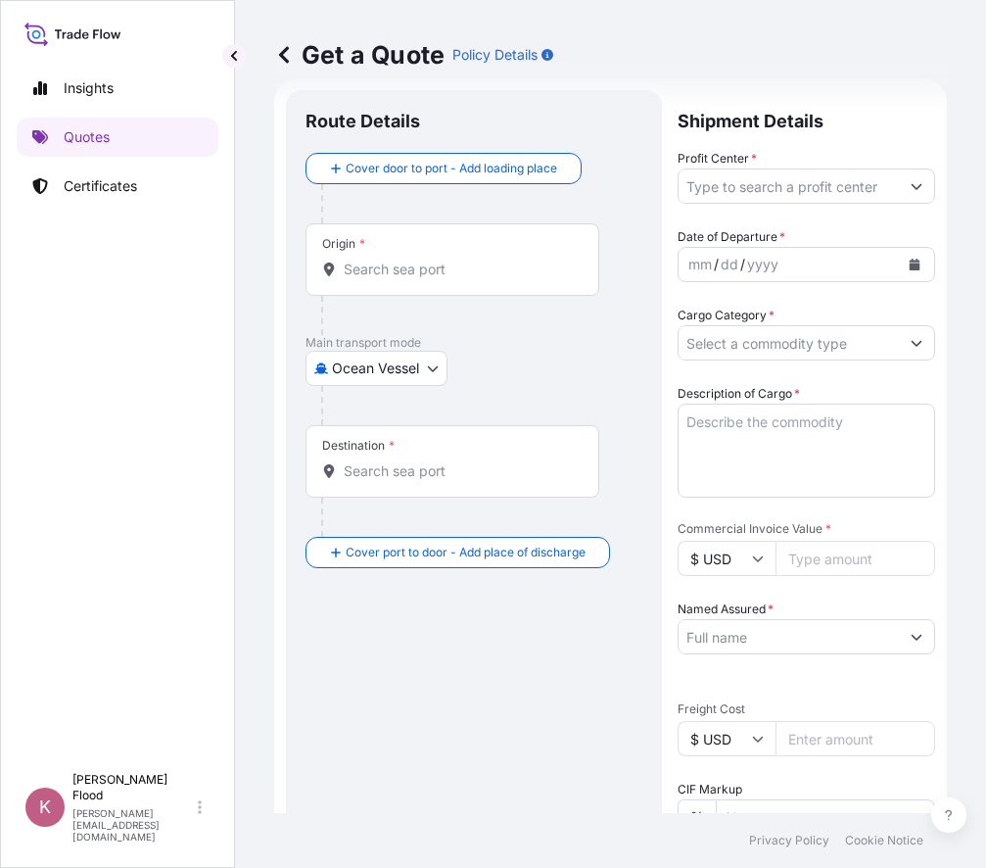
click at [387, 254] on div "Origin *" at bounding box center [453, 259] width 294 height 72
drag, startPoint x: 387, startPoint y: 254, endPoint x: 461, endPoint y: 282, distance: 79.7
click at [461, 282] on div "Origin *" at bounding box center [453, 259] width 294 height 72
click at [461, 279] on input "Origin *" at bounding box center [459, 270] width 231 height 20
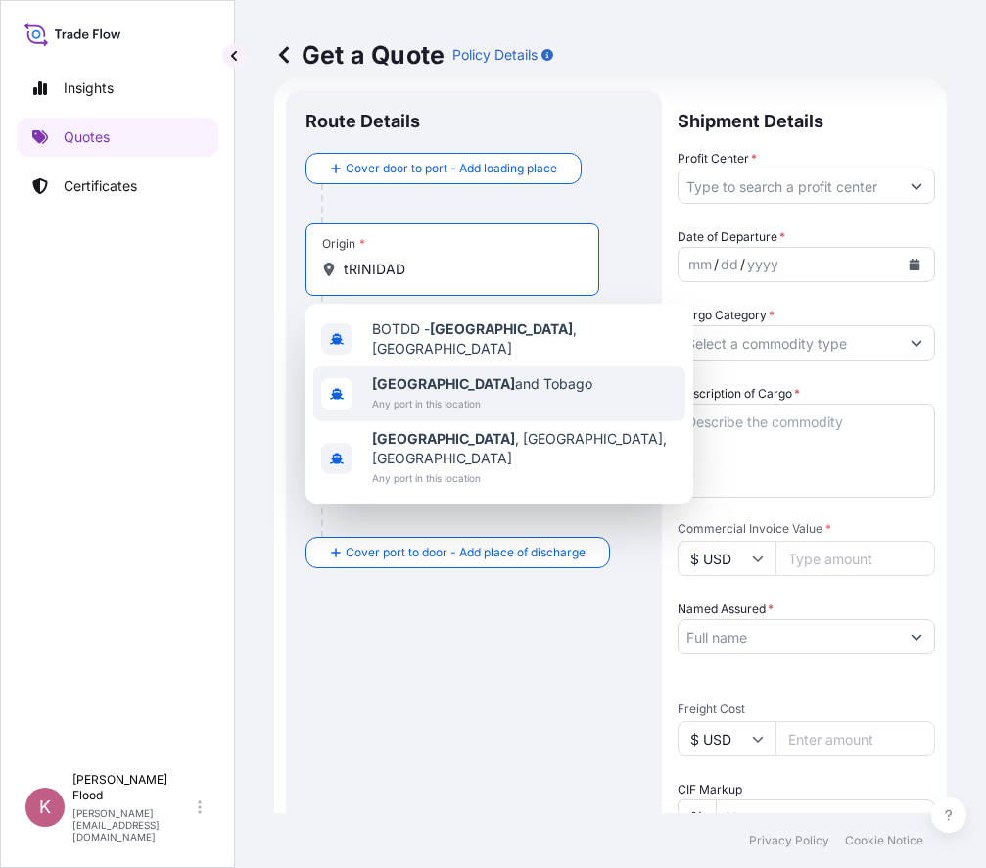
click at [461, 375] on span "[GEOGRAPHIC_DATA]" at bounding box center [482, 384] width 220 height 20
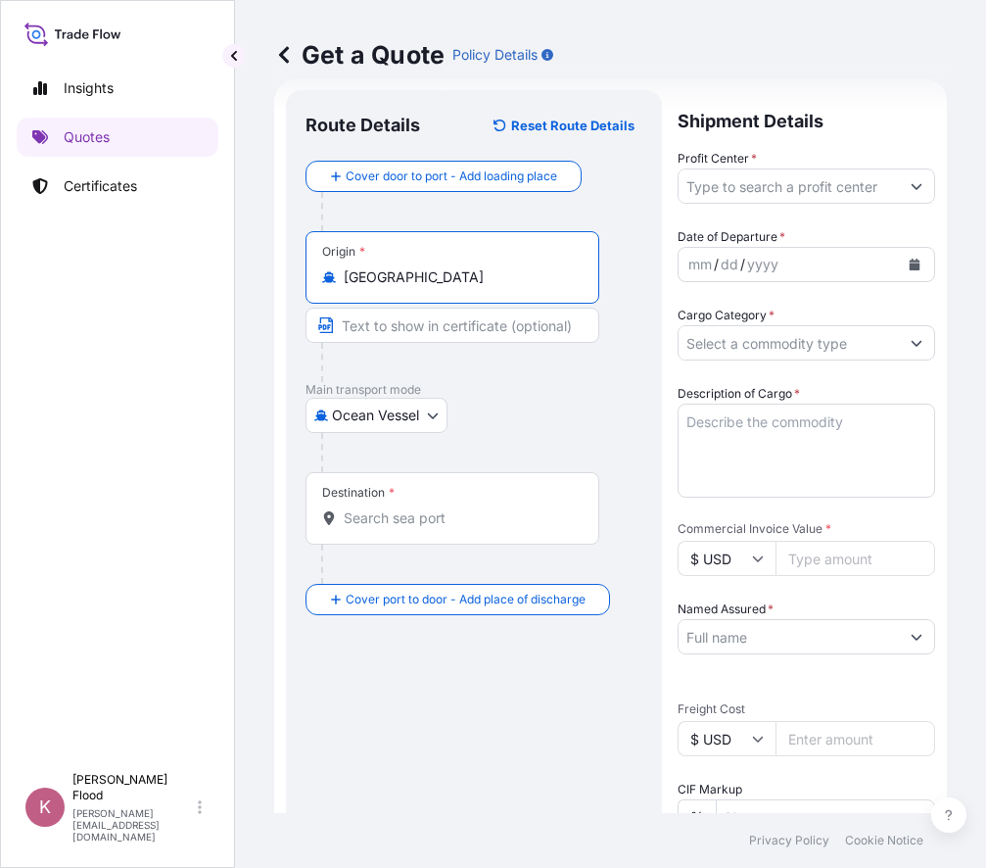
type input "[GEOGRAPHIC_DATA]"
click at [404, 528] on div "Destination *" at bounding box center [453, 508] width 294 height 72
click at [404, 528] on input "Destination *" at bounding box center [459, 518] width 231 height 20
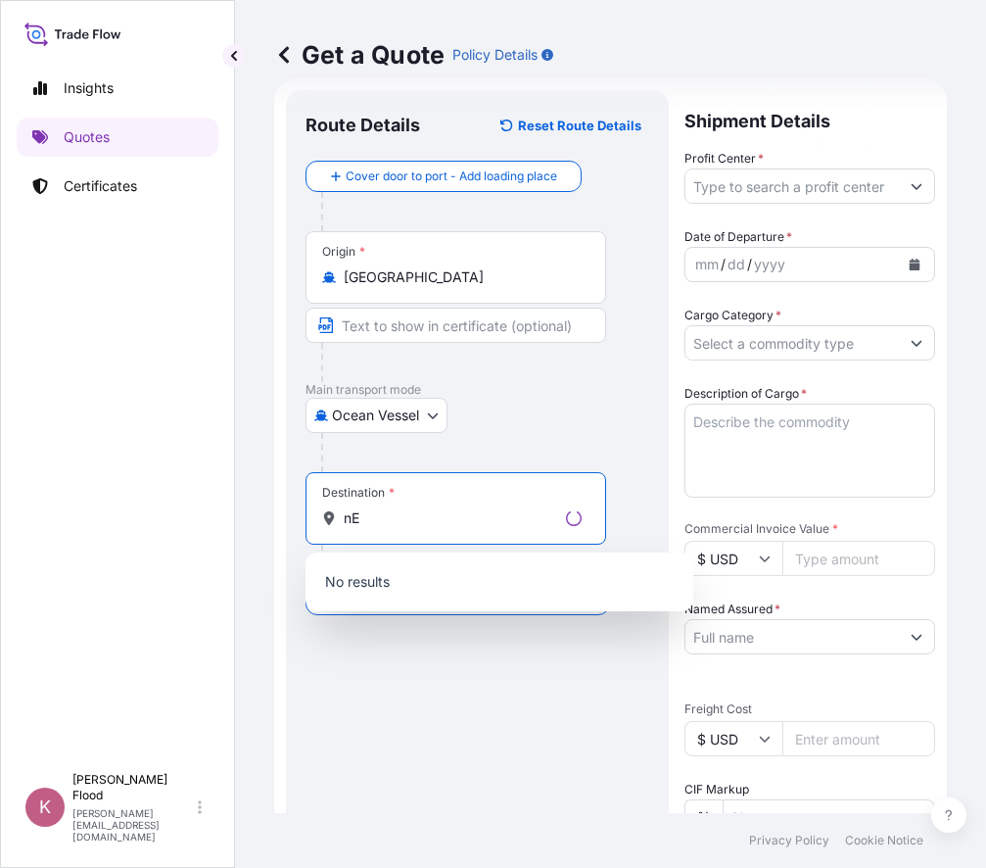
type input "n"
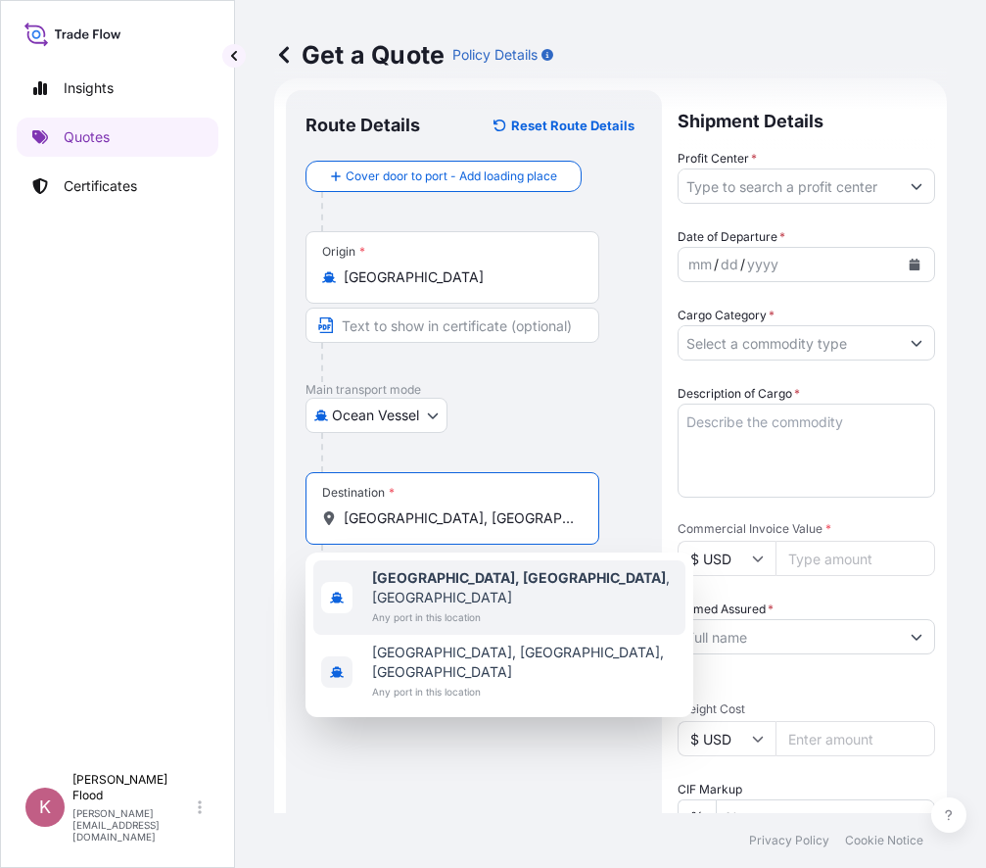
click at [418, 607] on span "Any port in this location" at bounding box center [525, 617] width 306 height 20
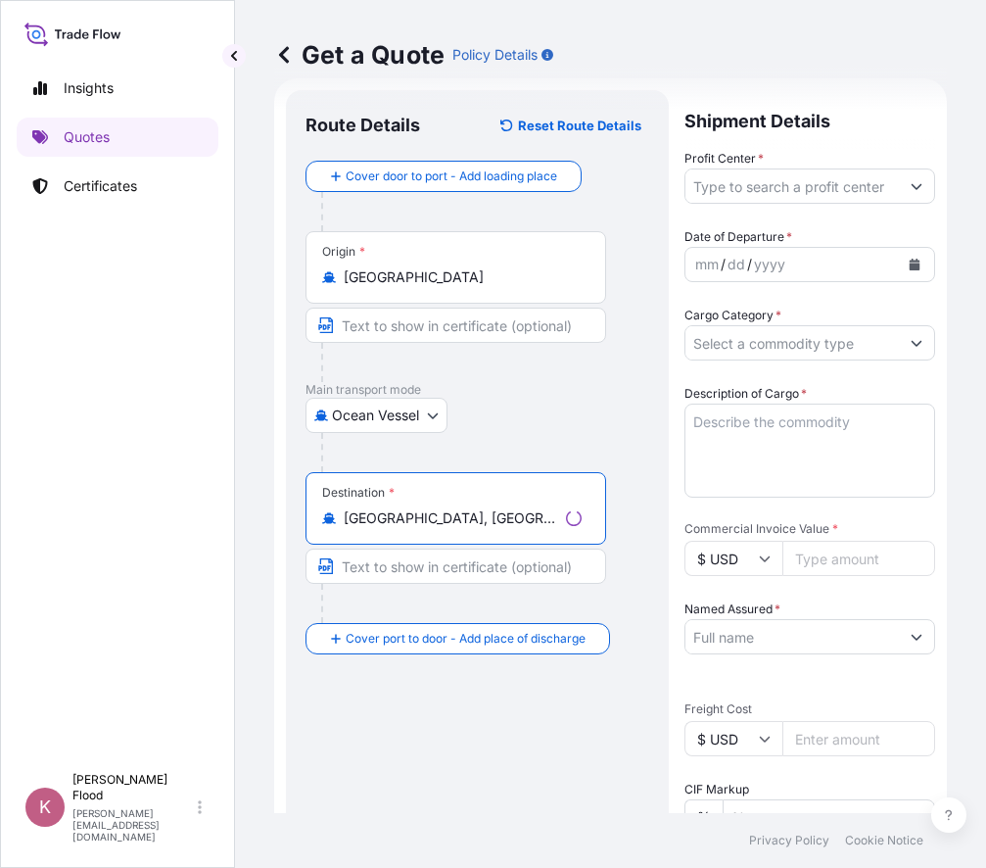
type input "[GEOGRAPHIC_DATA], [GEOGRAPHIC_DATA], [GEOGRAPHIC_DATA]"
click at [750, 182] on input "Profit Center *" at bounding box center [793, 185] width 214 height 35
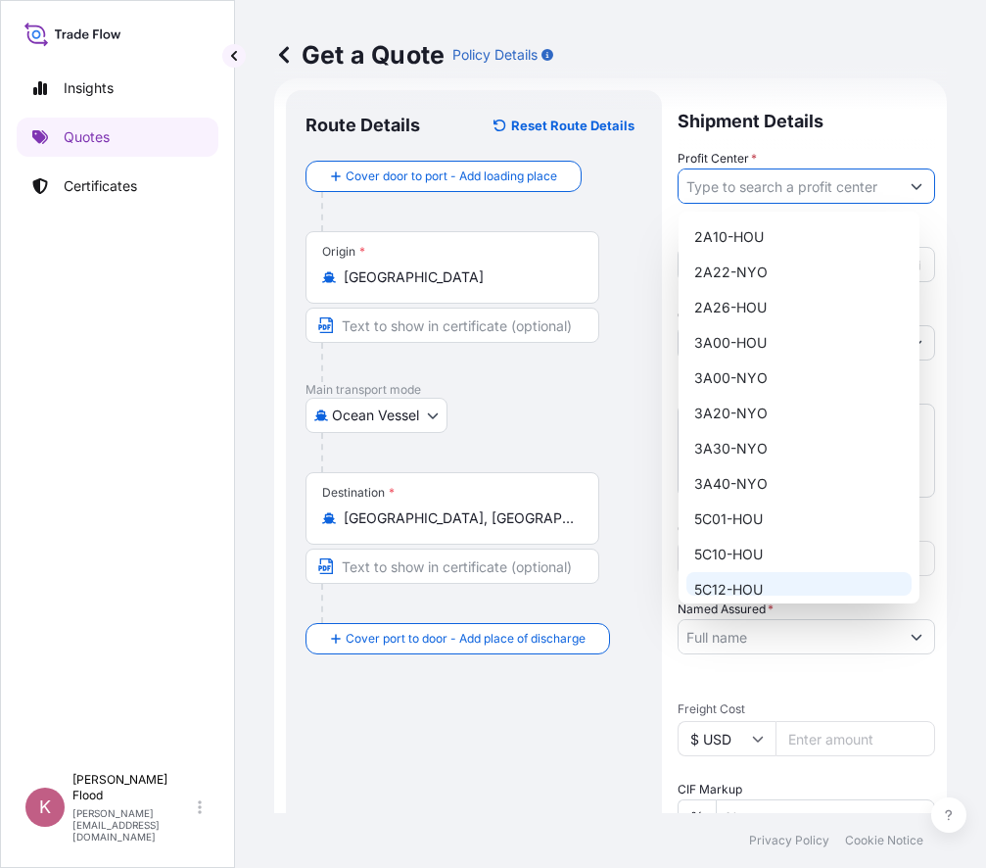
click at [769, 594] on div "5C12-HOU" at bounding box center [799, 589] width 225 height 35
type input "5C12-HOU"
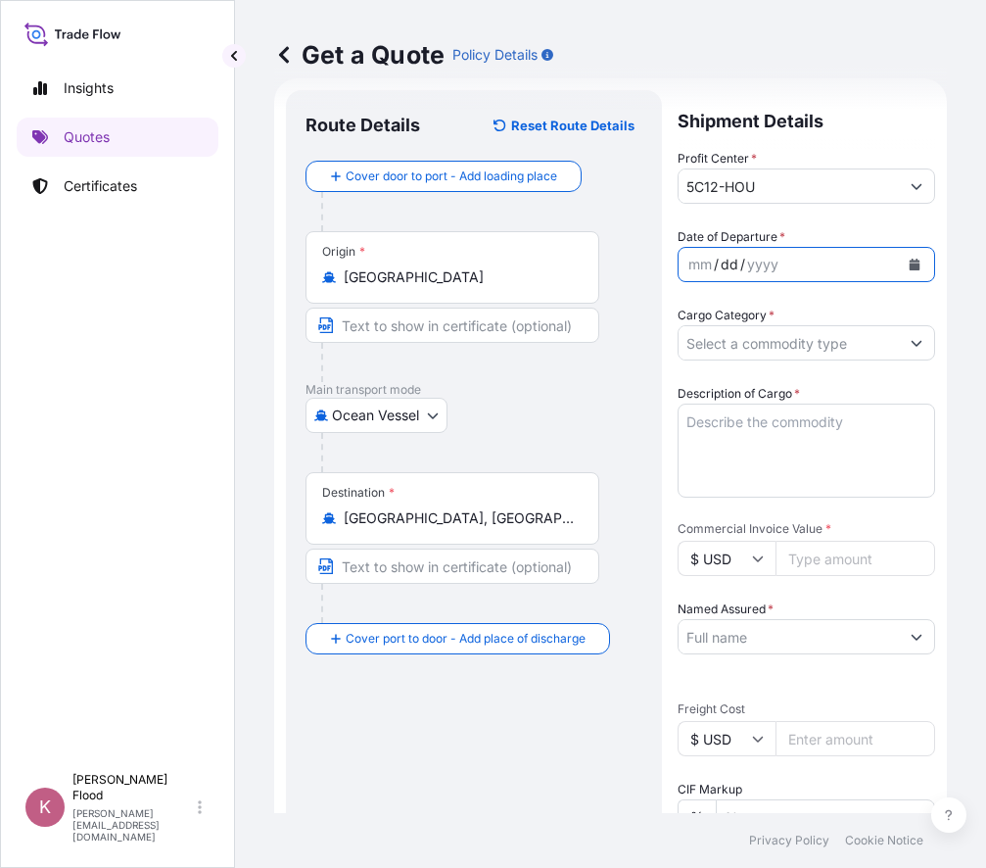
click at [737, 264] on div "dd" at bounding box center [730, 265] width 22 height 24
click at [751, 349] on input "Cargo Category *" at bounding box center [789, 342] width 220 height 35
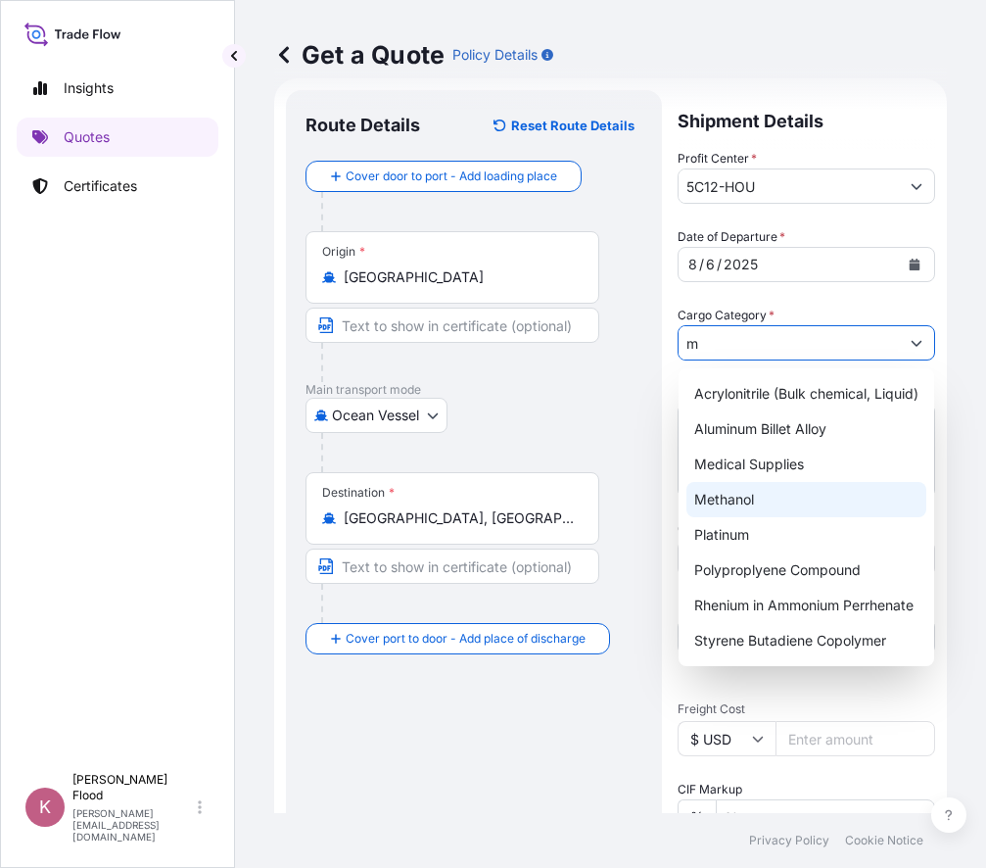
click at [763, 496] on div "Methanol" at bounding box center [807, 499] width 240 height 35
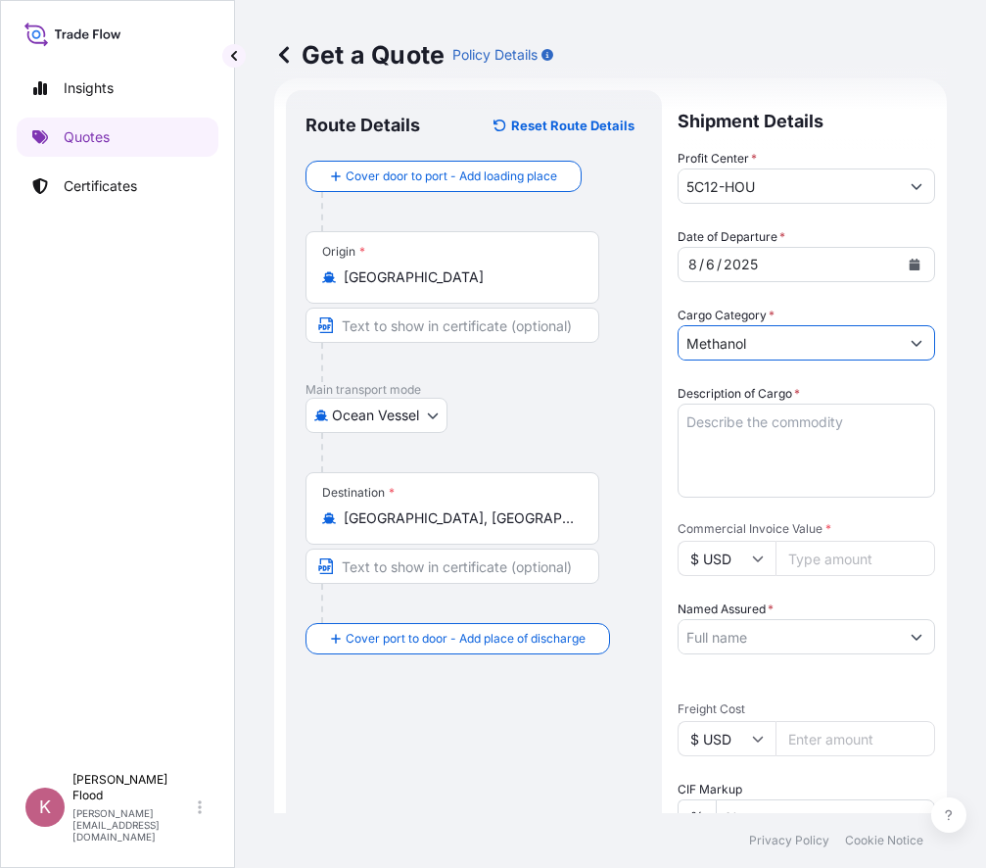
type input "Methanol"
click at [692, 425] on textarea "Description of Cargo *" at bounding box center [807, 451] width 258 height 94
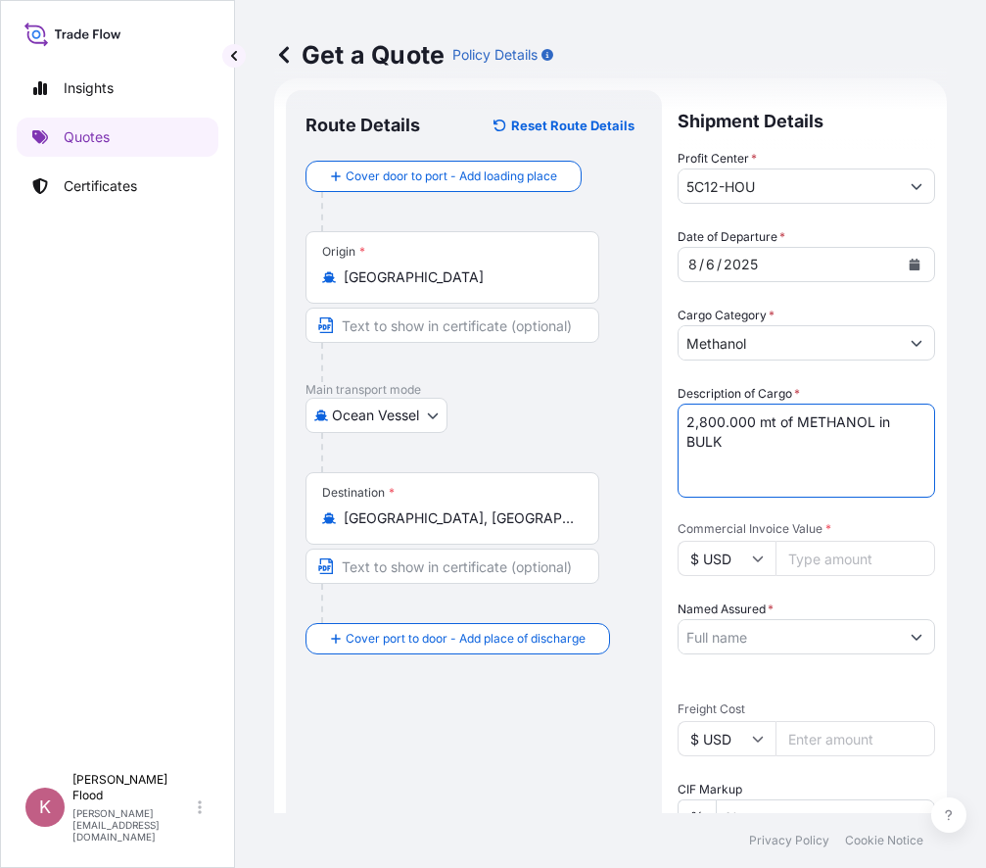
type textarea "2,800.000 mt of METHANOL in BULK"
click at [865, 565] on input "Commercial Invoice Value *" at bounding box center [856, 558] width 160 height 35
type input "531496.00"
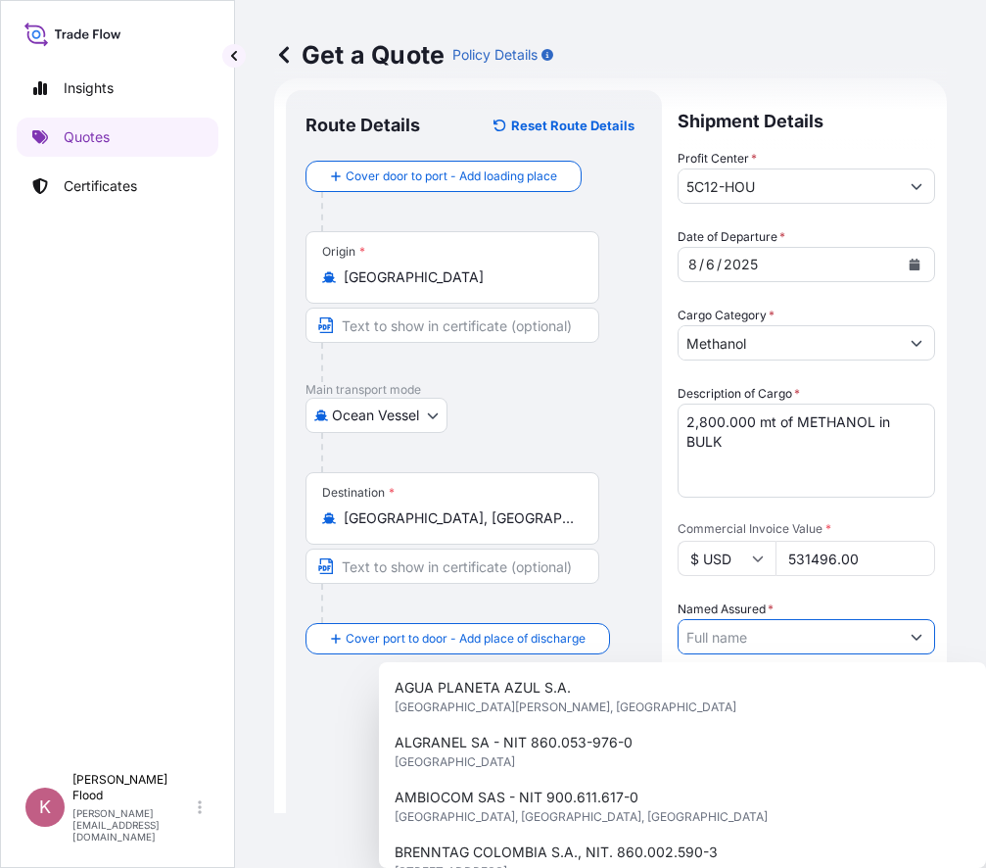
click at [797, 638] on input "Named Assured *" at bounding box center [789, 636] width 220 height 35
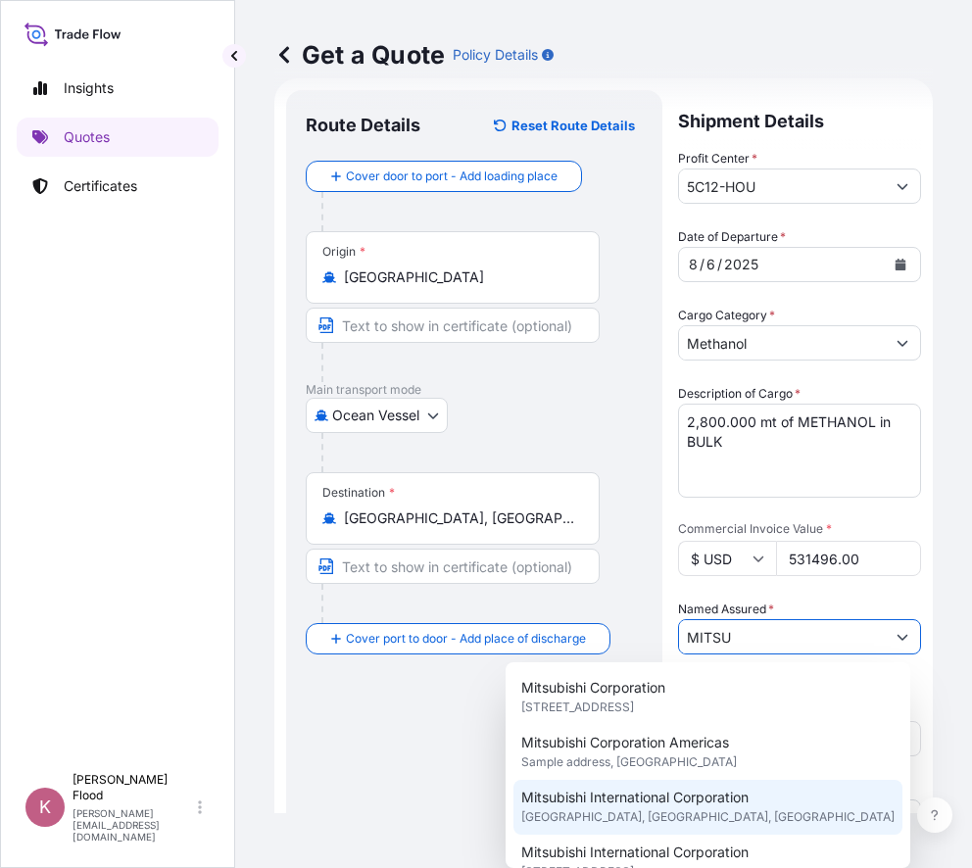
click at [693, 797] on span "Mitsubishi International Corporation" at bounding box center [634, 798] width 227 height 20
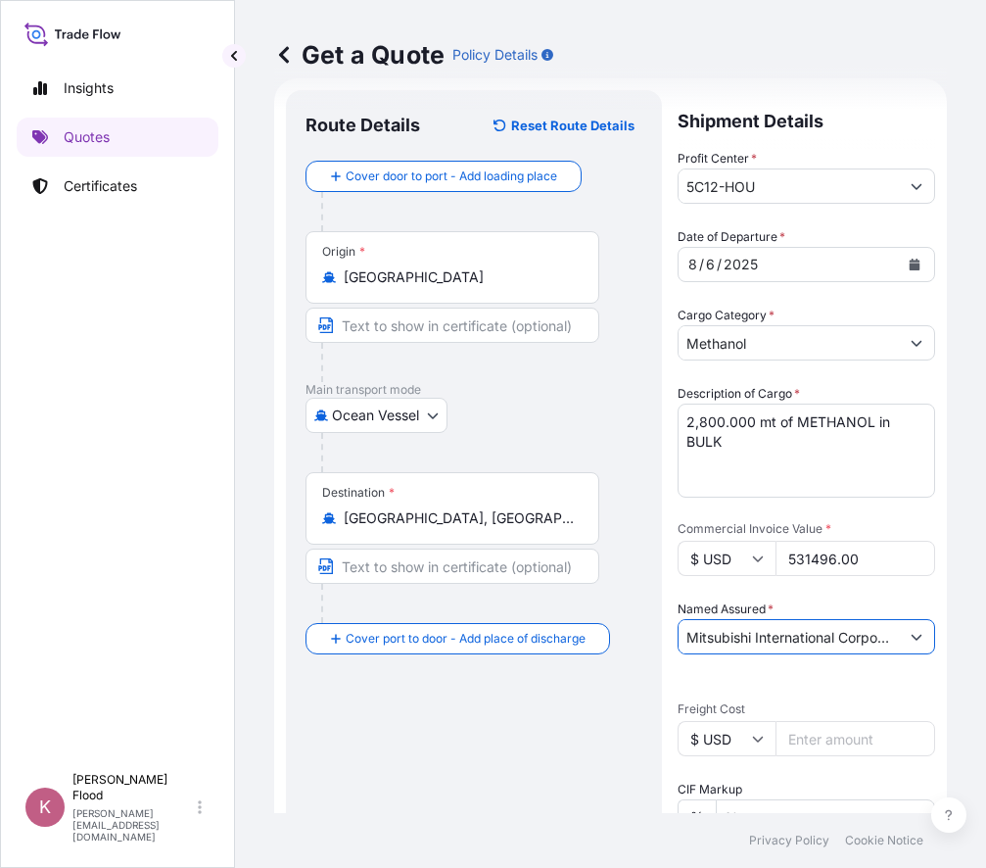
type input "Mitsubishi International Corporation"
click at [838, 739] on input "Freight Cost" at bounding box center [856, 738] width 160 height 35
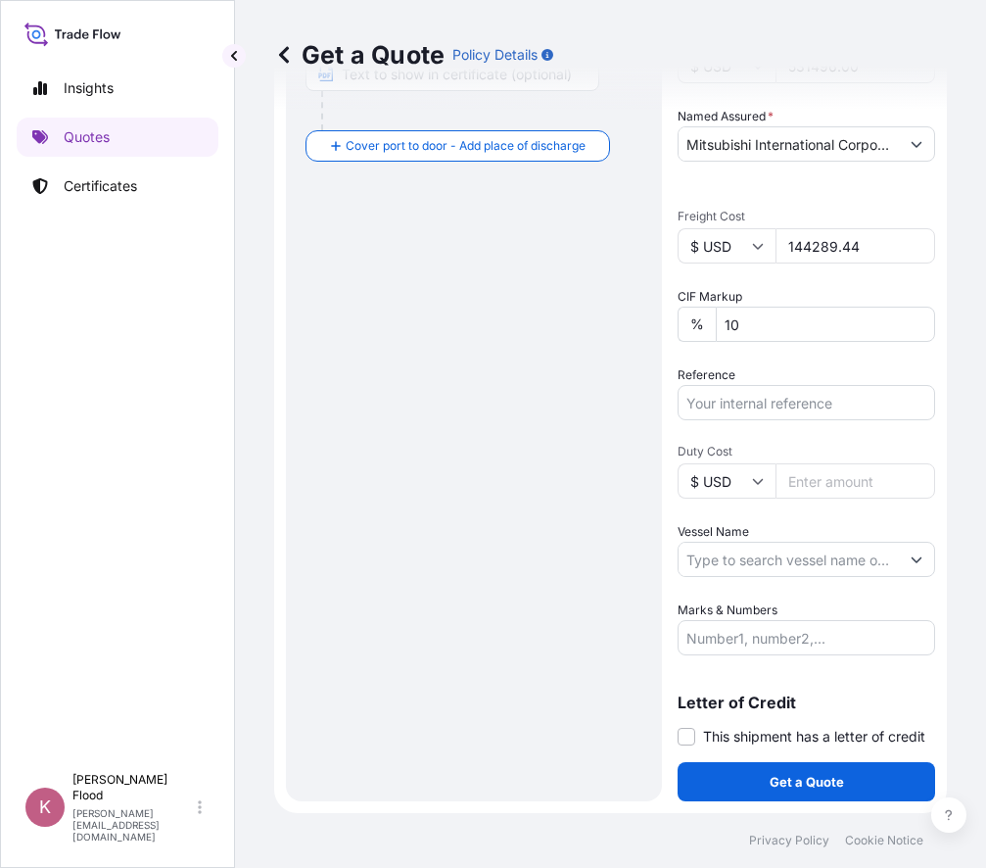
scroll to position [544, 0]
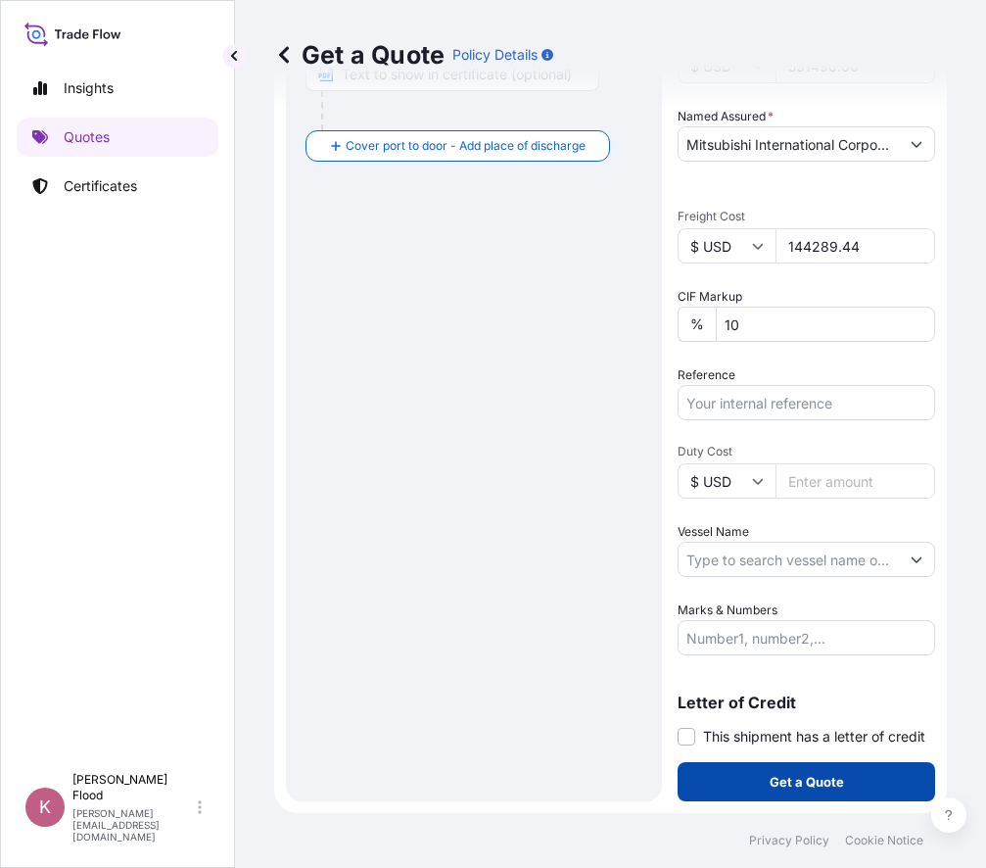
type input "144289.44"
click at [781, 789] on p "Get a Quote" at bounding box center [807, 782] width 74 height 20
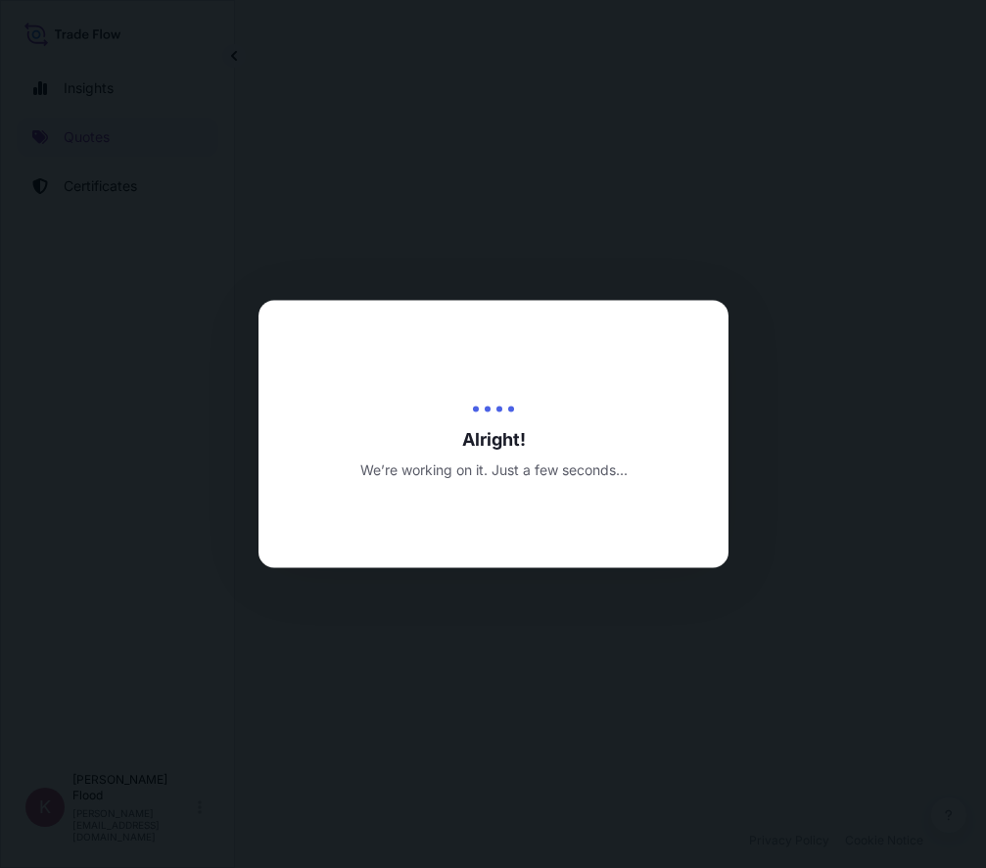
select select "Ocean Vessel"
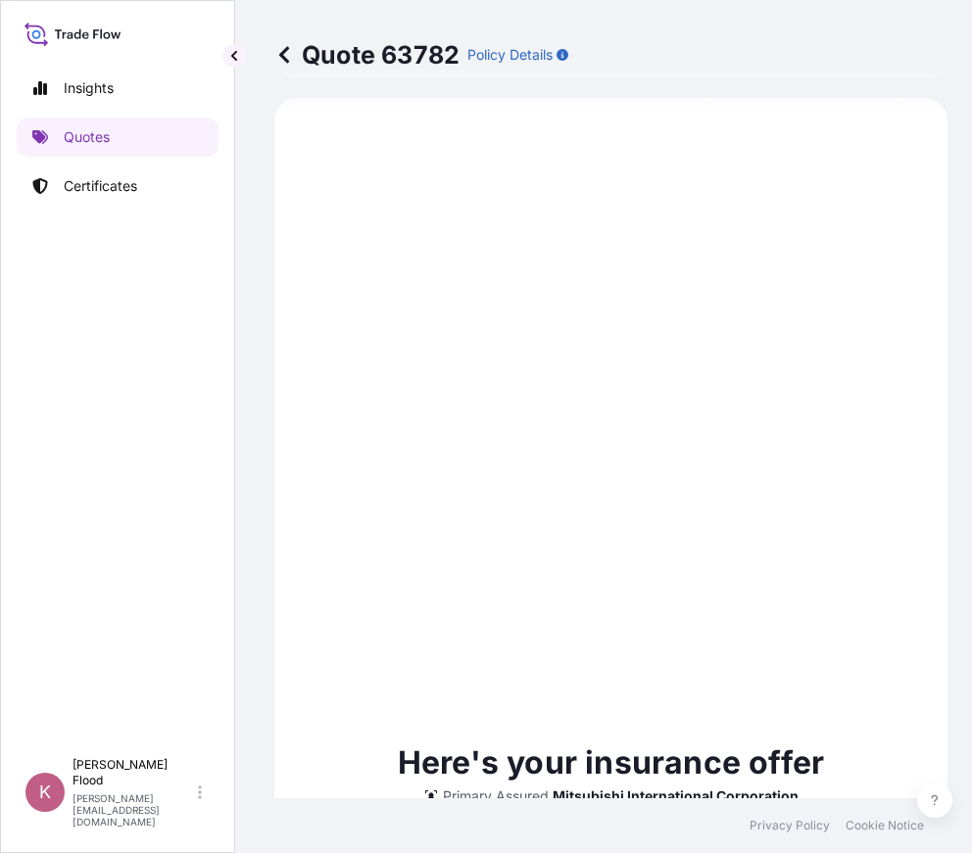
scroll to position [1846, 0]
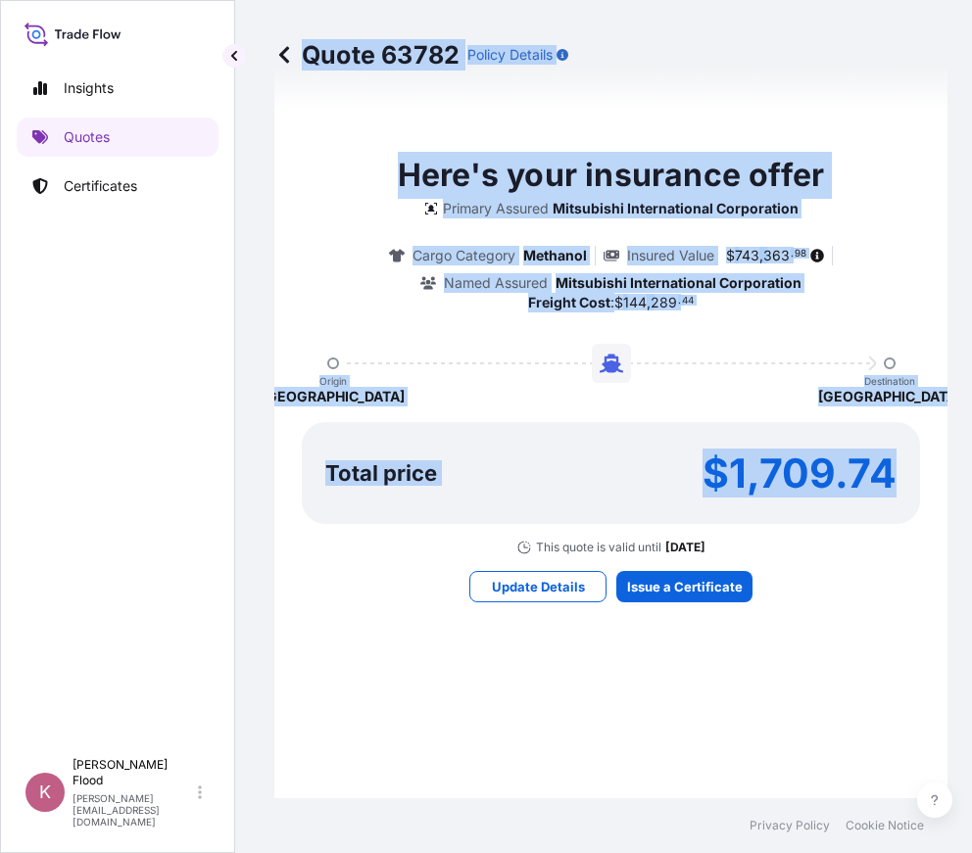
drag, startPoint x: 290, startPoint y: 74, endPoint x: 895, endPoint y: 525, distance: 754.6
click at [895, 525] on div "Quote 63782 Policy Details Route Details Cover door to port - Add loading place…" at bounding box center [610, 399] width 751 height 798
drag, startPoint x: 895, startPoint y: 525, endPoint x: 881, endPoint y: 562, distance: 40.0
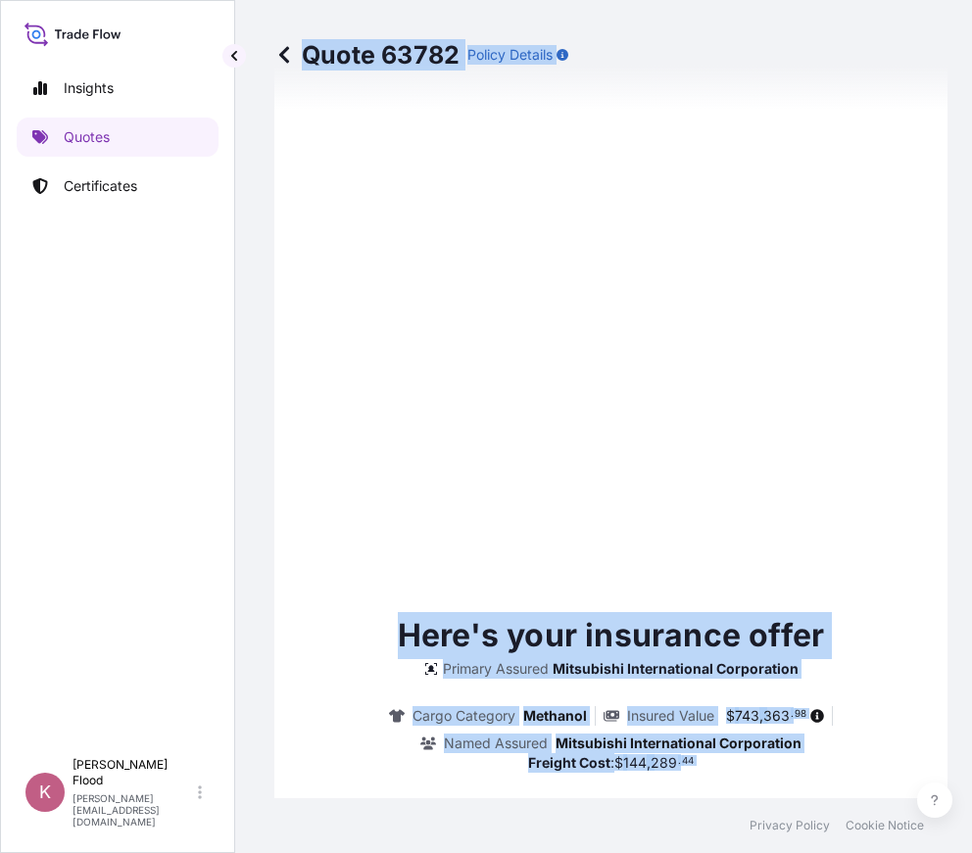
type input "[DATE]"
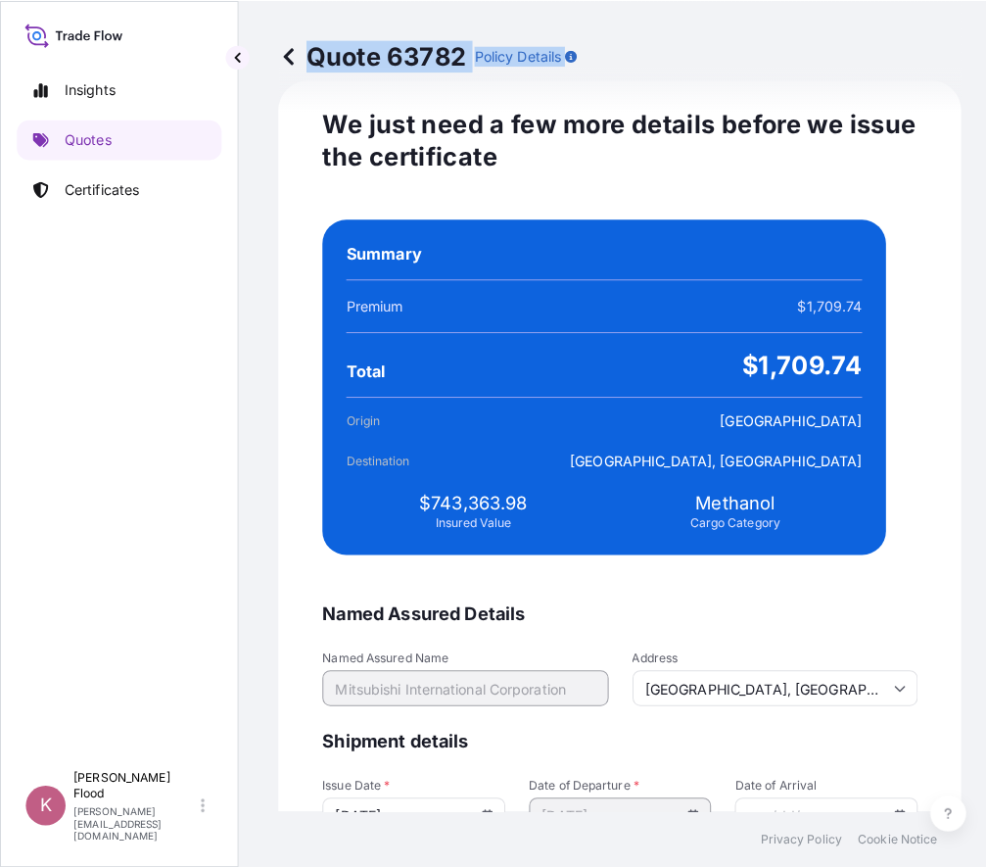
scroll to position [4120, 0]
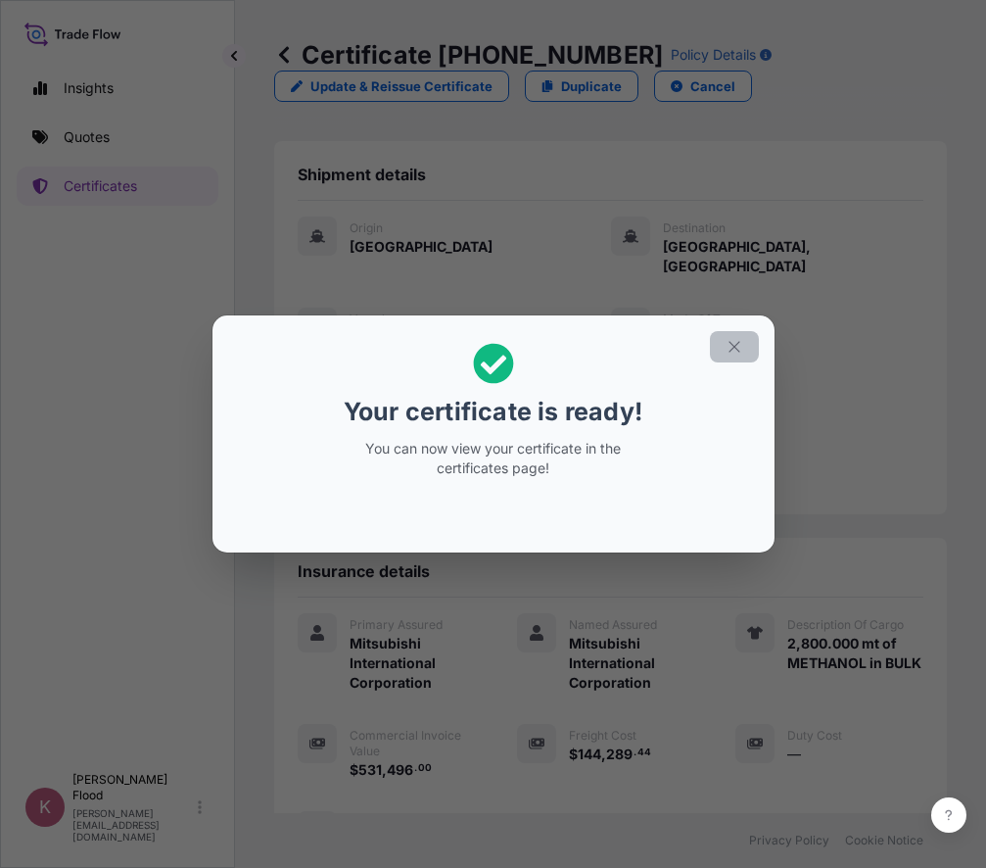
click at [741, 356] on button "button" at bounding box center [734, 346] width 49 height 31
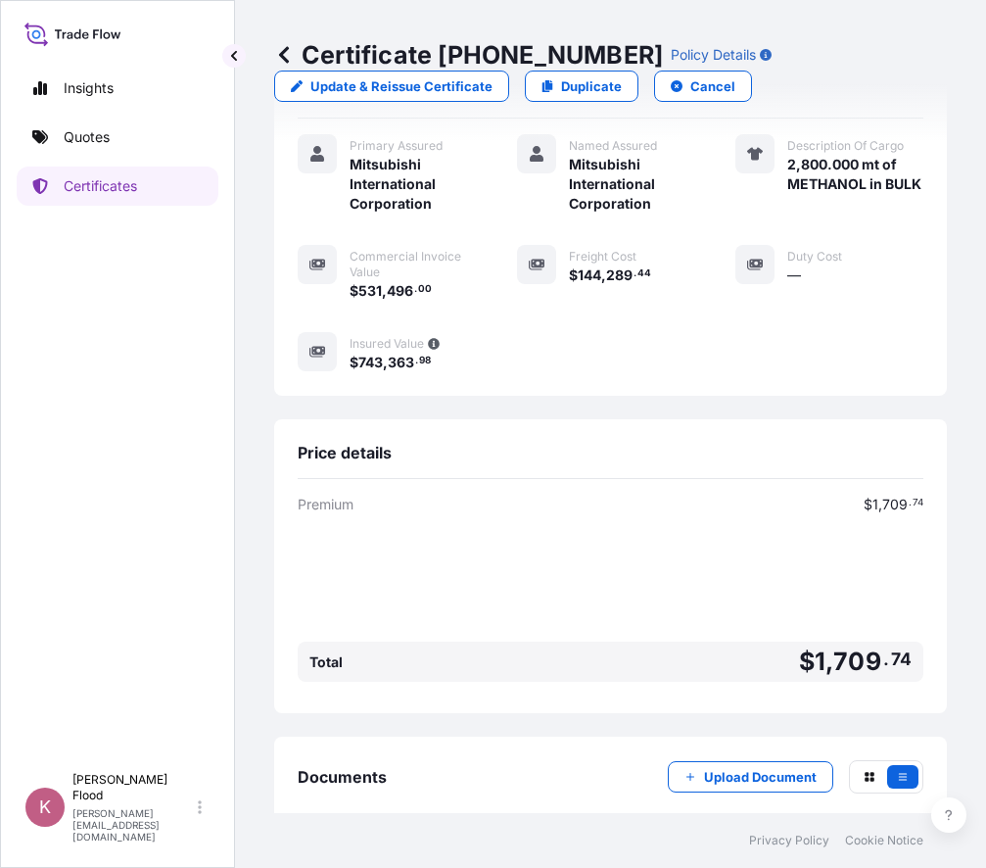
scroll to position [566, 0]
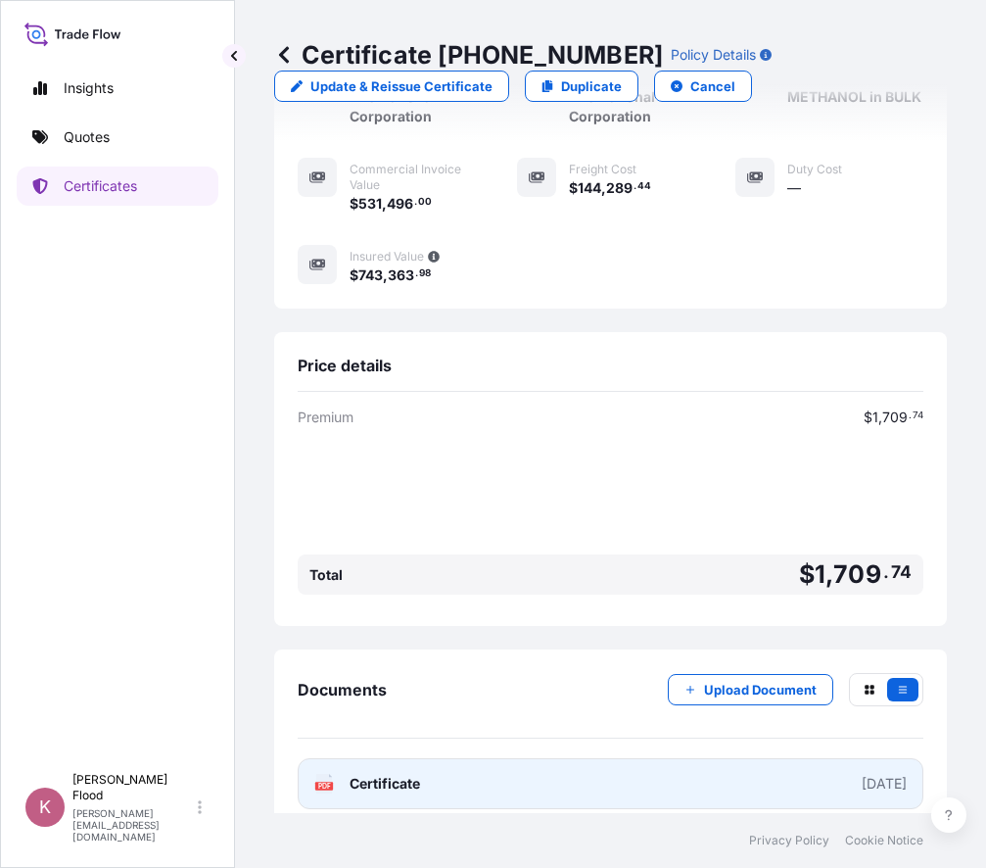
click at [364, 774] on span "Certificate" at bounding box center [385, 784] width 71 height 20
